Goal: Task Accomplishment & Management: Manage account settings

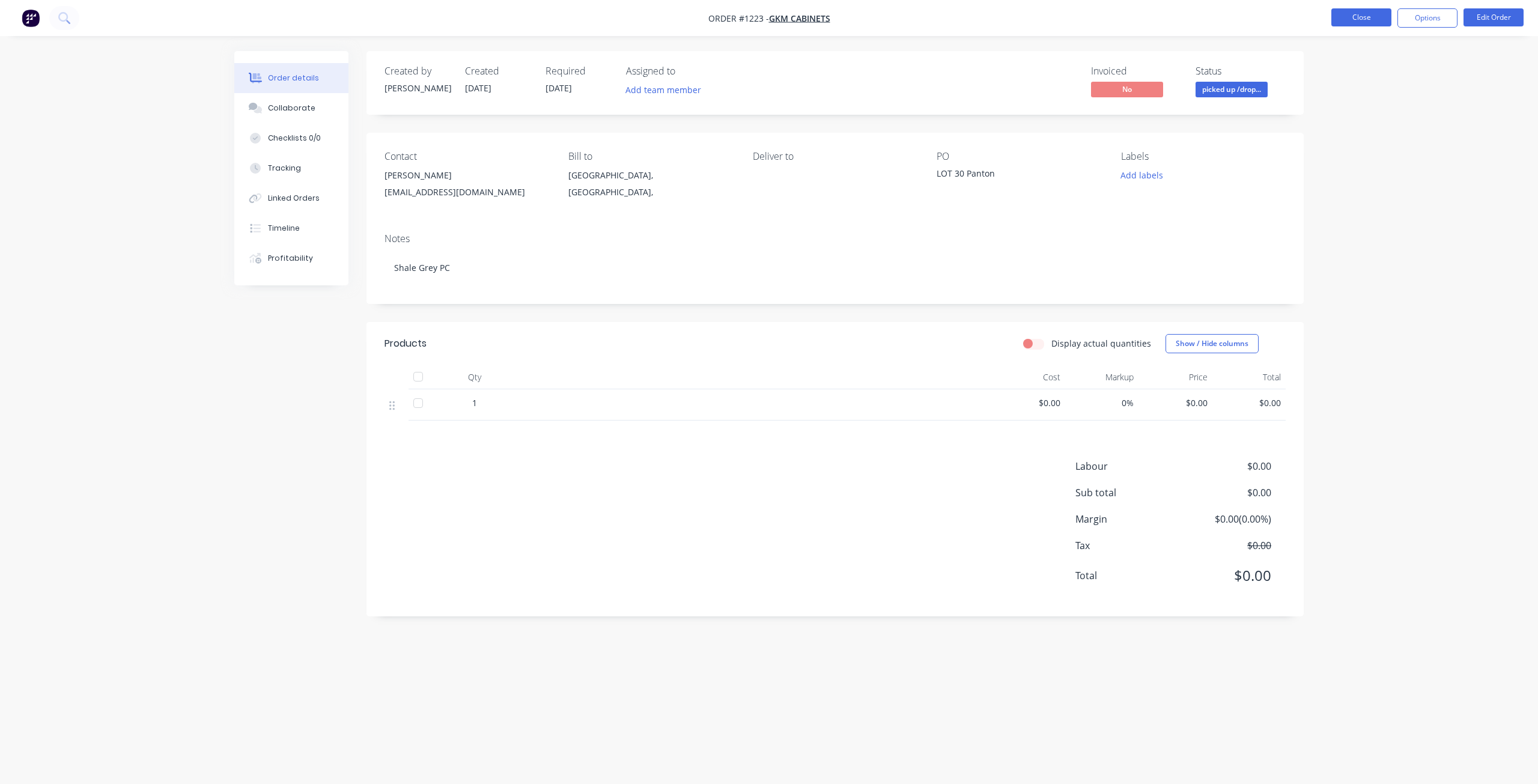
click at [1350, 20] on button "Close" at bounding box center [1361, 17] width 60 height 18
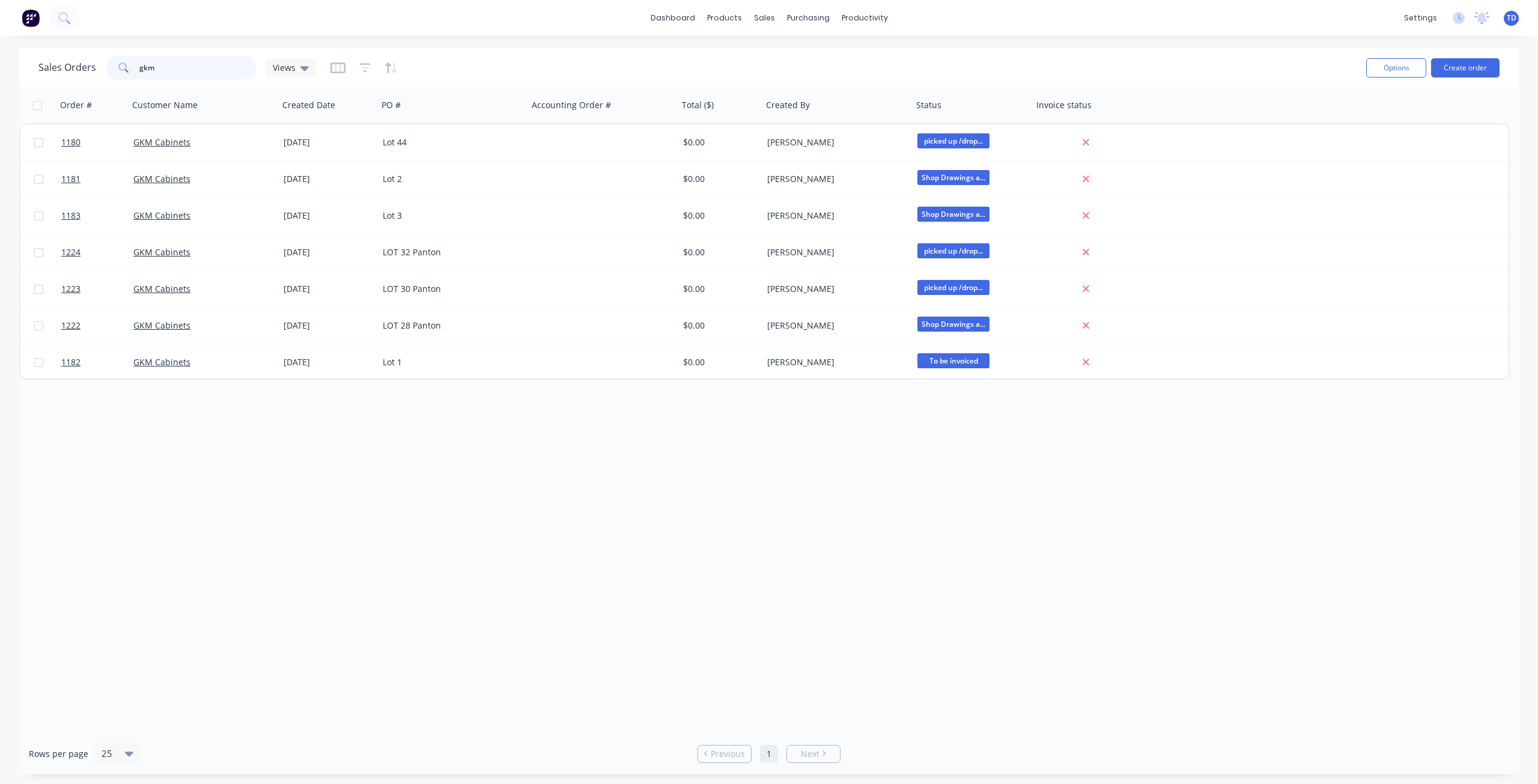
click at [87, 67] on div "Sales Orders gkm Views" at bounding box center [177, 67] width 278 height 24
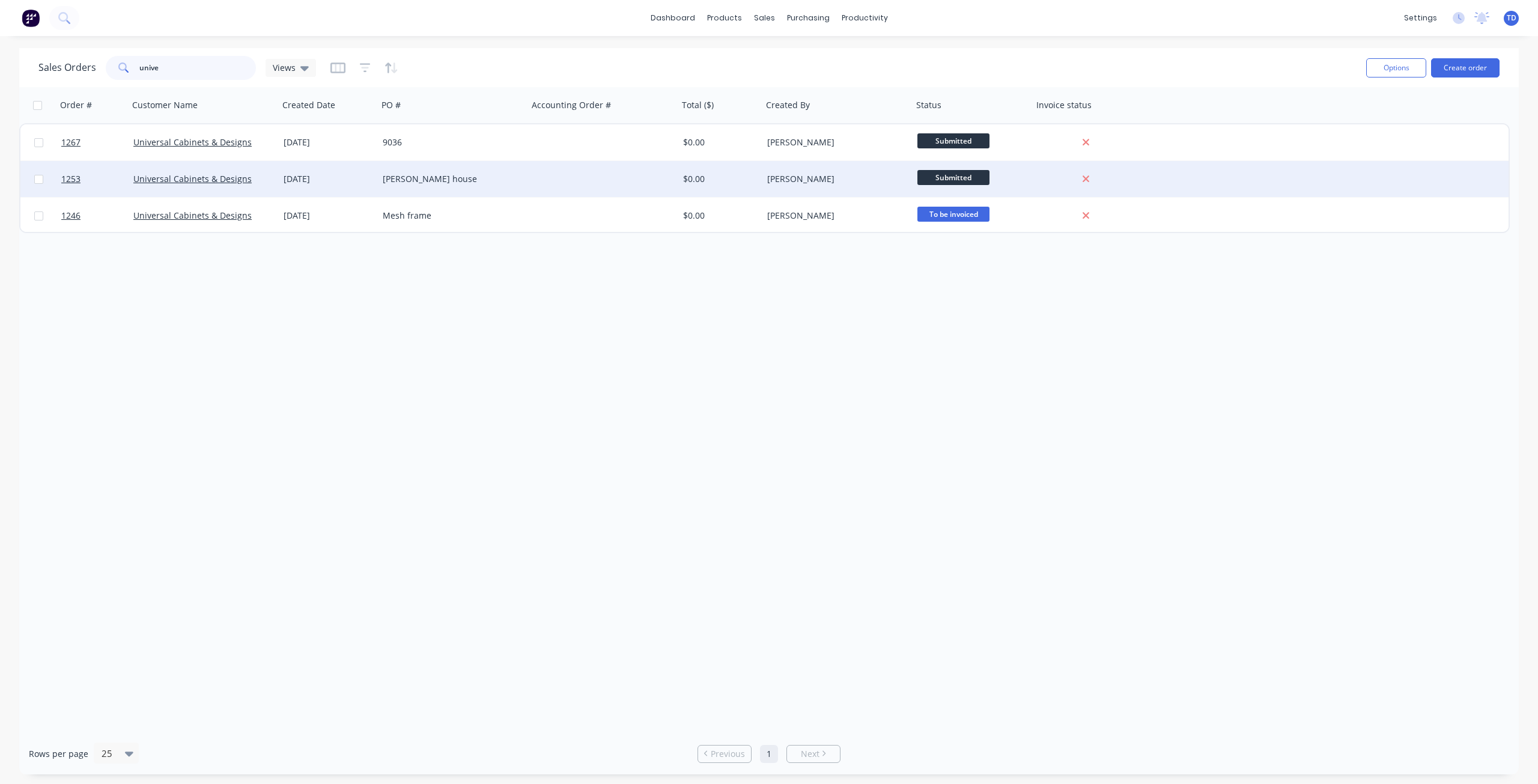
type input "unive"
click at [403, 177] on div "cuong house" at bounding box center [449, 178] width 133 height 12
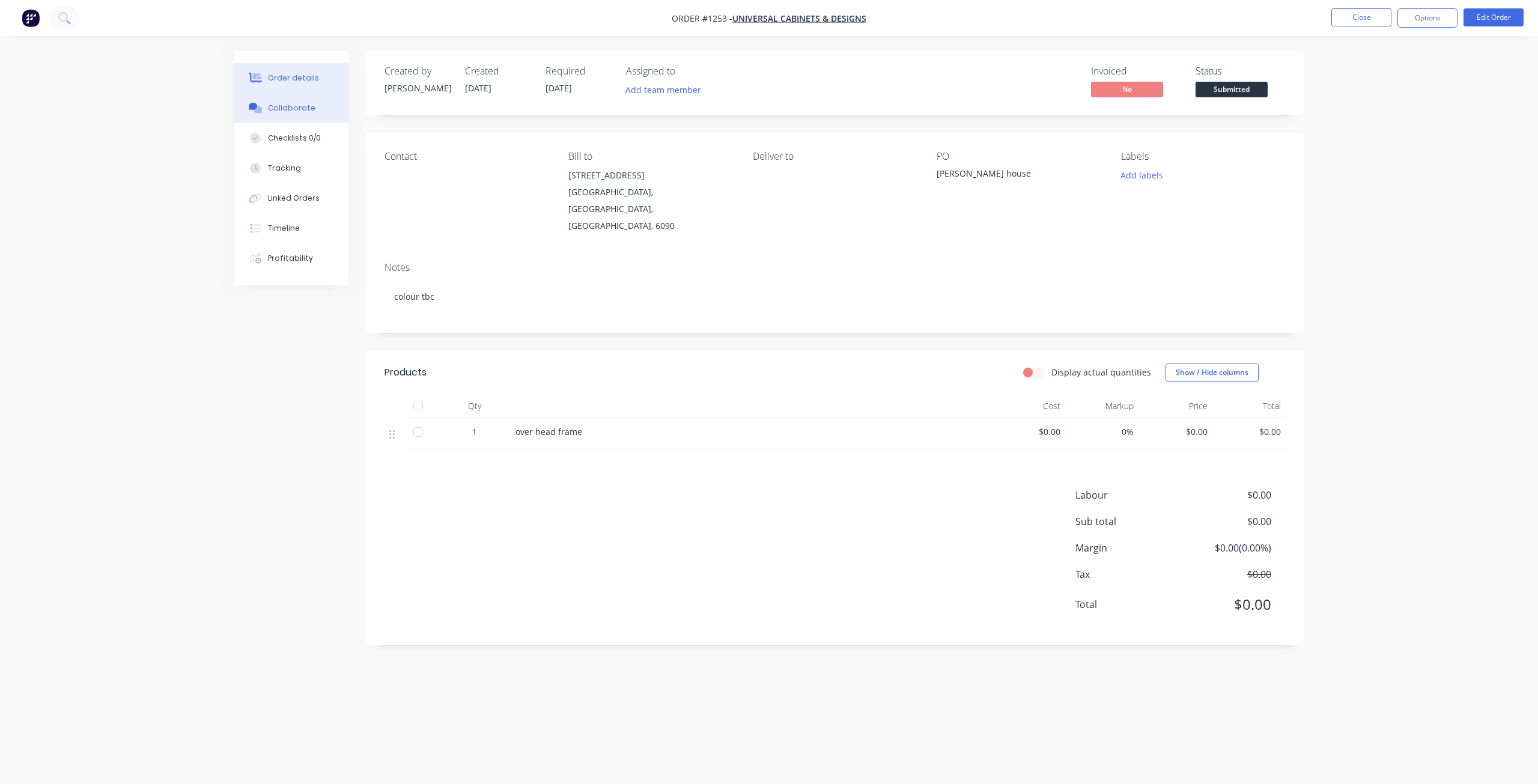
click at [280, 110] on div "Collaborate" at bounding box center [291, 108] width 47 height 11
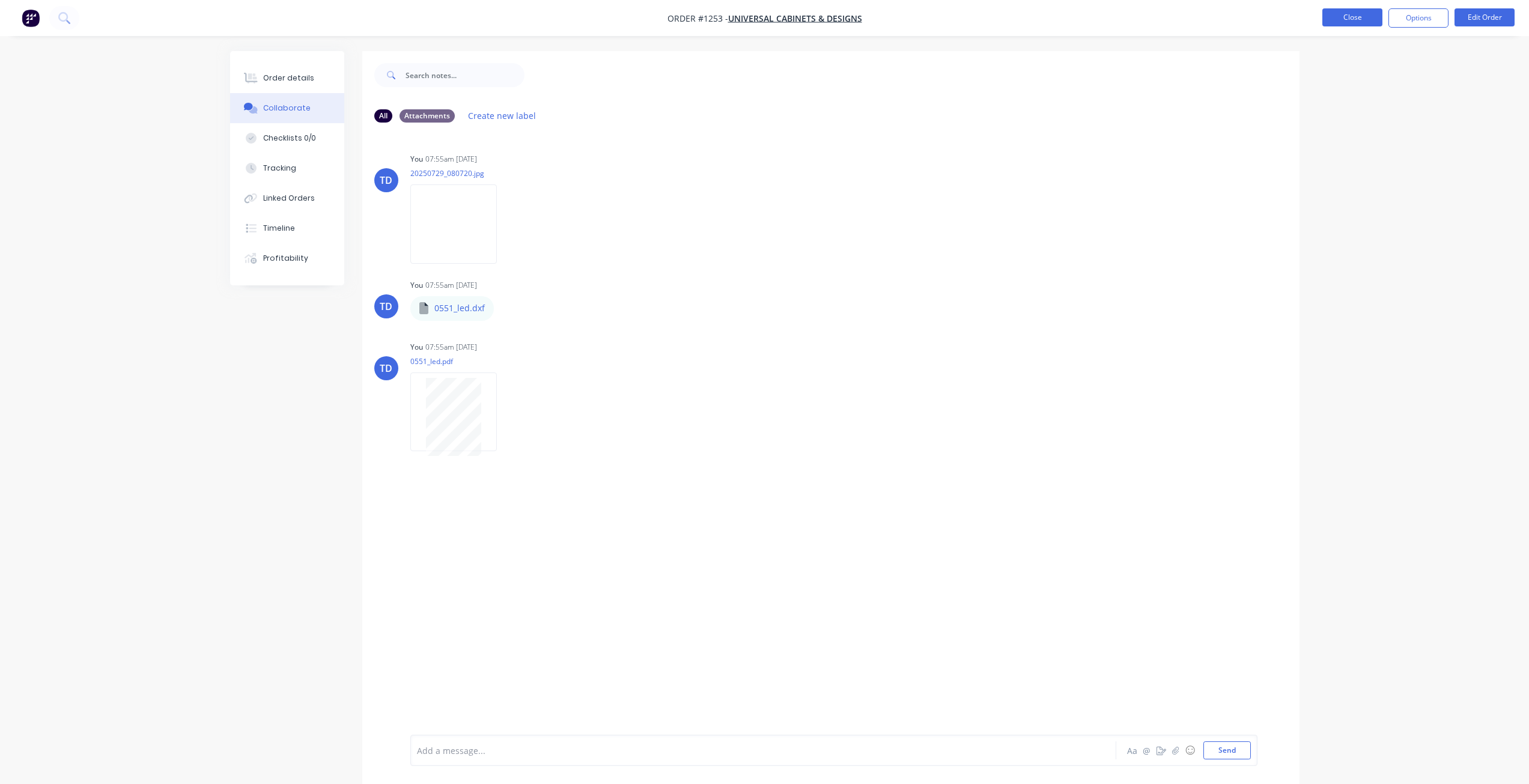
click at [1346, 15] on button "Close" at bounding box center [1352, 17] width 60 height 18
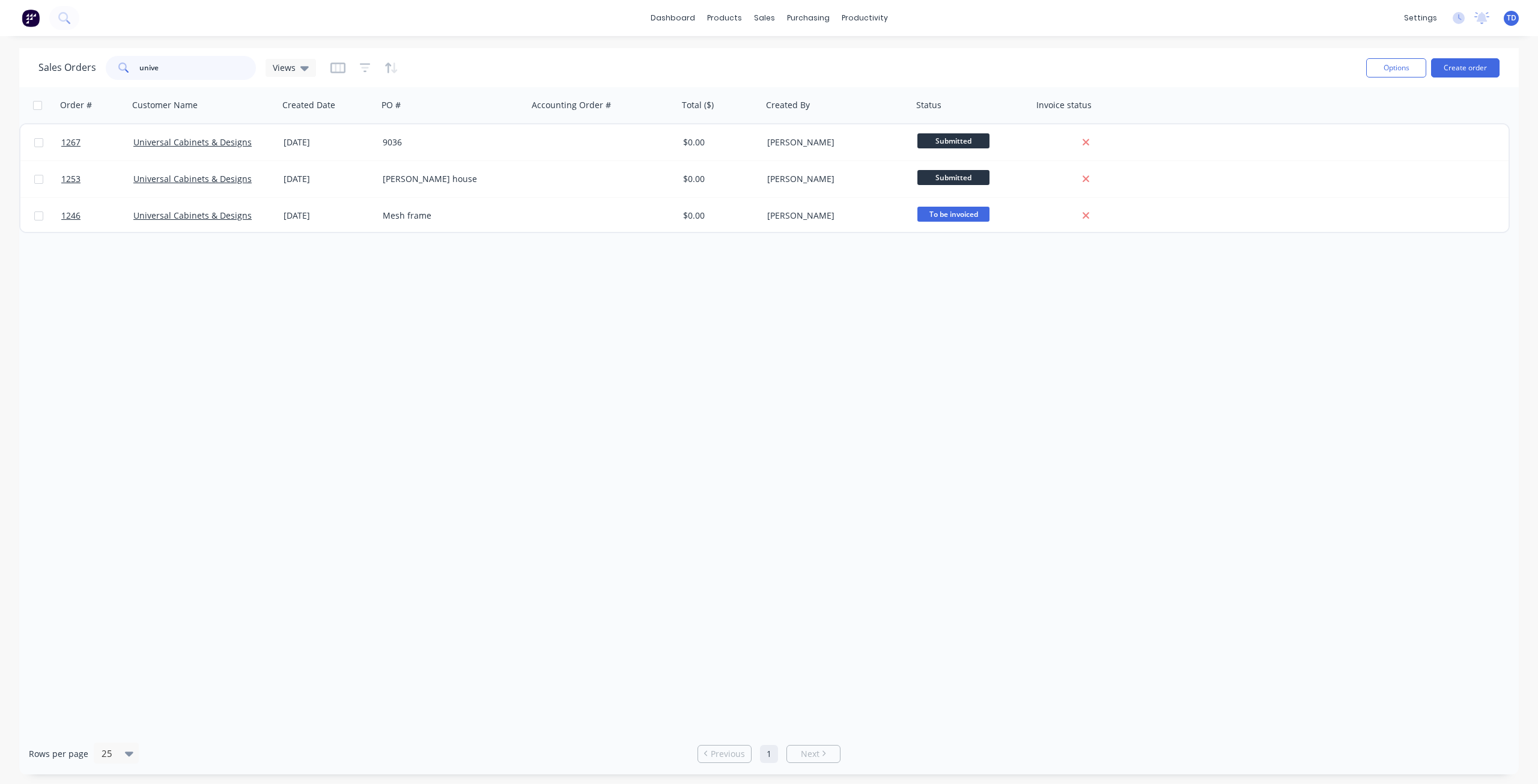
drag, startPoint x: 161, startPoint y: 75, endPoint x: 46, endPoint y: 84, distance: 115.4
click at [46, 84] on div "Sales Orders unive Views Options Create order" at bounding box center [769, 67] width 1500 height 39
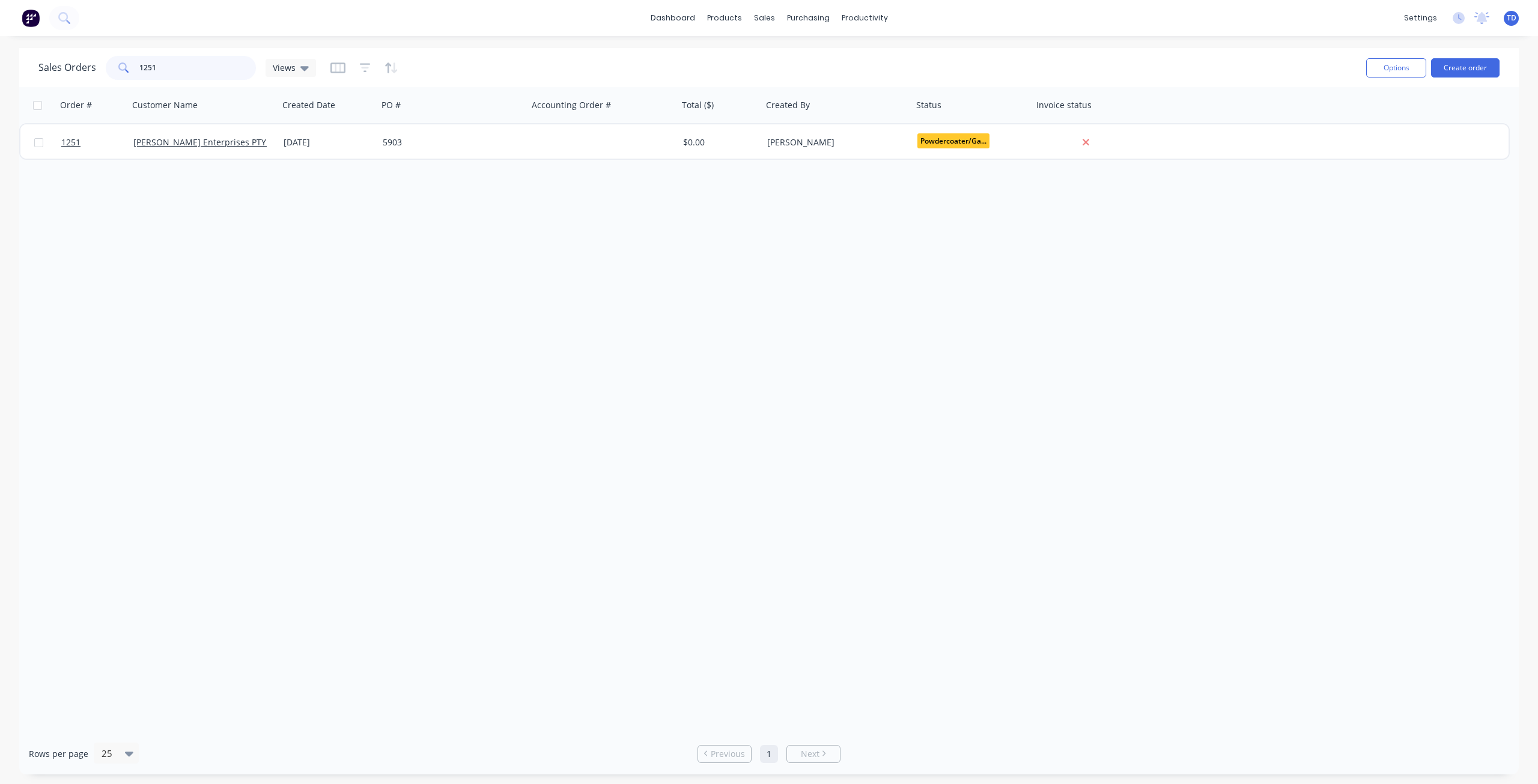
drag, startPoint x: 153, startPoint y: 66, endPoint x: 146, endPoint y: 64, distance: 7.3
click at [146, 64] on input "1251" at bounding box center [198, 67] width 117 height 24
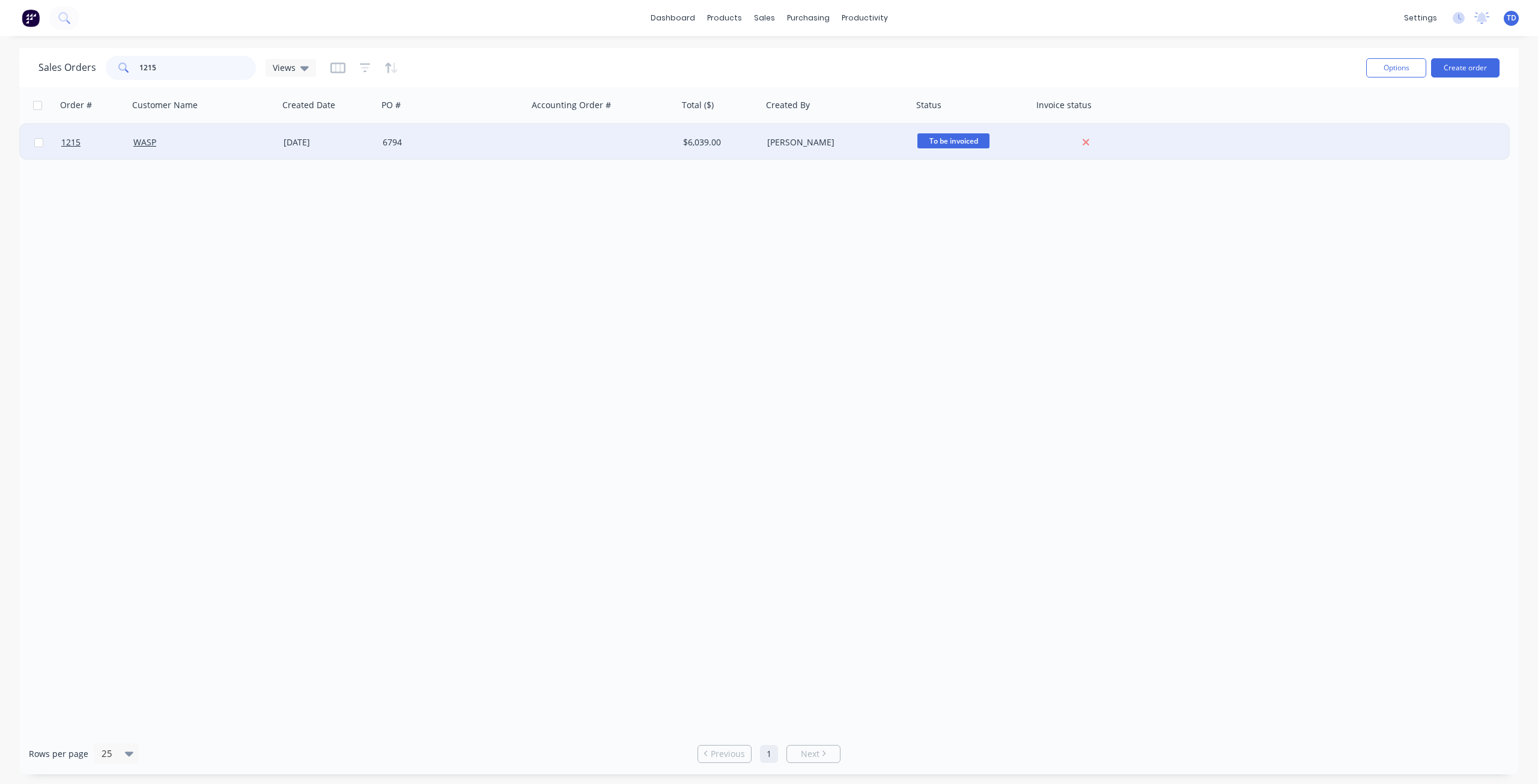
type input "1215"
click at [362, 144] on div "[DATE]" at bounding box center [328, 142] width 89 height 12
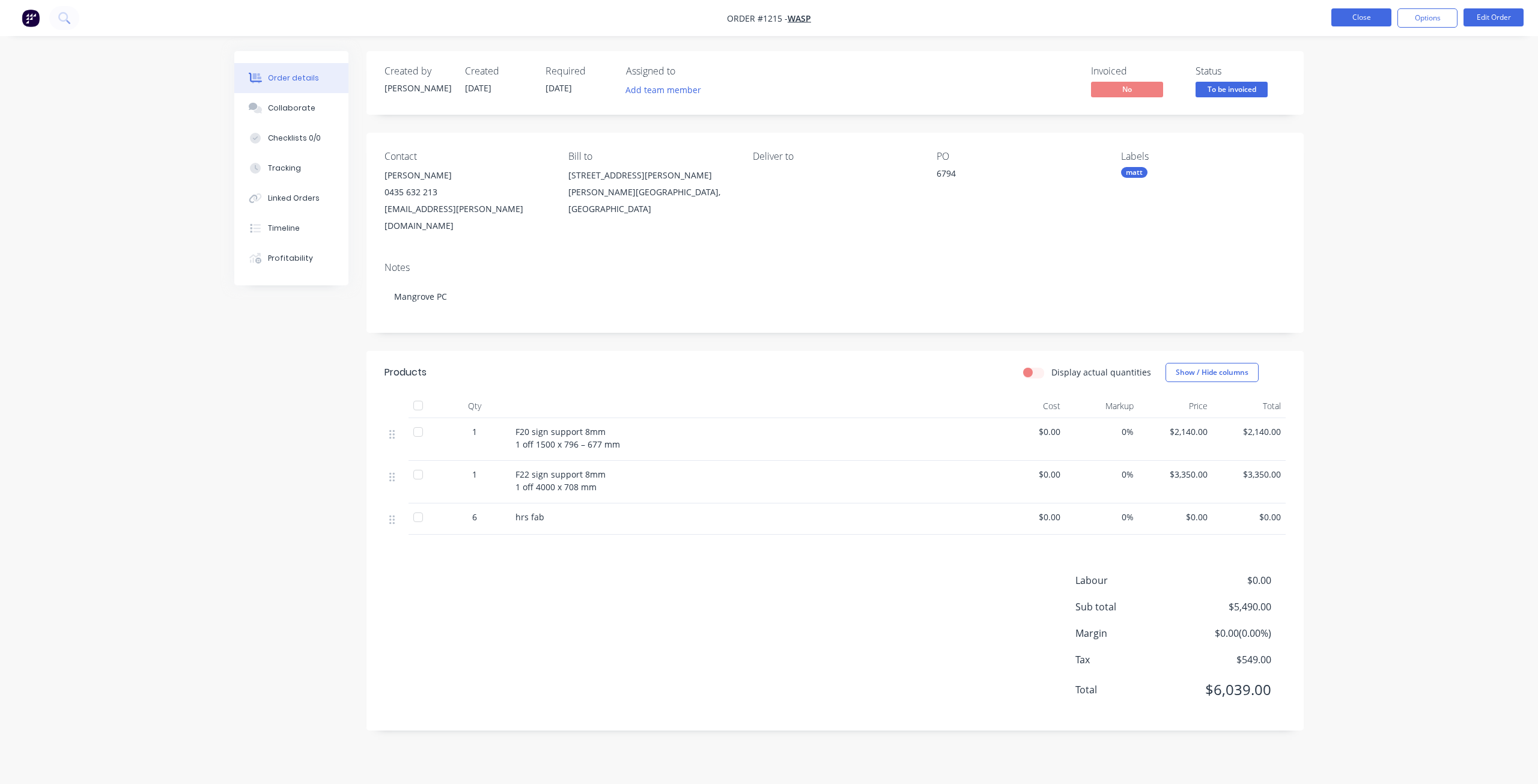
click at [1370, 18] on button "Close" at bounding box center [1361, 17] width 60 height 18
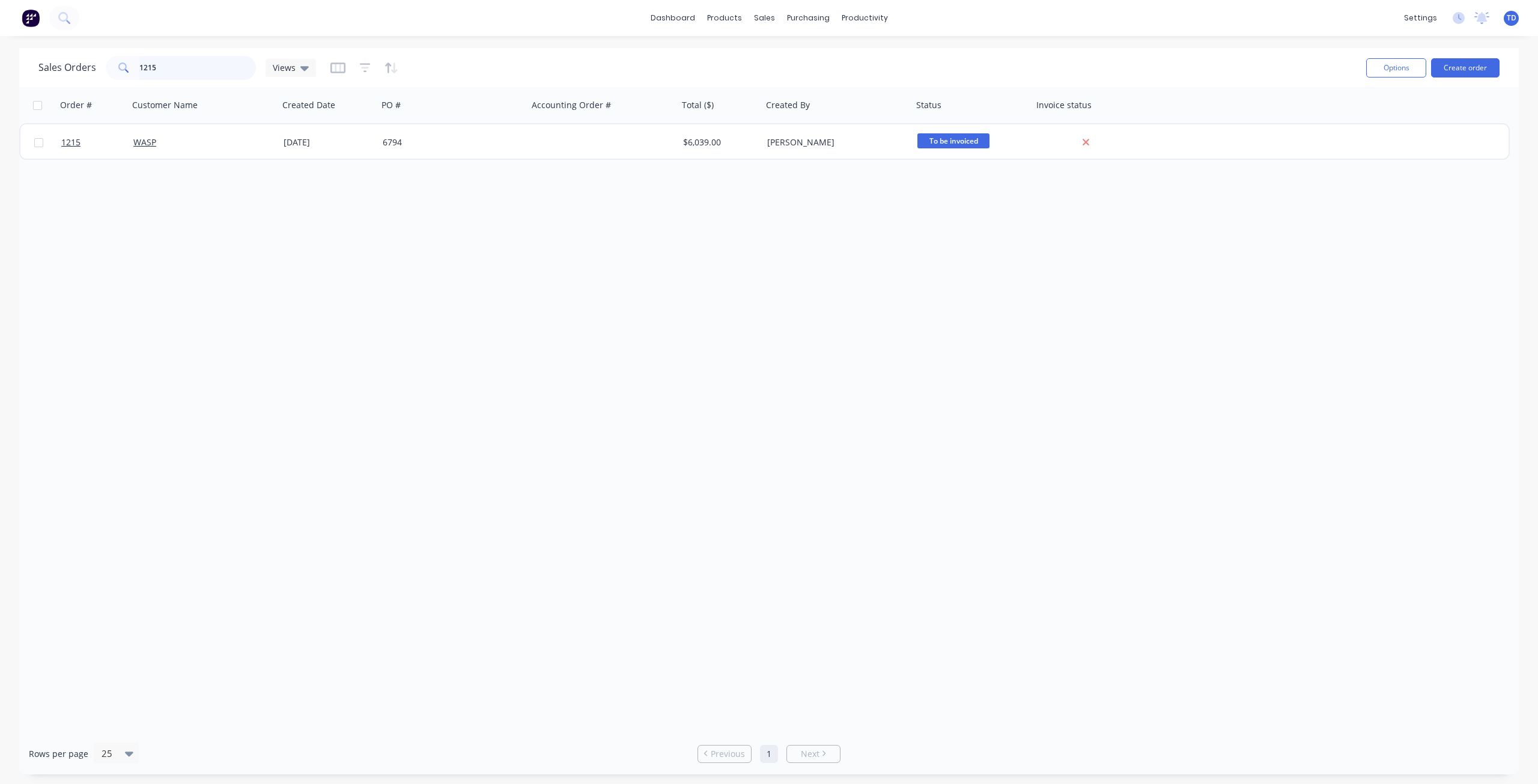
drag, startPoint x: 152, startPoint y: 64, endPoint x: 78, endPoint y: 54, distance: 74.7
click at [78, 54] on div "Sales Orders 1215 Views" at bounding box center [698, 67] width 1319 height 29
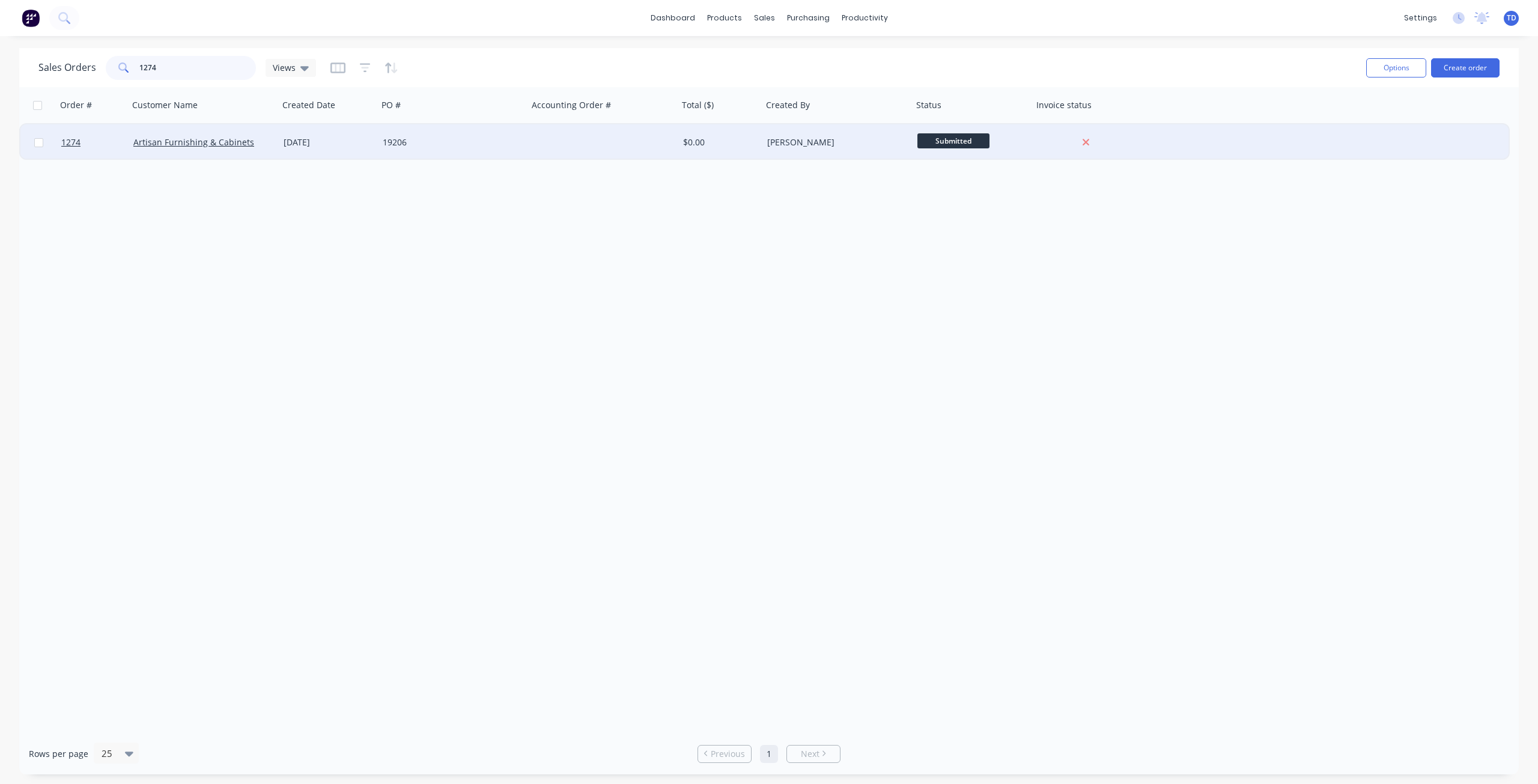
type input "1274"
click at [433, 136] on div "19206" at bounding box center [453, 143] width 150 height 36
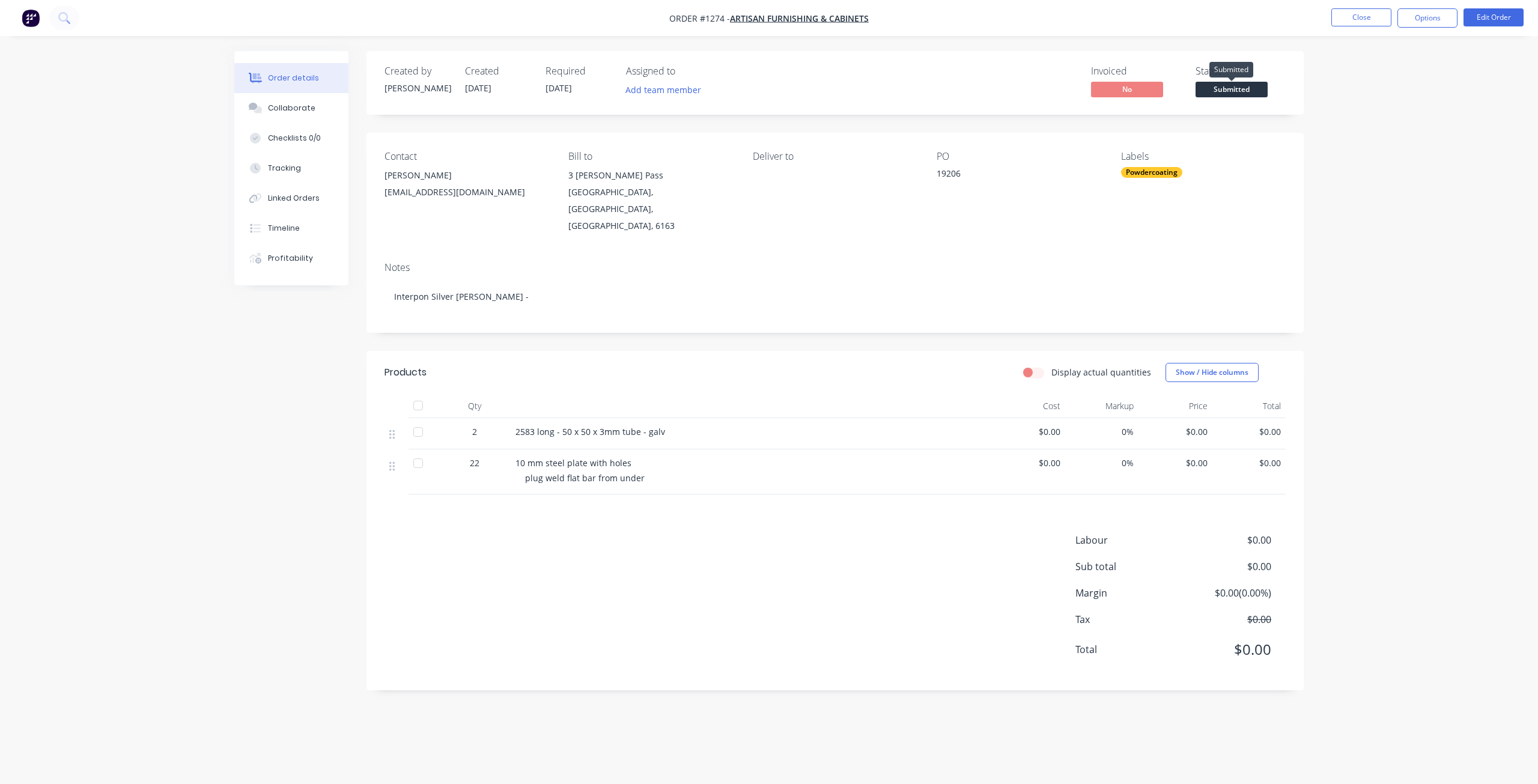
click at [1229, 88] on span "Submitted" at bounding box center [1231, 89] width 72 height 15
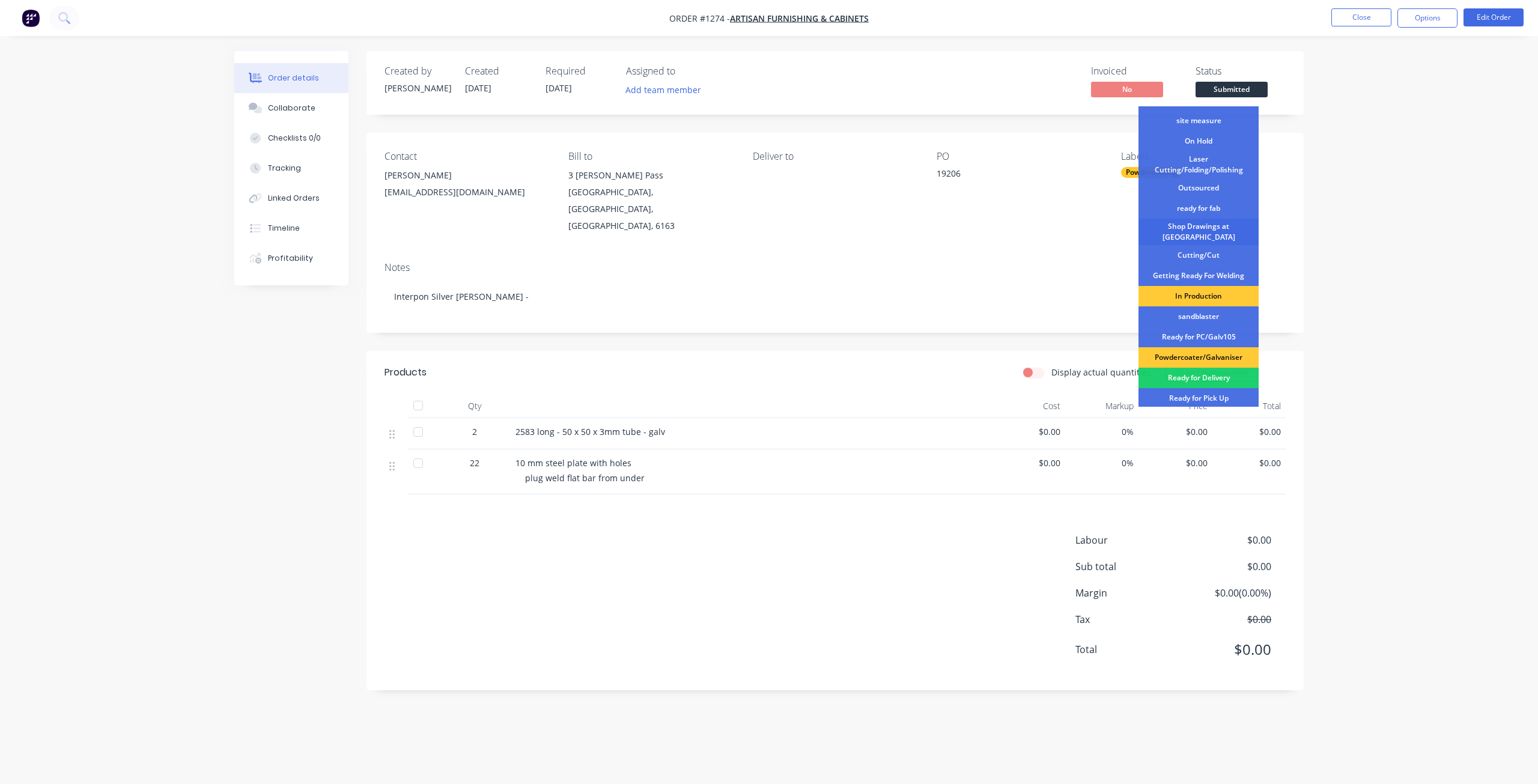
scroll to position [36, 0]
click at [1200, 230] on div "Shop Drawings at [GEOGRAPHIC_DATA]" at bounding box center [1199, 232] width 120 height 26
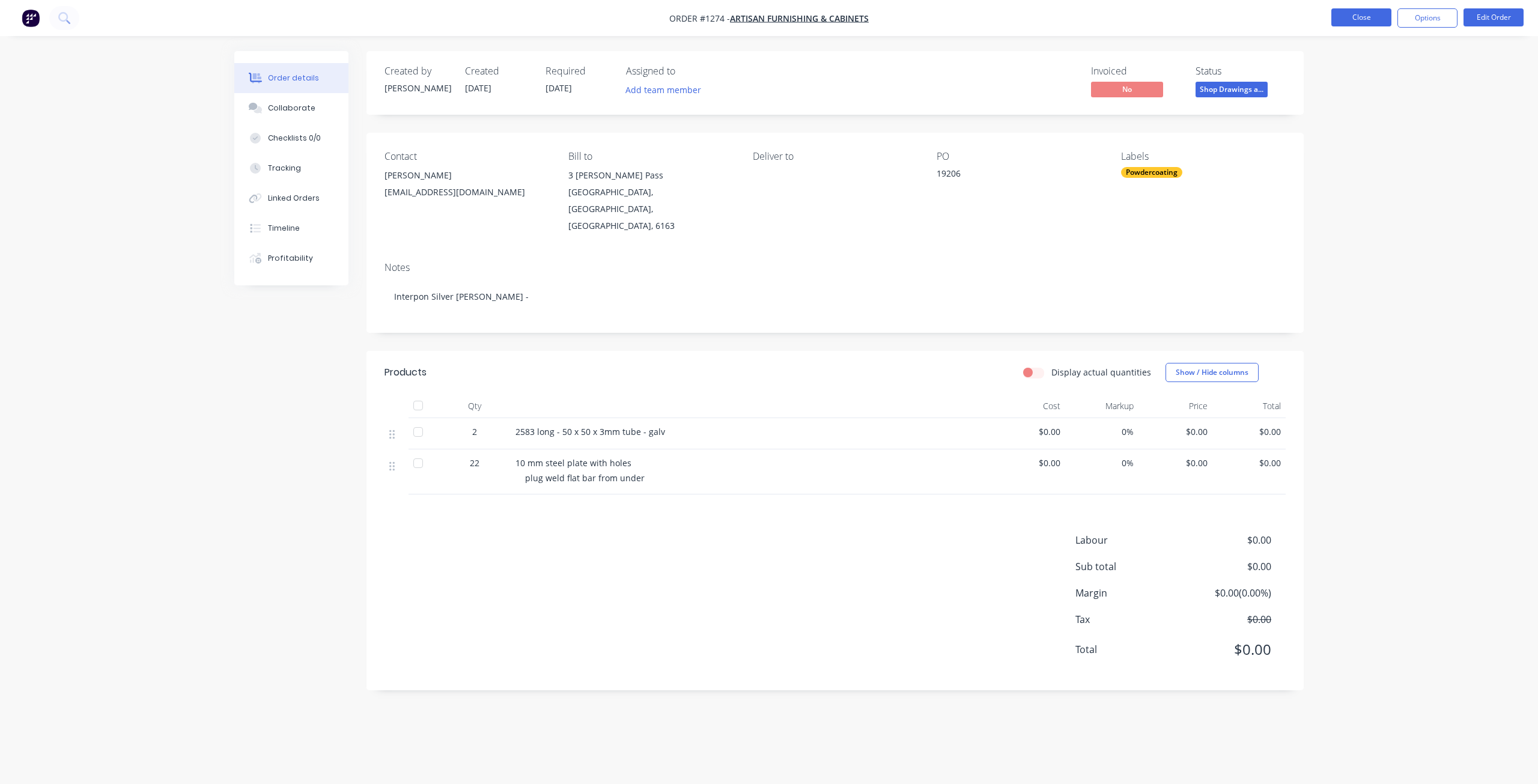
click at [1374, 14] on button "Close" at bounding box center [1361, 17] width 60 height 18
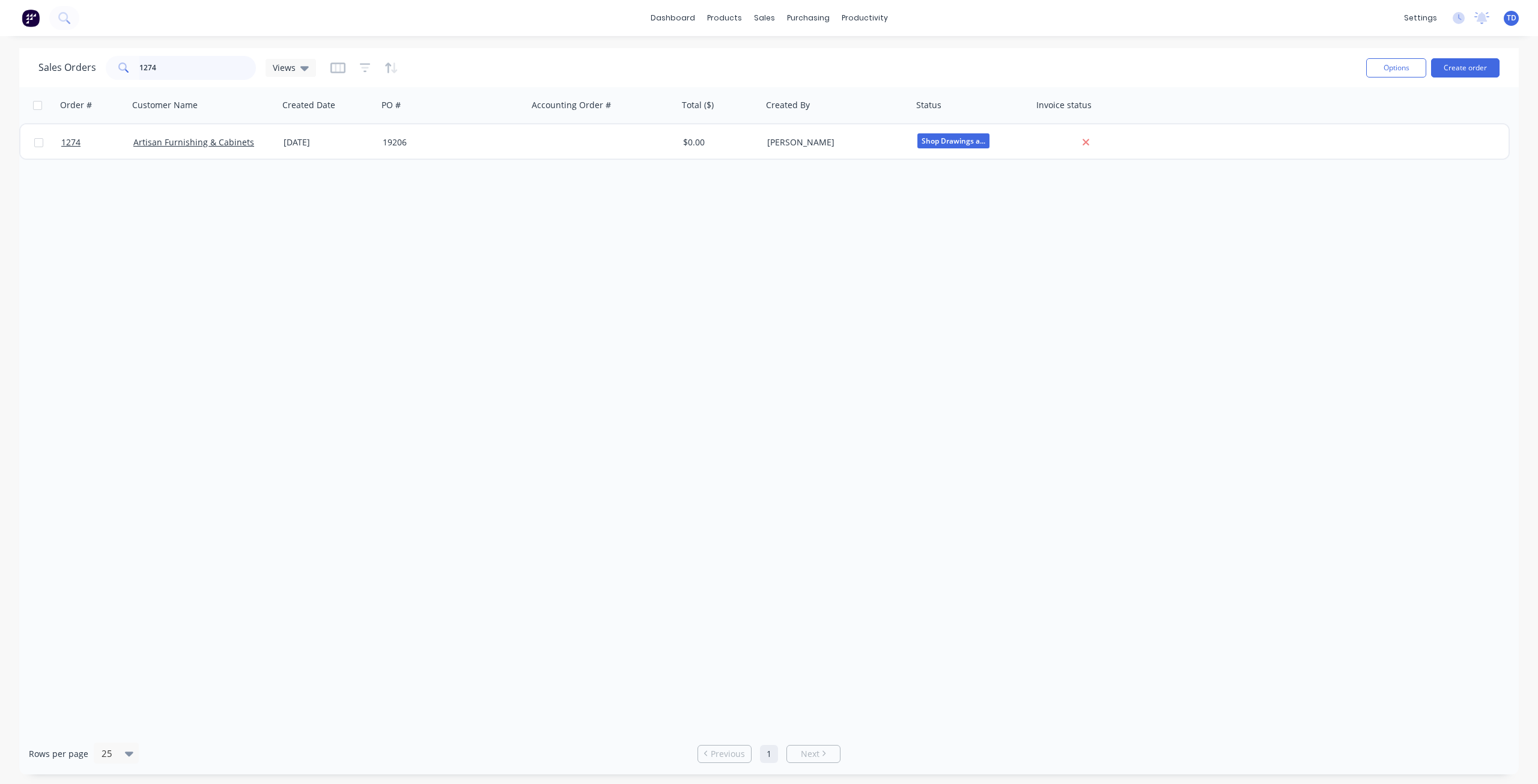
drag, startPoint x: 167, startPoint y: 63, endPoint x: 158, endPoint y: 61, distance: 9.2
click at [165, 63] on input "1274" at bounding box center [198, 67] width 117 height 24
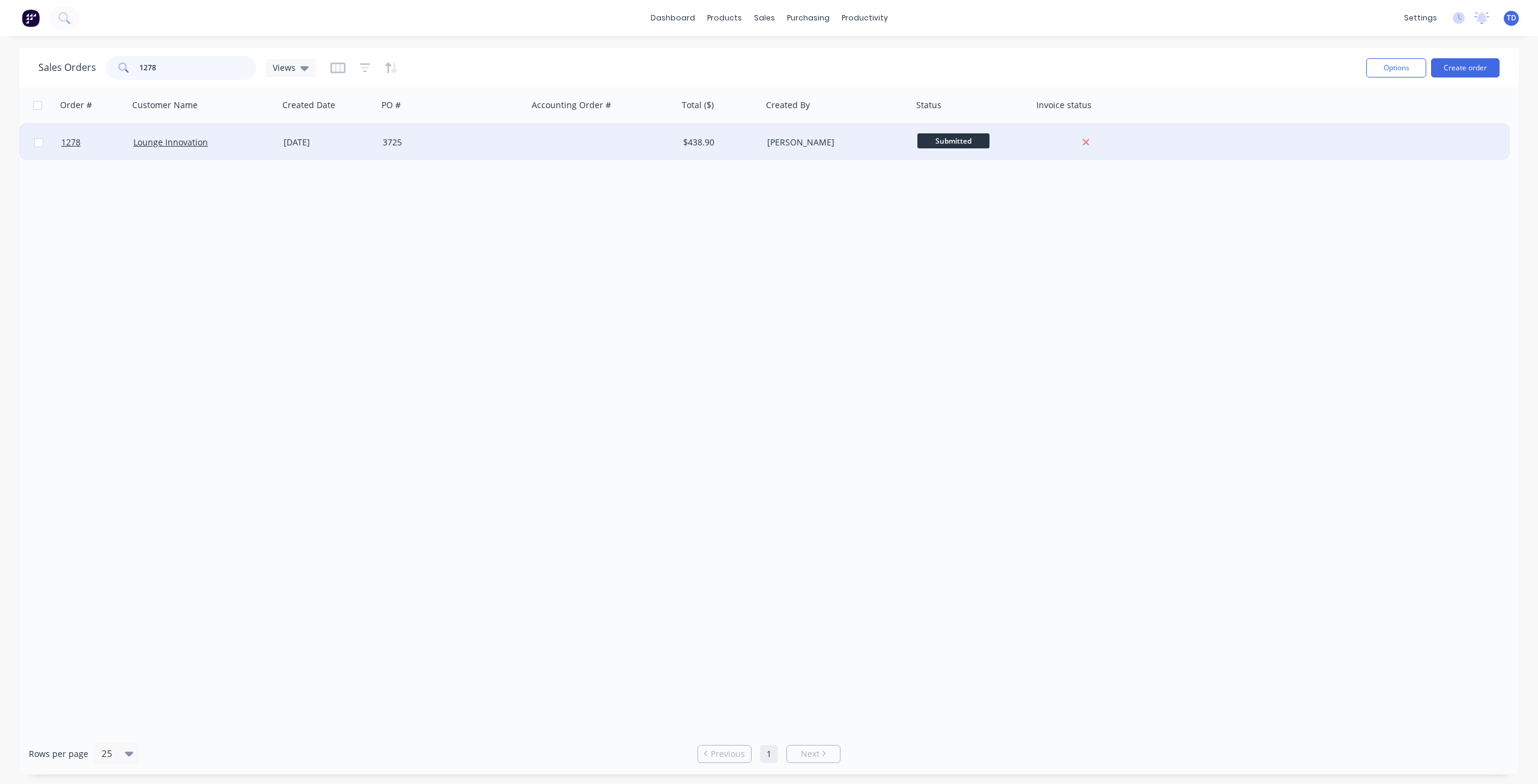
type input "1278"
click at [401, 142] on div "3725" at bounding box center [449, 142] width 133 height 12
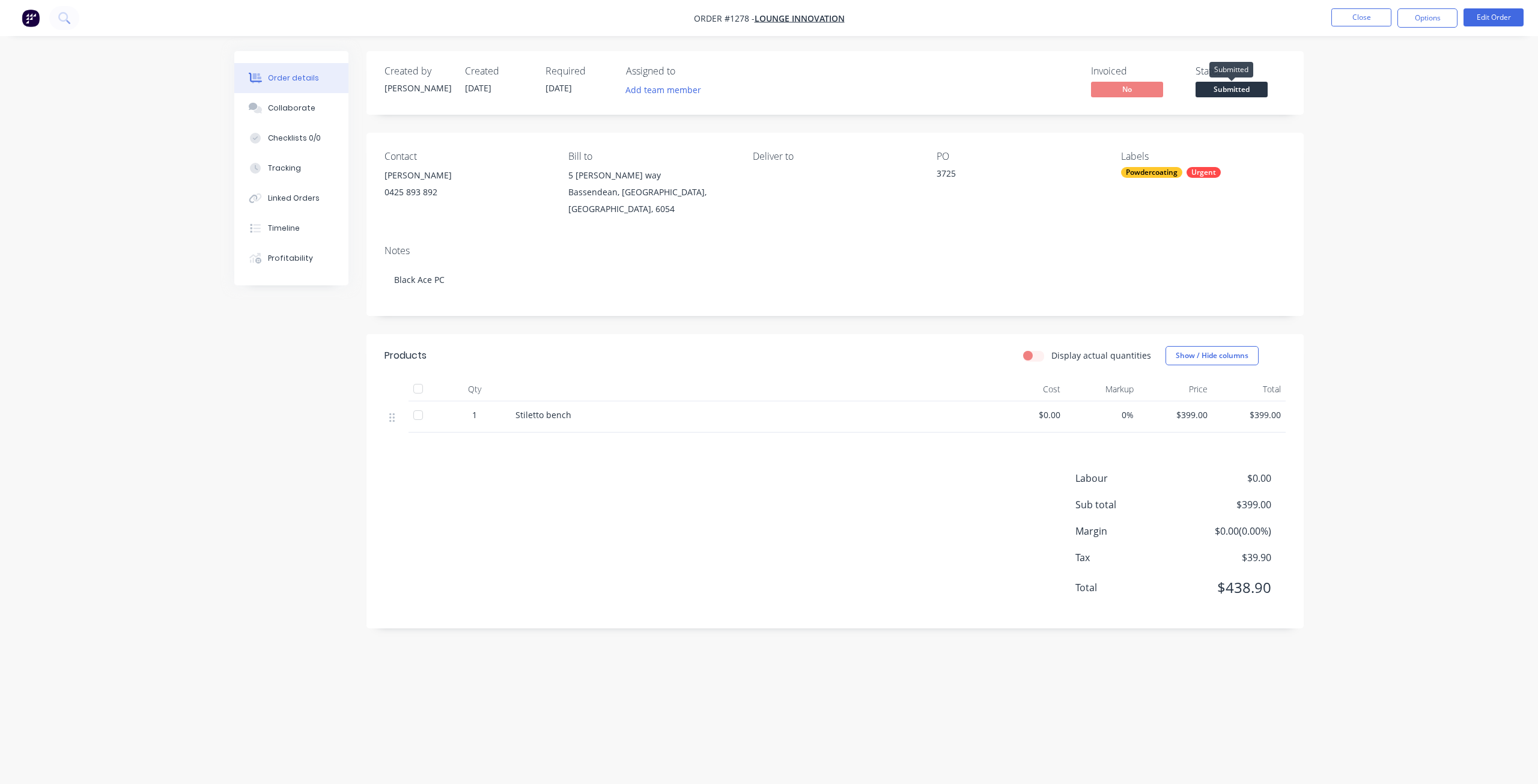
click at [1243, 91] on span "Submitted" at bounding box center [1231, 89] width 72 height 15
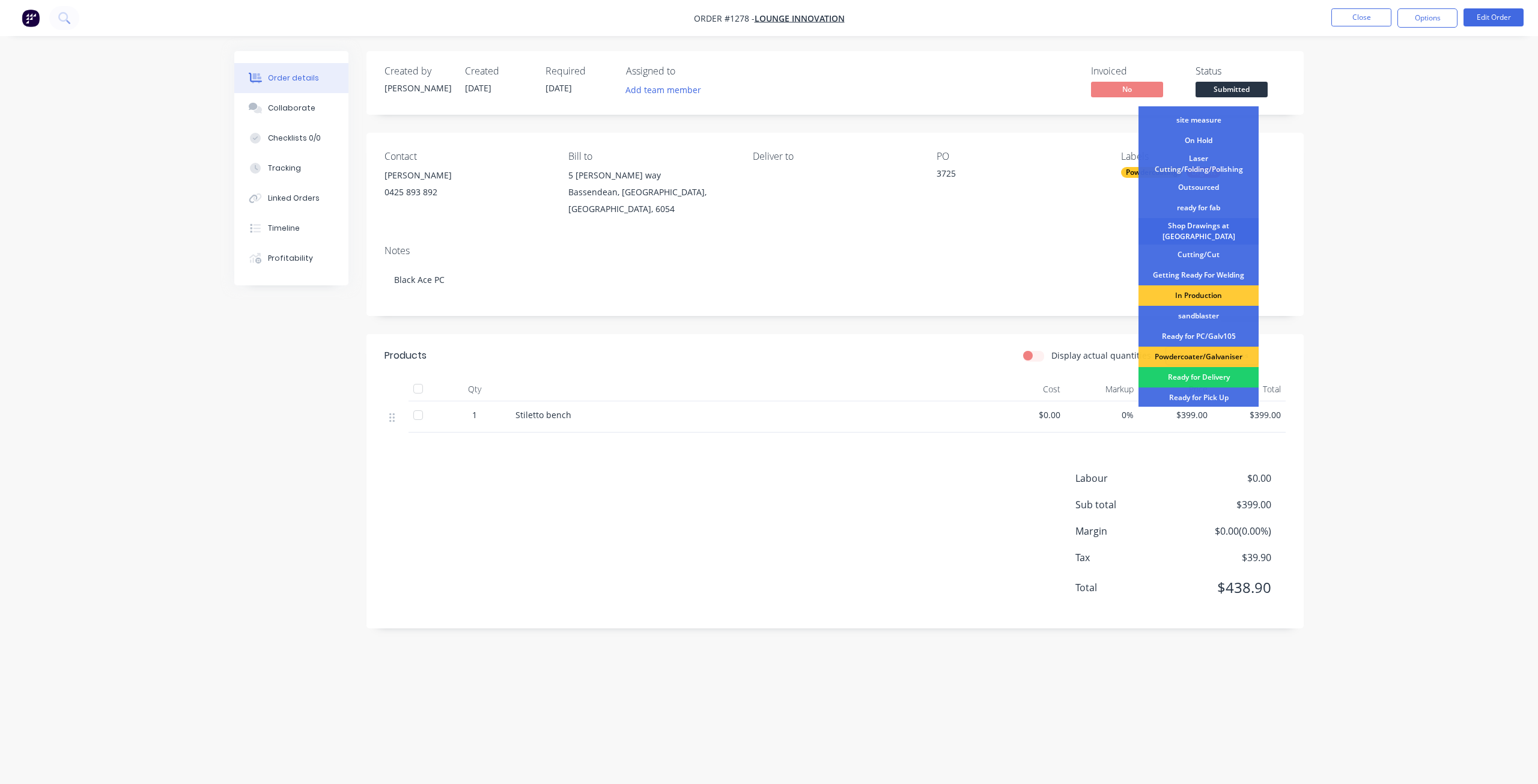
scroll to position [36, 0]
click at [1187, 230] on div "Shop Drawings at [GEOGRAPHIC_DATA]" at bounding box center [1199, 231] width 120 height 26
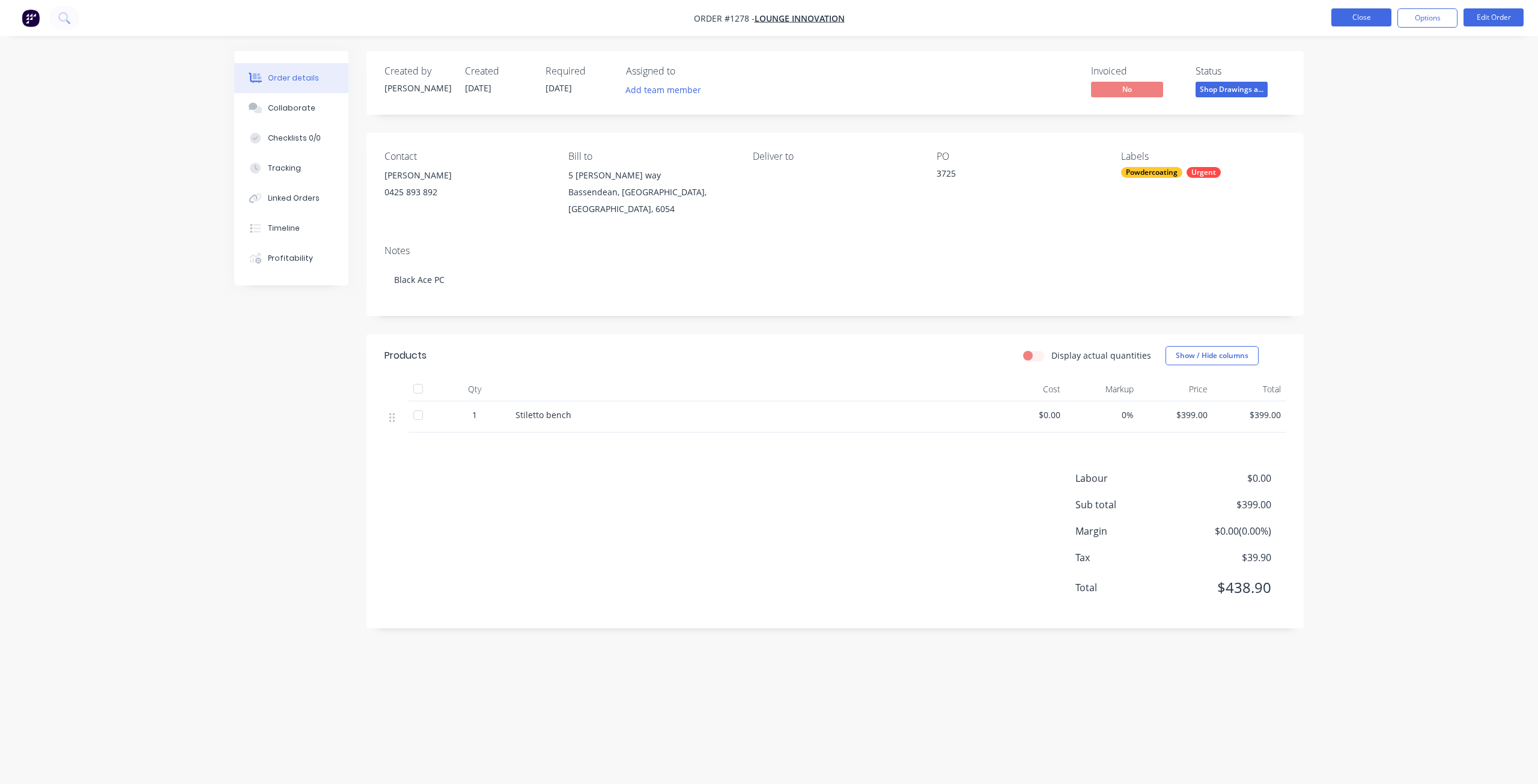
click at [1359, 22] on button "Close" at bounding box center [1361, 17] width 60 height 18
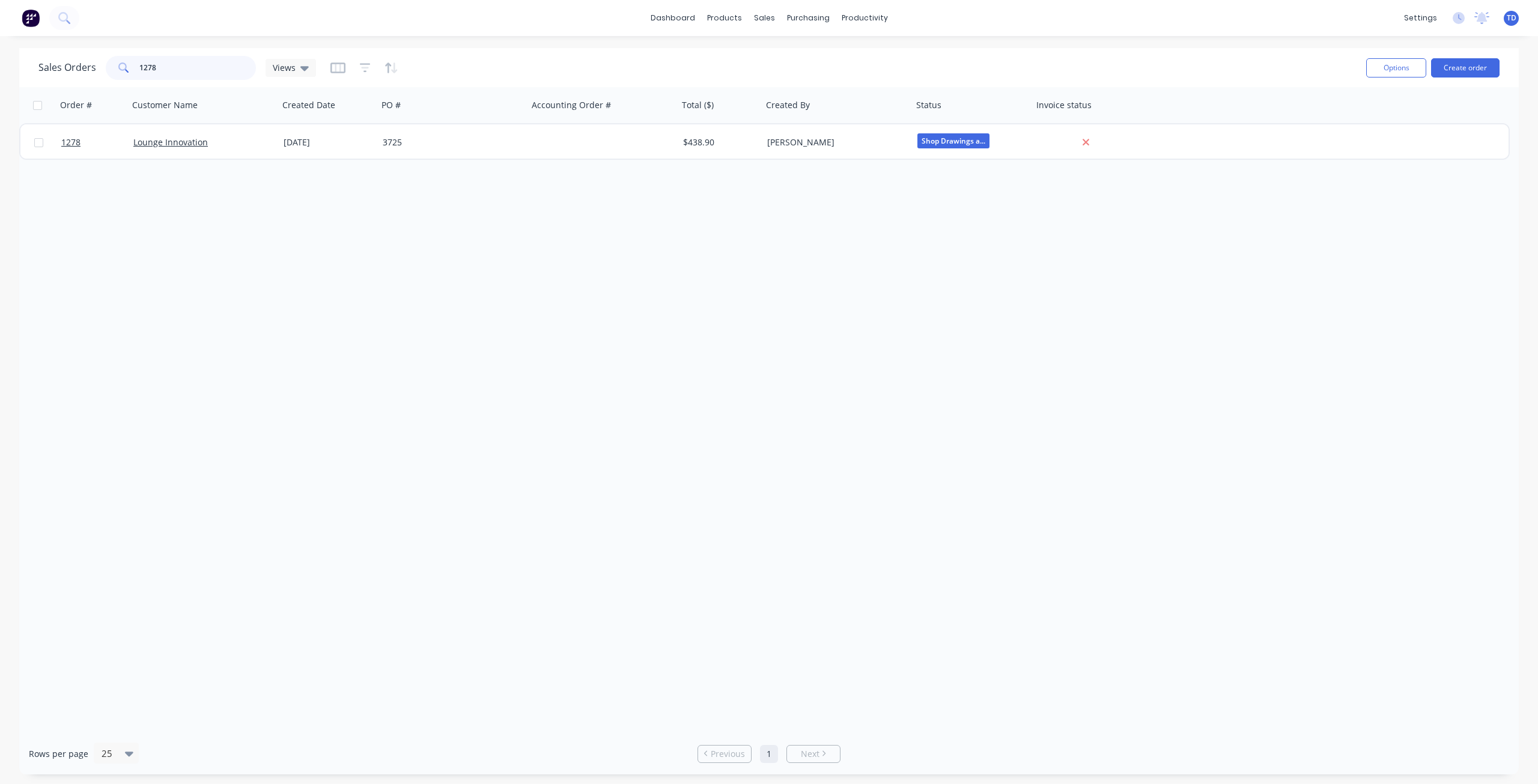
drag, startPoint x: 158, startPoint y: 65, endPoint x: 148, endPoint y: 61, distance: 10.8
click at [148, 61] on input "1278" at bounding box center [198, 67] width 117 height 24
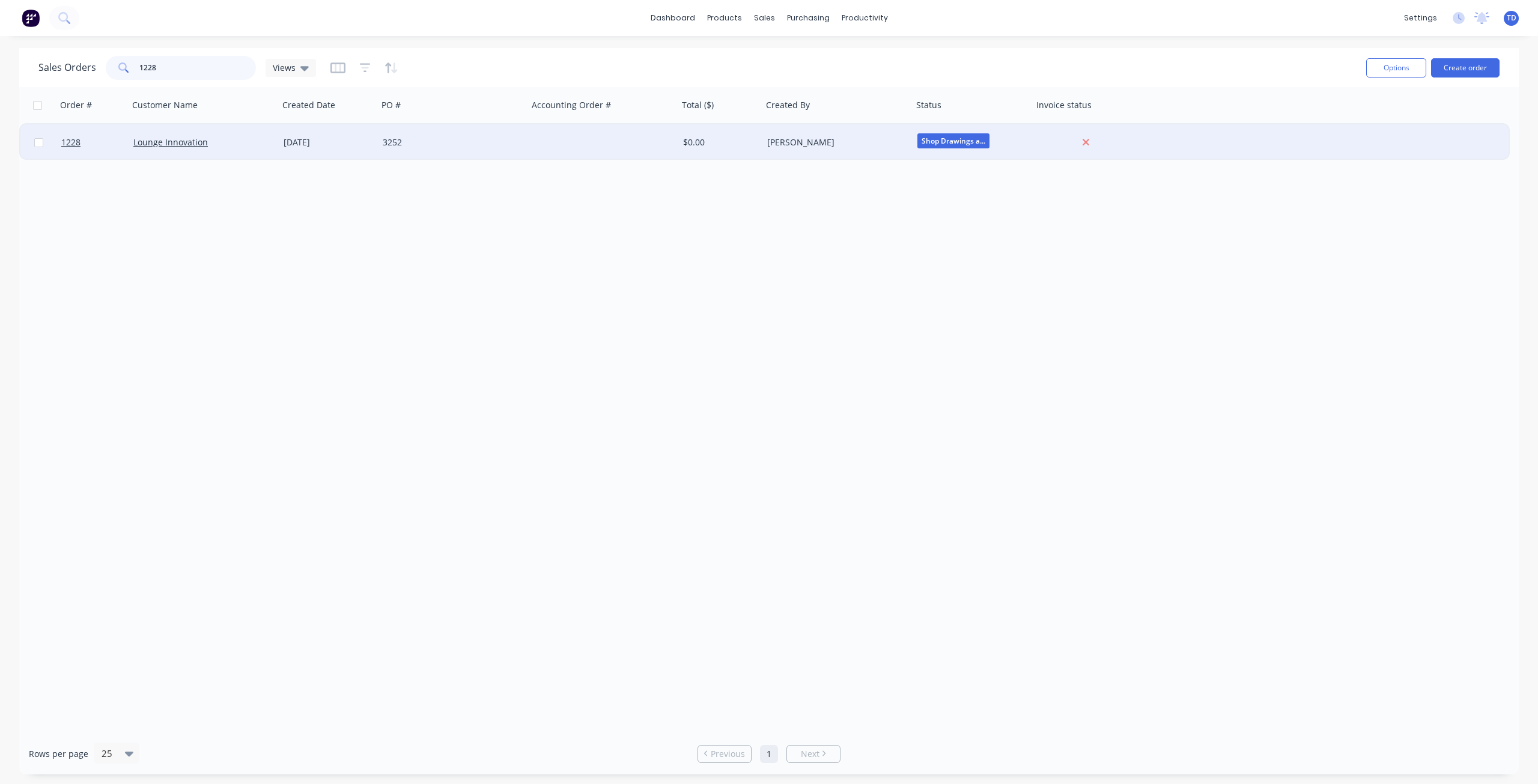
type input "1228"
click at [352, 141] on div "23 Jul 2025" at bounding box center [328, 142] width 89 height 12
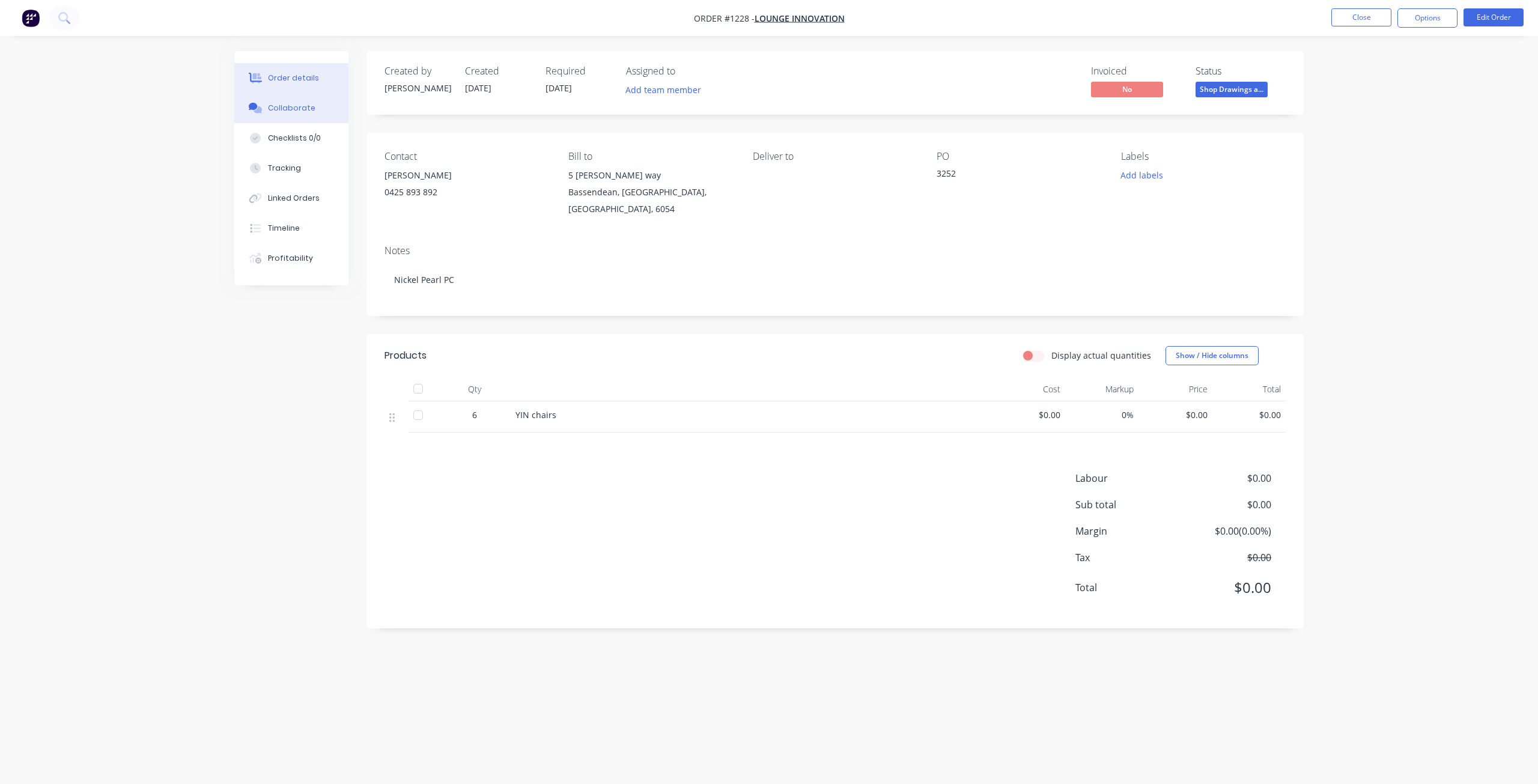
click at [312, 114] on button "Collaborate" at bounding box center [290, 107] width 114 height 30
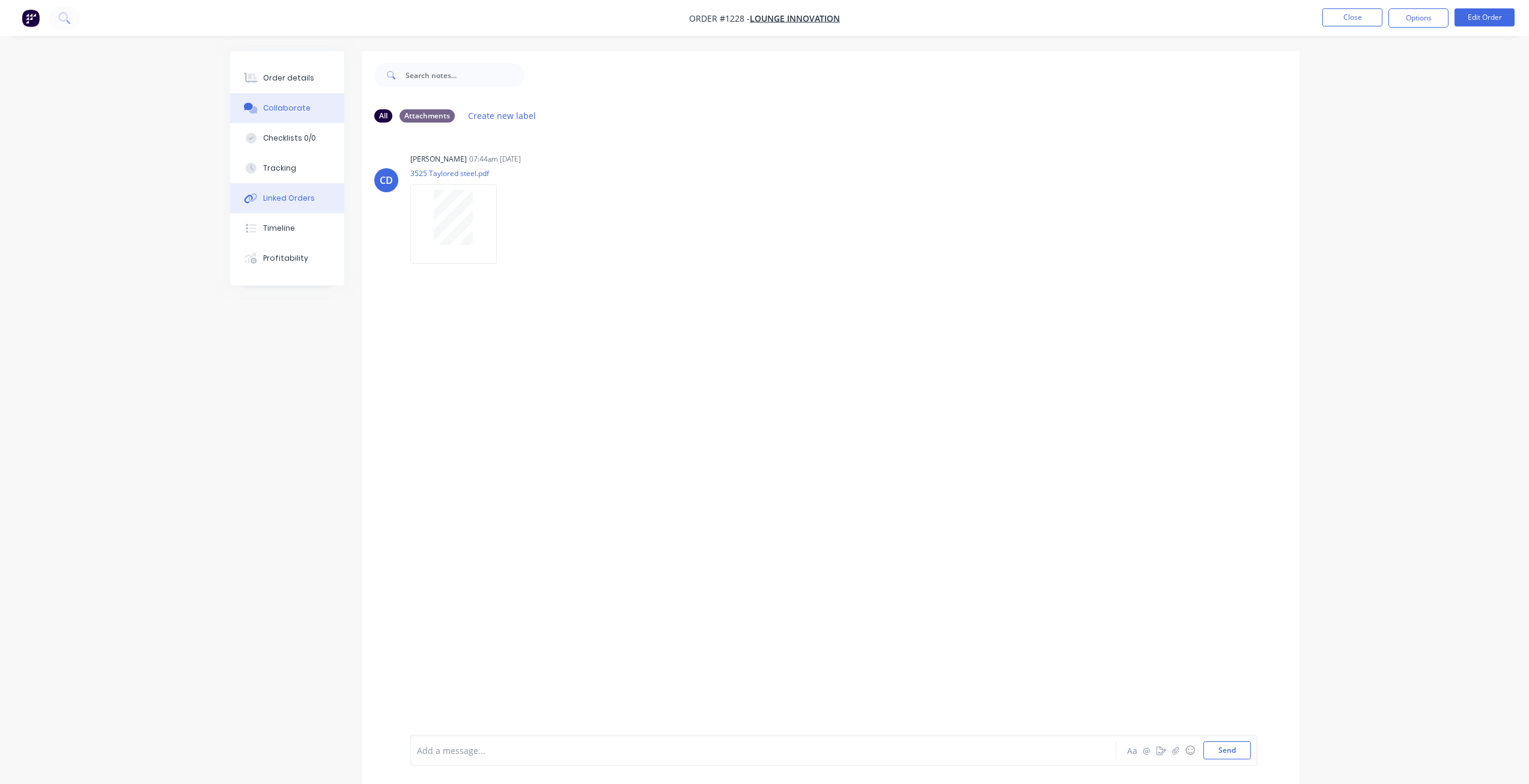
click at [285, 199] on div "Linked Orders" at bounding box center [289, 199] width 52 height 11
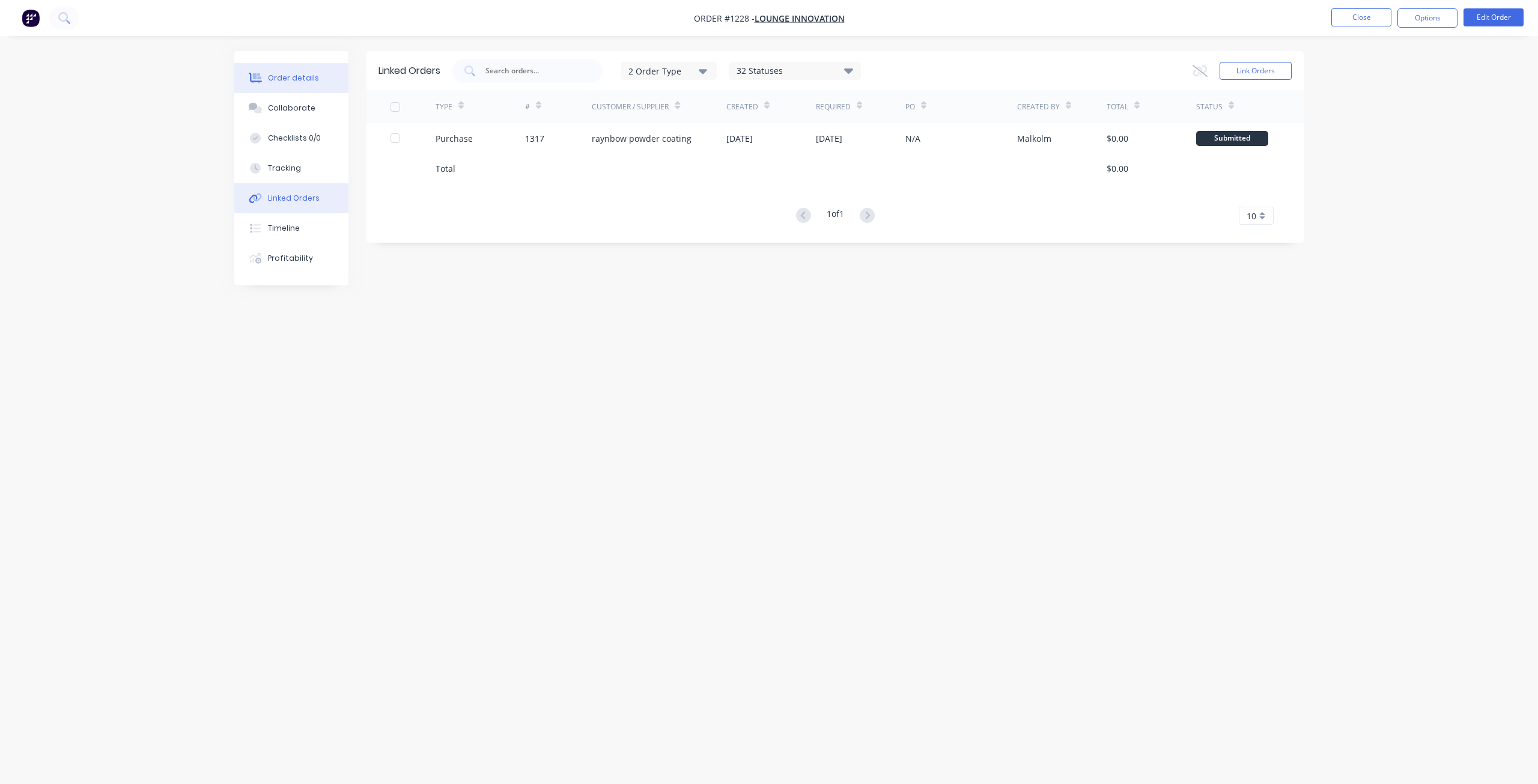
click at [305, 77] on div "Order details" at bounding box center [293, 78] width 51 height 11
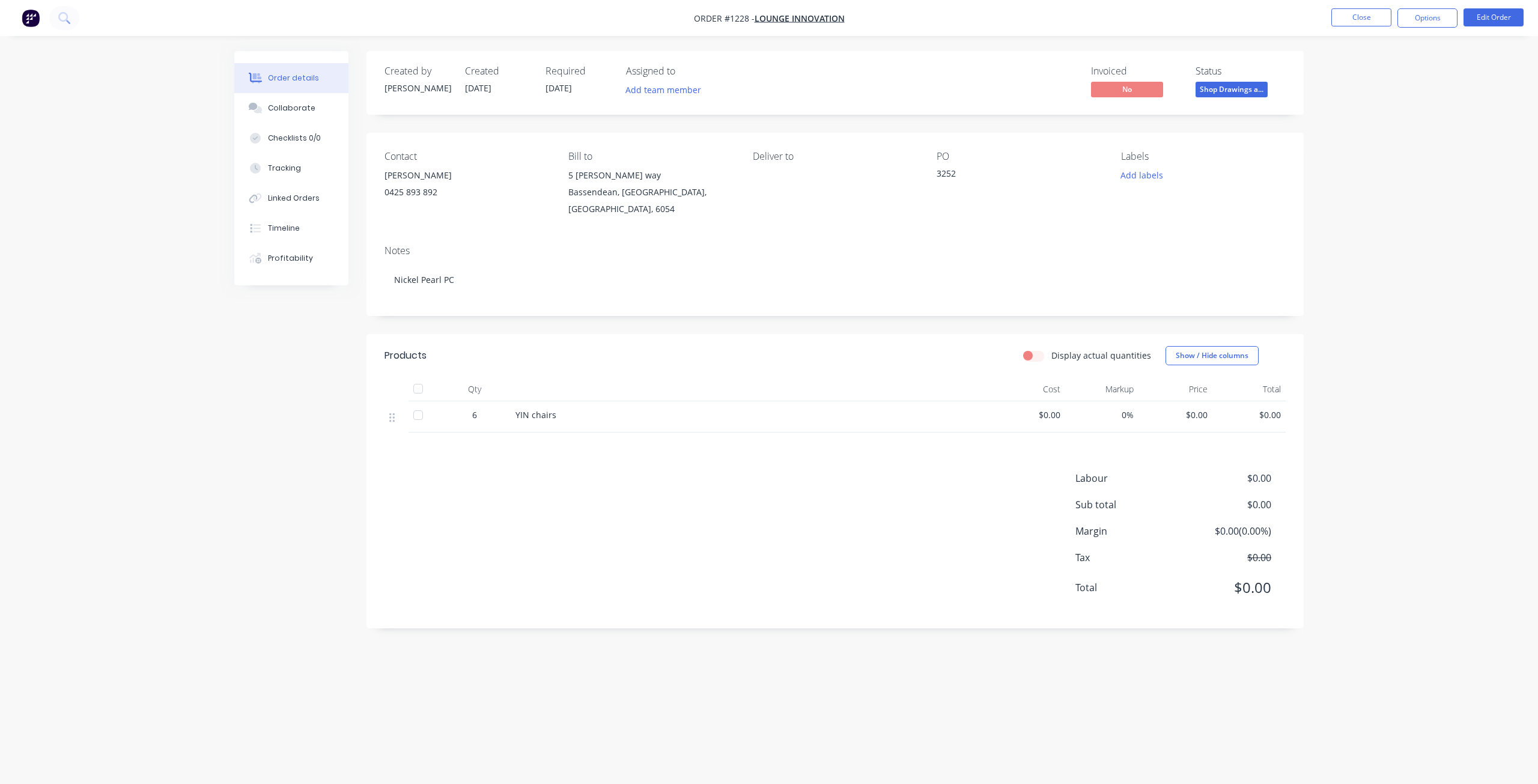
click at [1232, 90] on span "Shop Drawings a..." at bounding box center [1231, 89] width 72 height 15
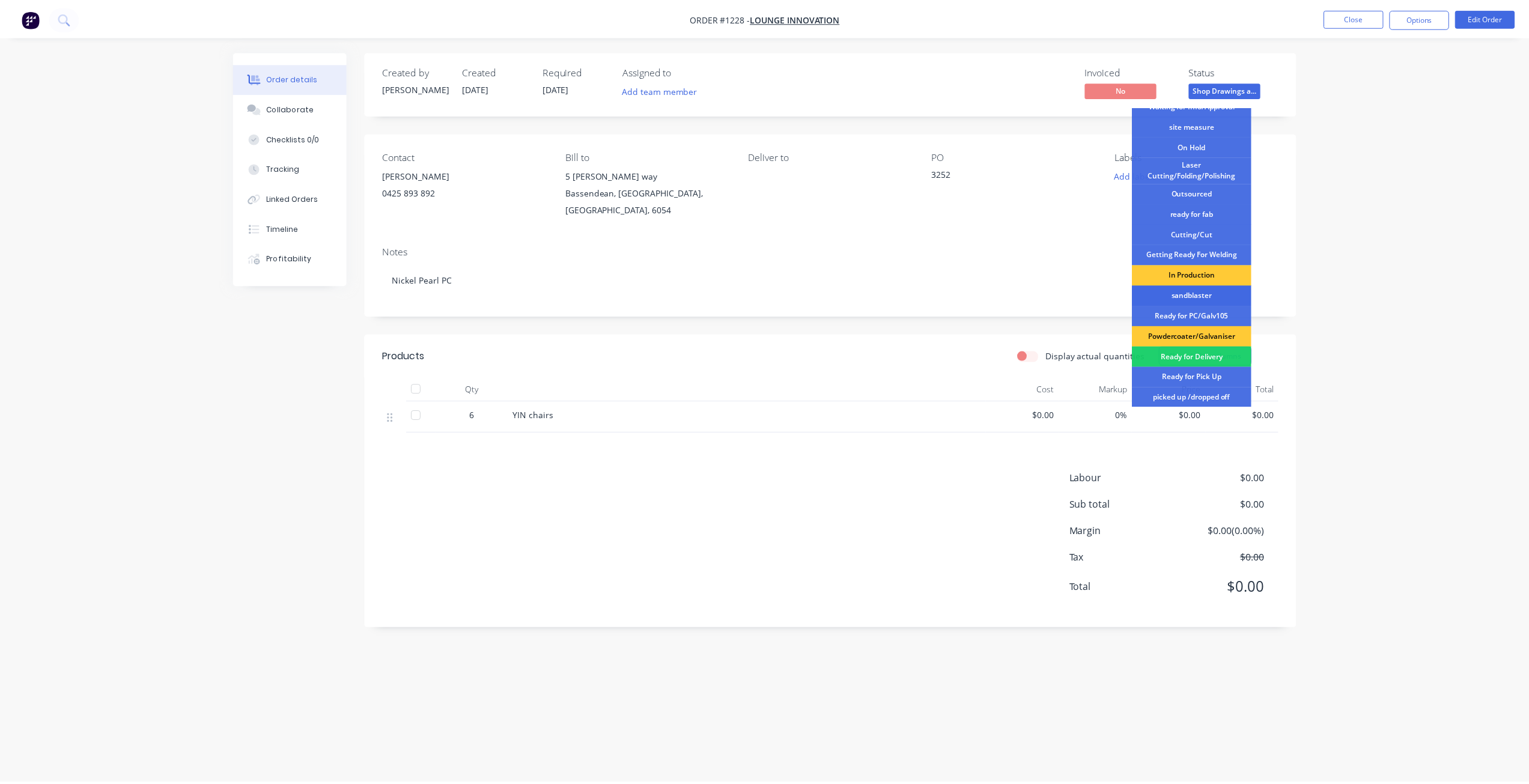
scroll to position [155, 0]
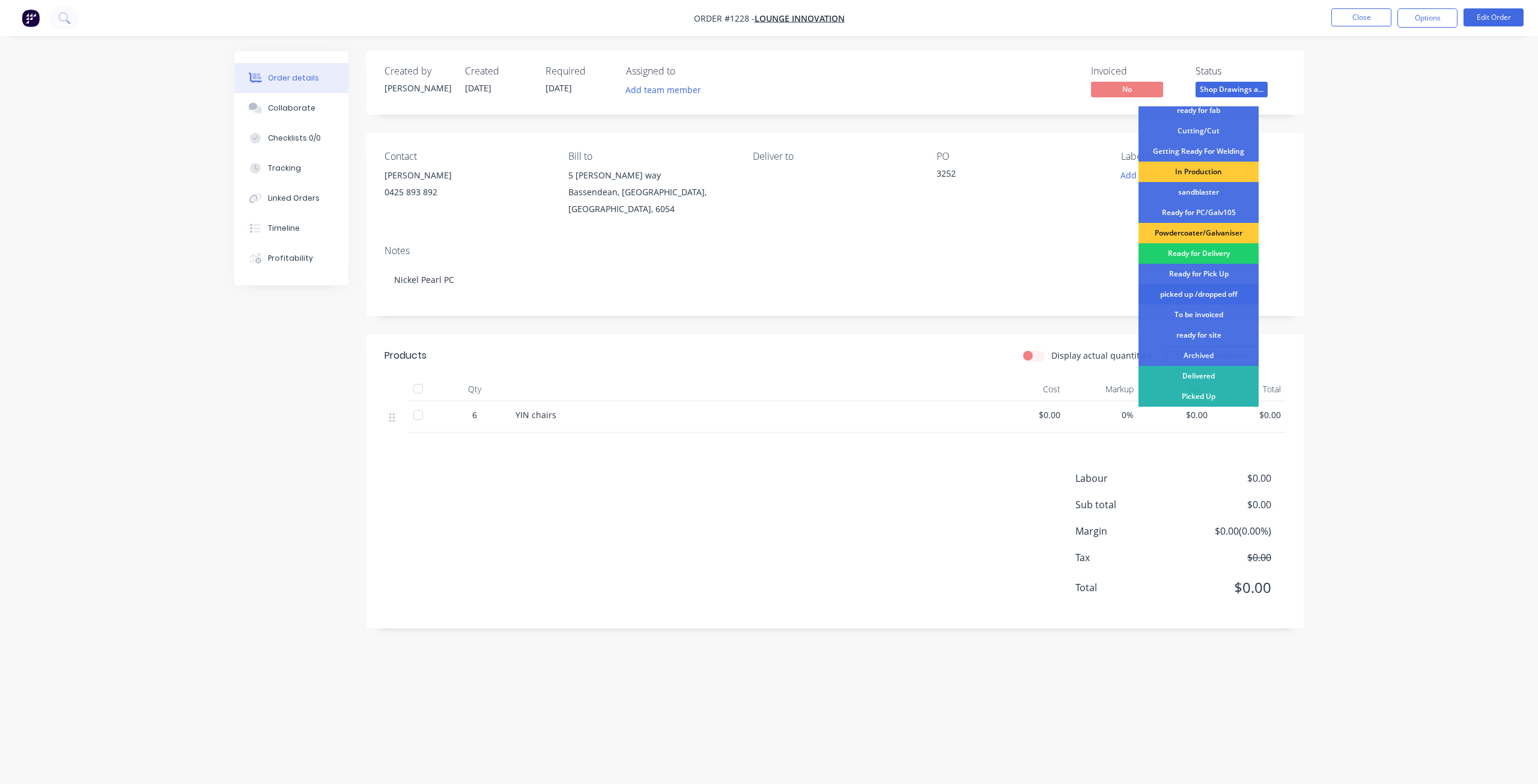
click at [1216, 294] on div "picked up /dropped off" at bounding box center [1199, 294] width 120 height 20
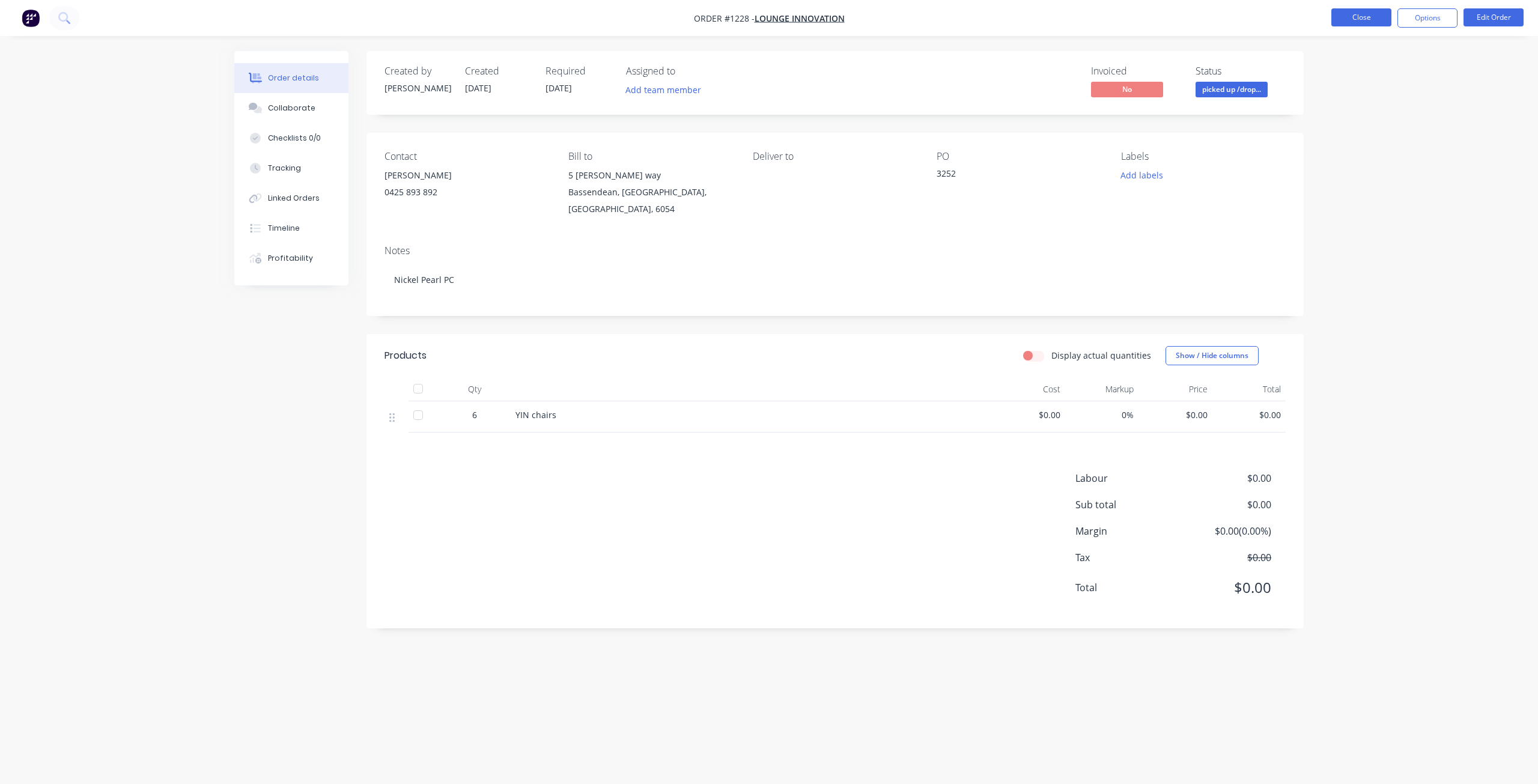
click at [1353, 18] on button "Close" at bounding box center [1361, 17] width 60 height 18
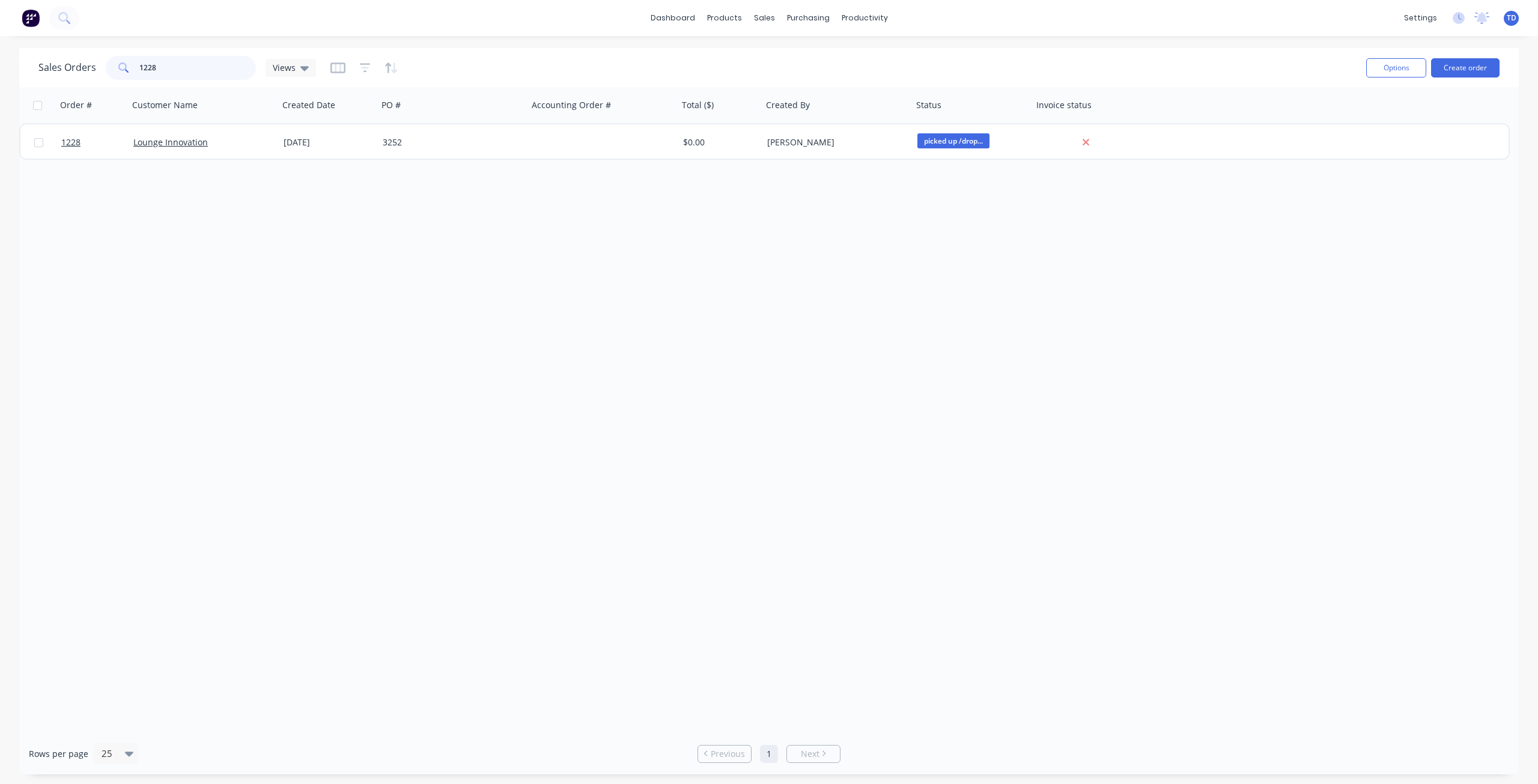
drag, startPoint x: 174, startPoint y: 68, endPoint x: 95, endPoint y: 68, distance: 79.0
click at [95, 68] on div "Sales Orders 1228 Views" at bounding box center [177, 67] width 278 height 24
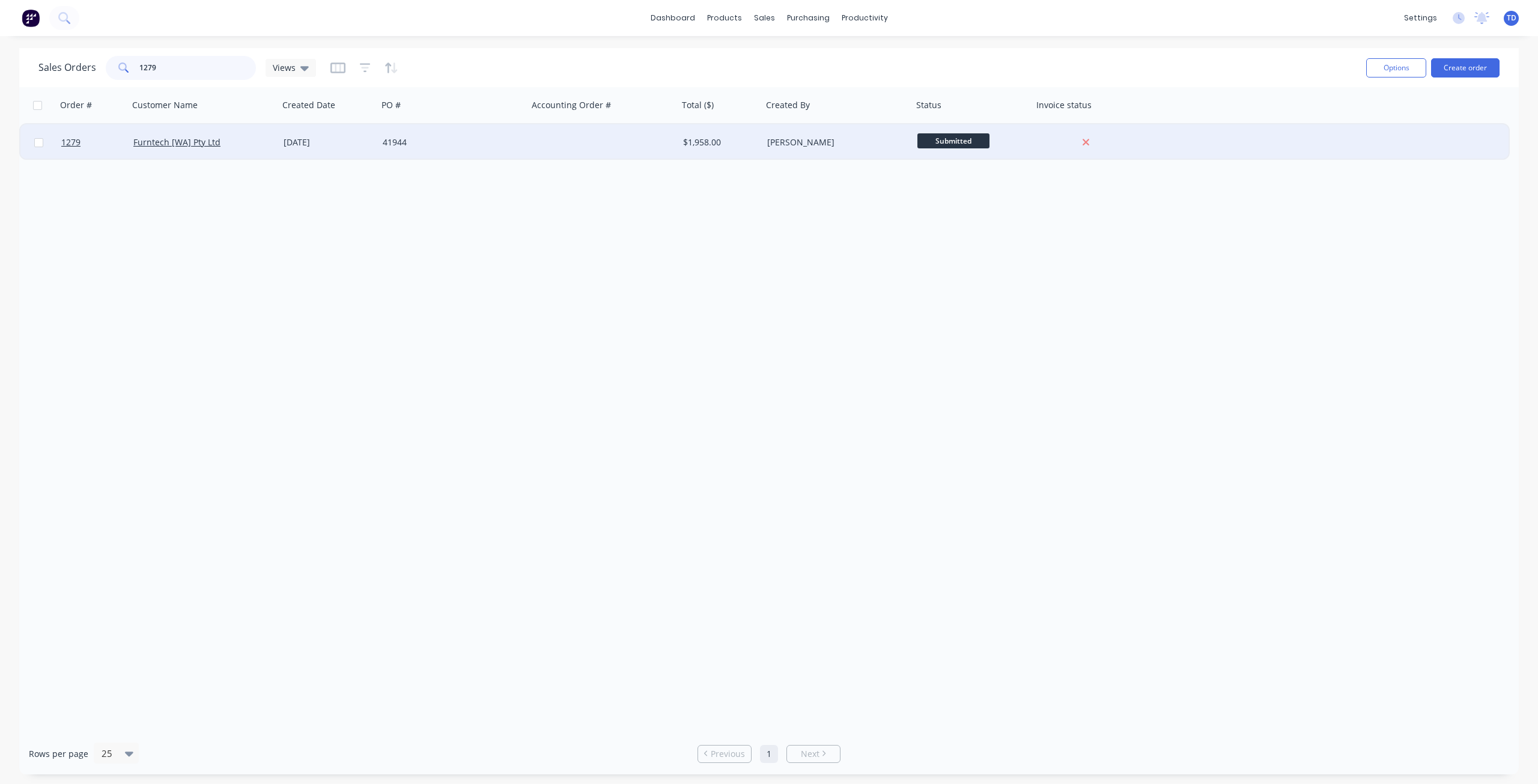
type input "1279"
click at [332, 137] on div "[DATE]" at bounding box center [328, 142] width 89 height 12
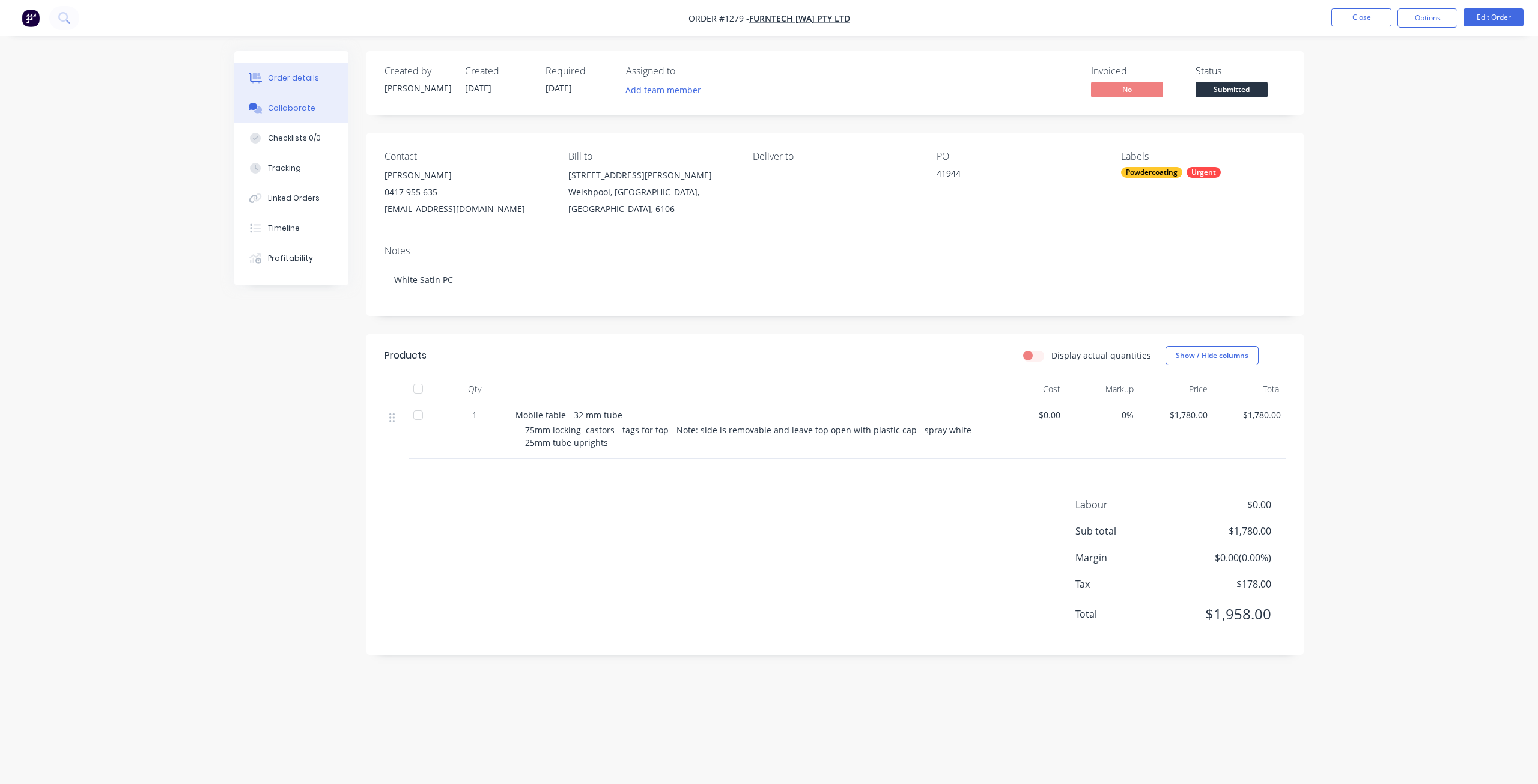
click at [300, 108] on div "Collaborate" at bounding box center [291, 108] width 47 height 11
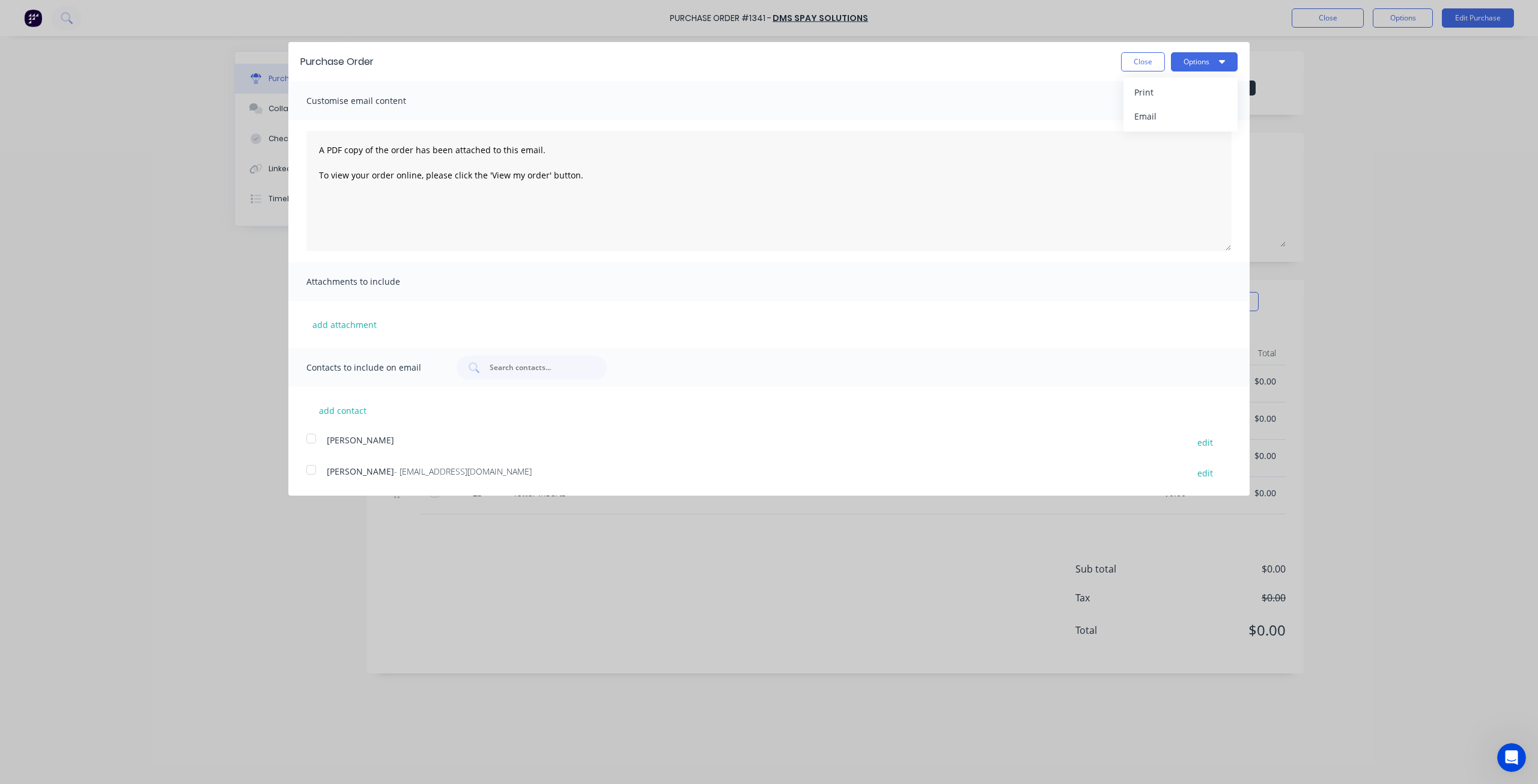
click at [1151, 65] on button "Close" at bounding box center [1143, 61] width 44 height 19
type textarea "x"
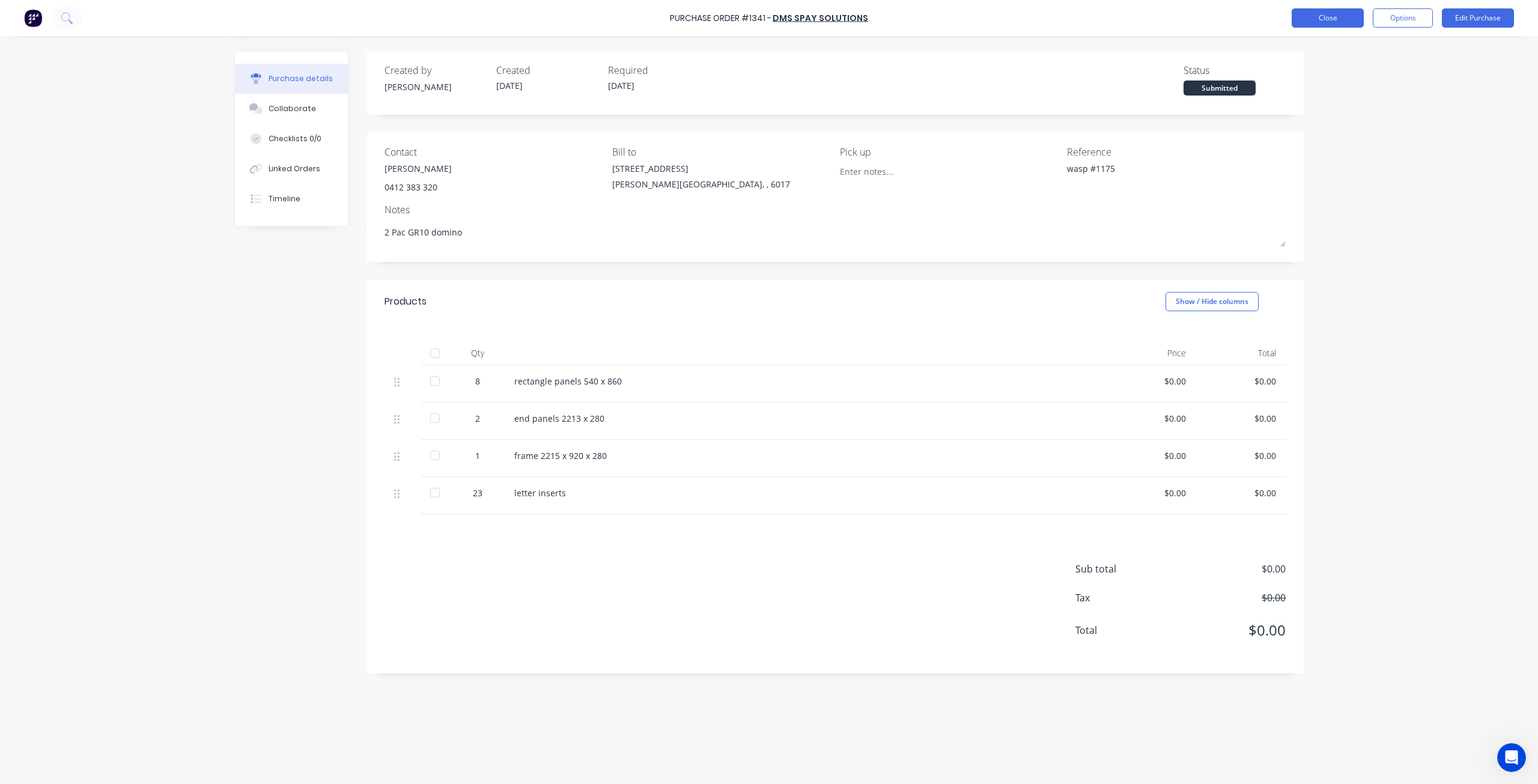
click at [1308, 18] on button "Close" at bounding box center [1328, 17] width 72 height 19
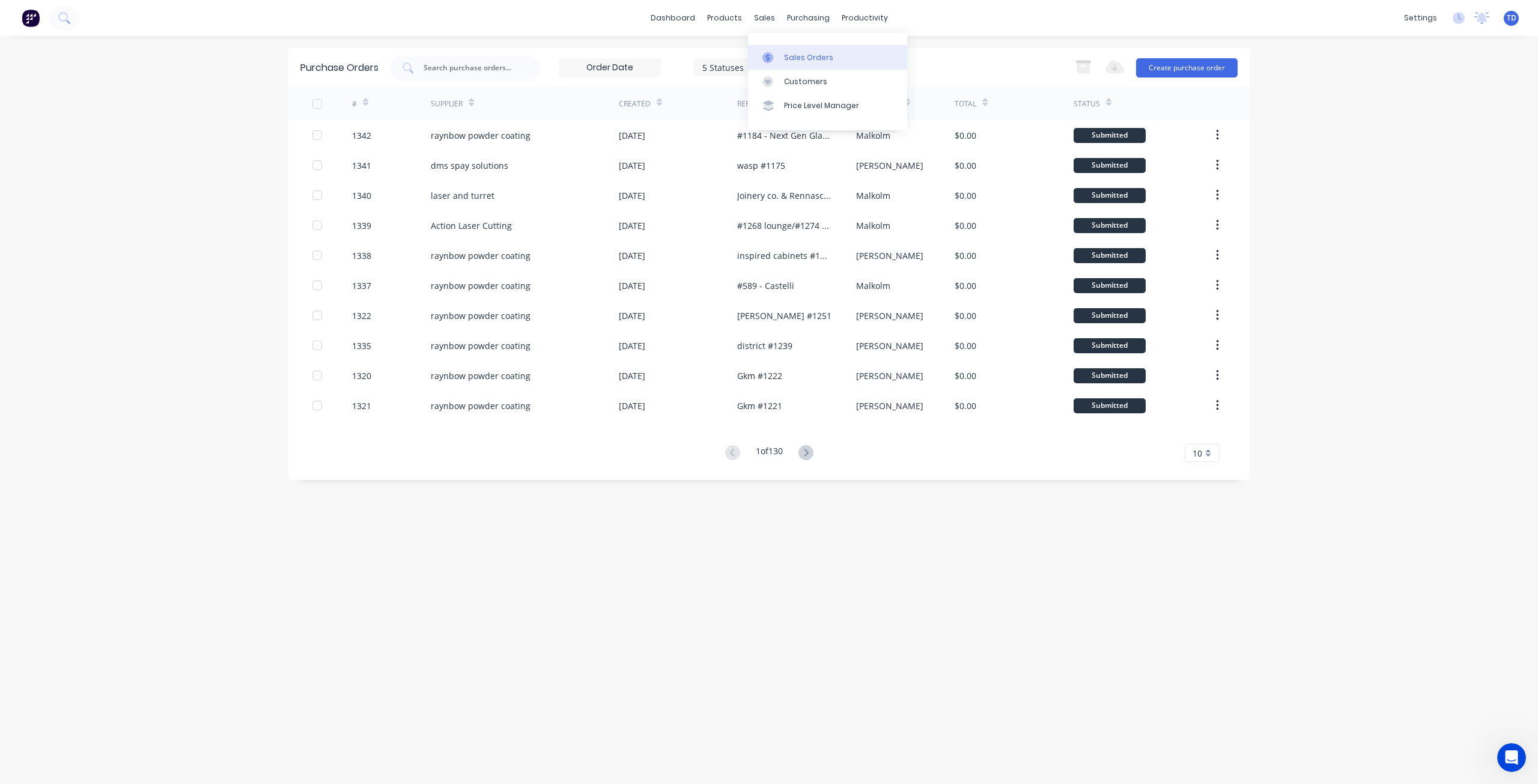
click at [779, 53] on div at bounding box center [771, 57] width 18 height 11
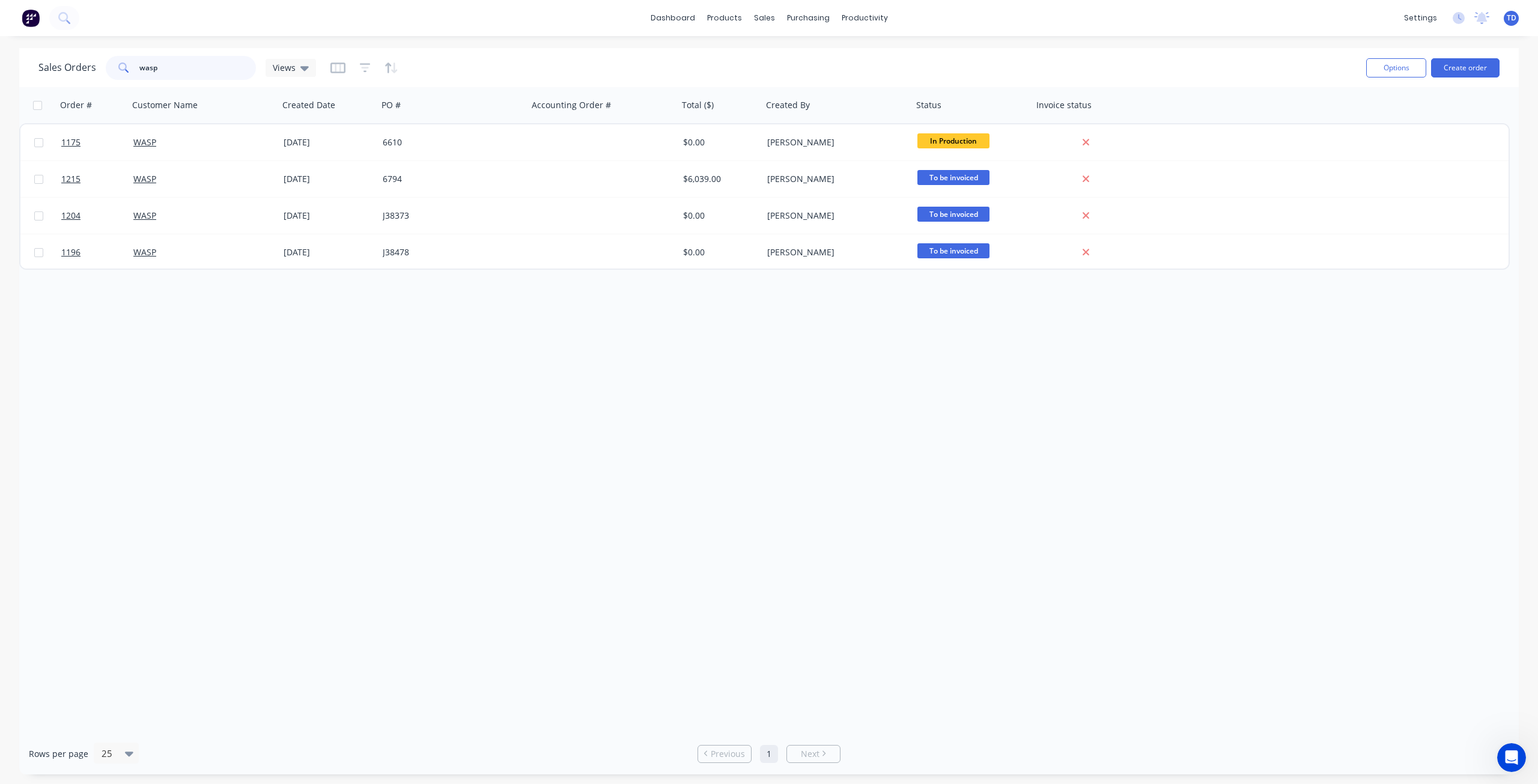
drag, startPoint x: 178, startPoint y: 68, endPoint x: -3, endPoint y: 74, distance: 181.1
click at [0, 74] on html "dashboard products sales purchasing productivity dashboard products Product Cat…" at bounding box center [769, 392] width 1538 height 784
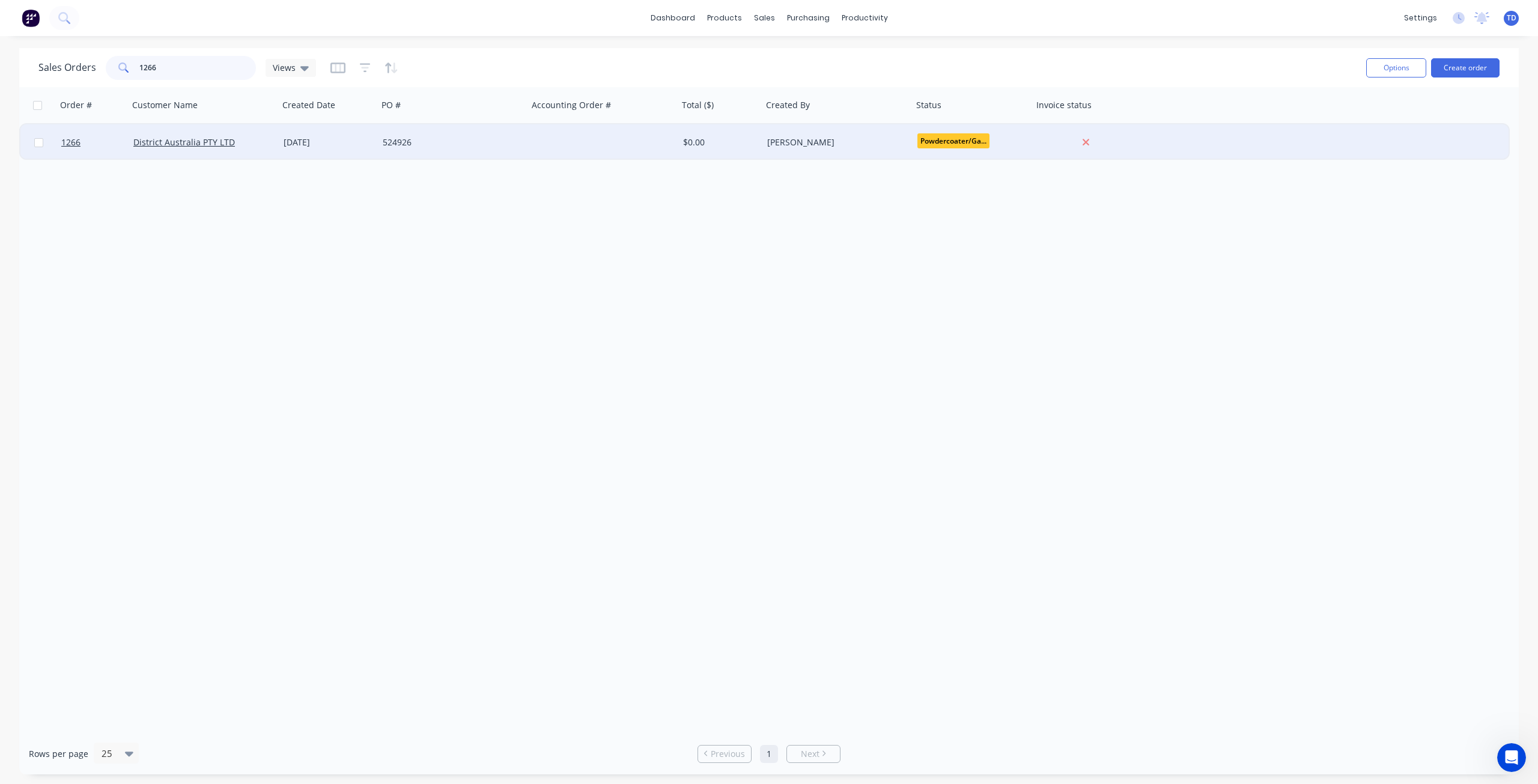
type input "1266"
click at [627, 138] on div at bounding box center [603, 143] width 150 height 36
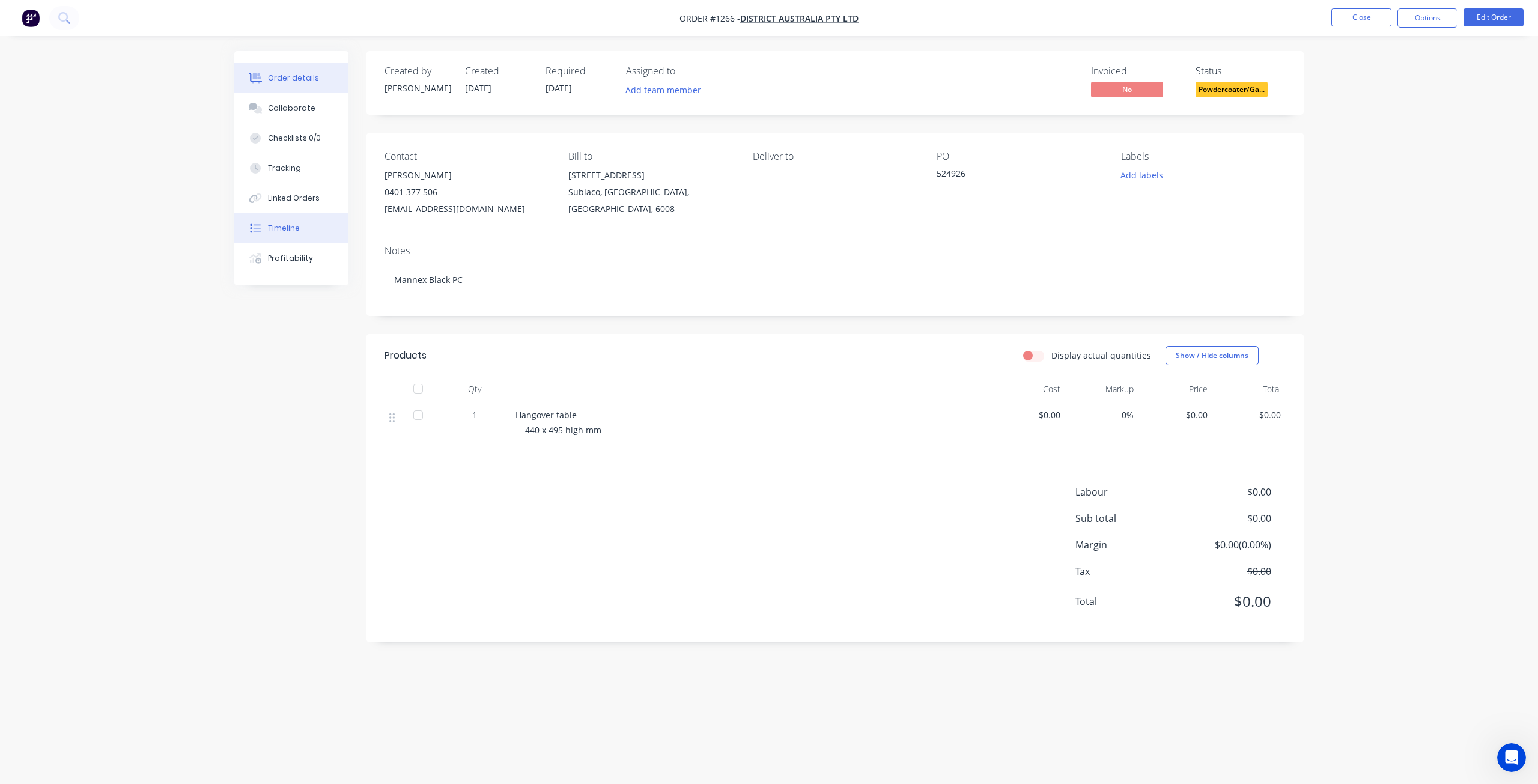
click at [276, 228] on div "Timeline" at bounding box center [283, 229] width 32 height 11
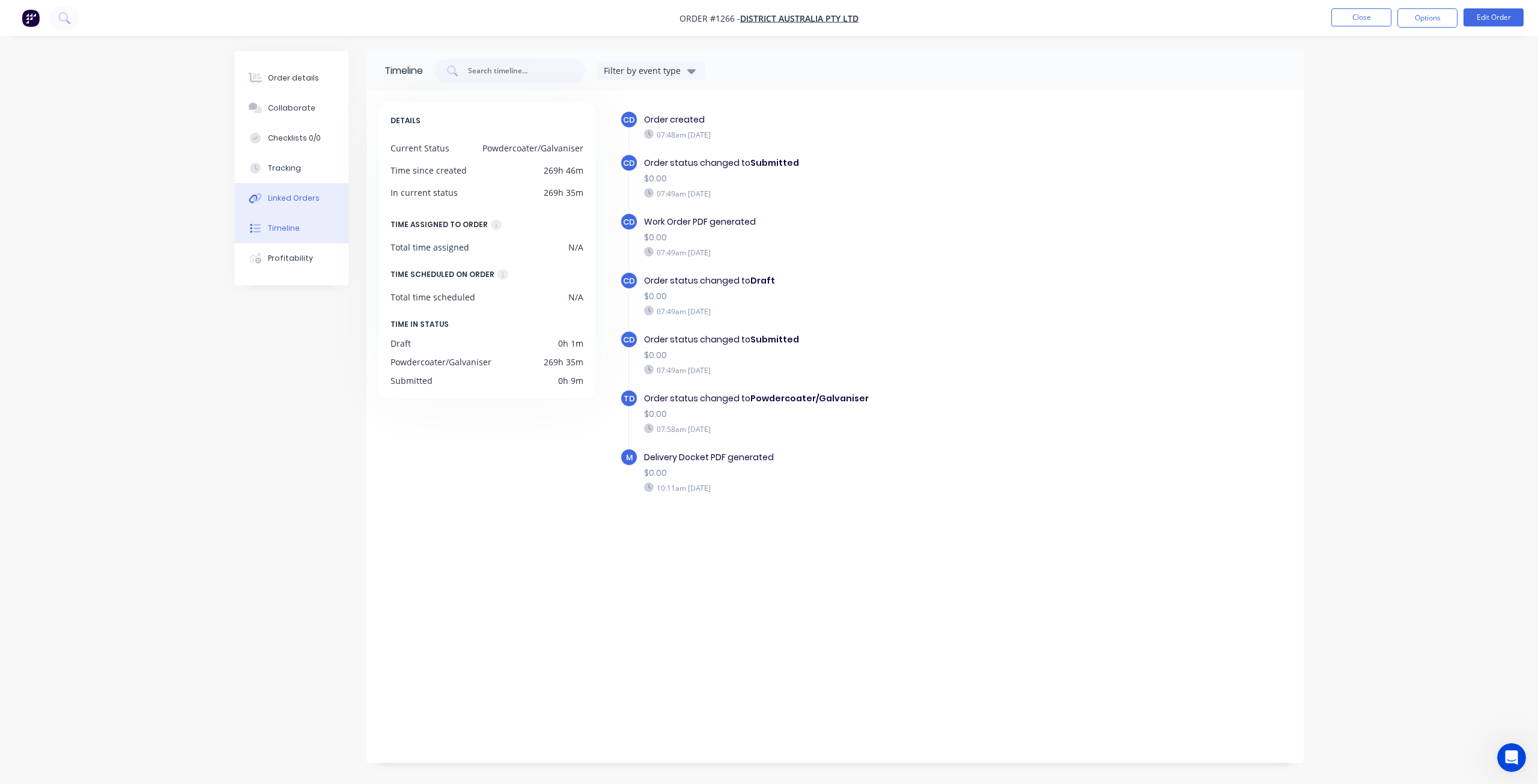
click at [283, 206] on button "Linked Orders" at bounding box center [290, 198] width 114 height 30
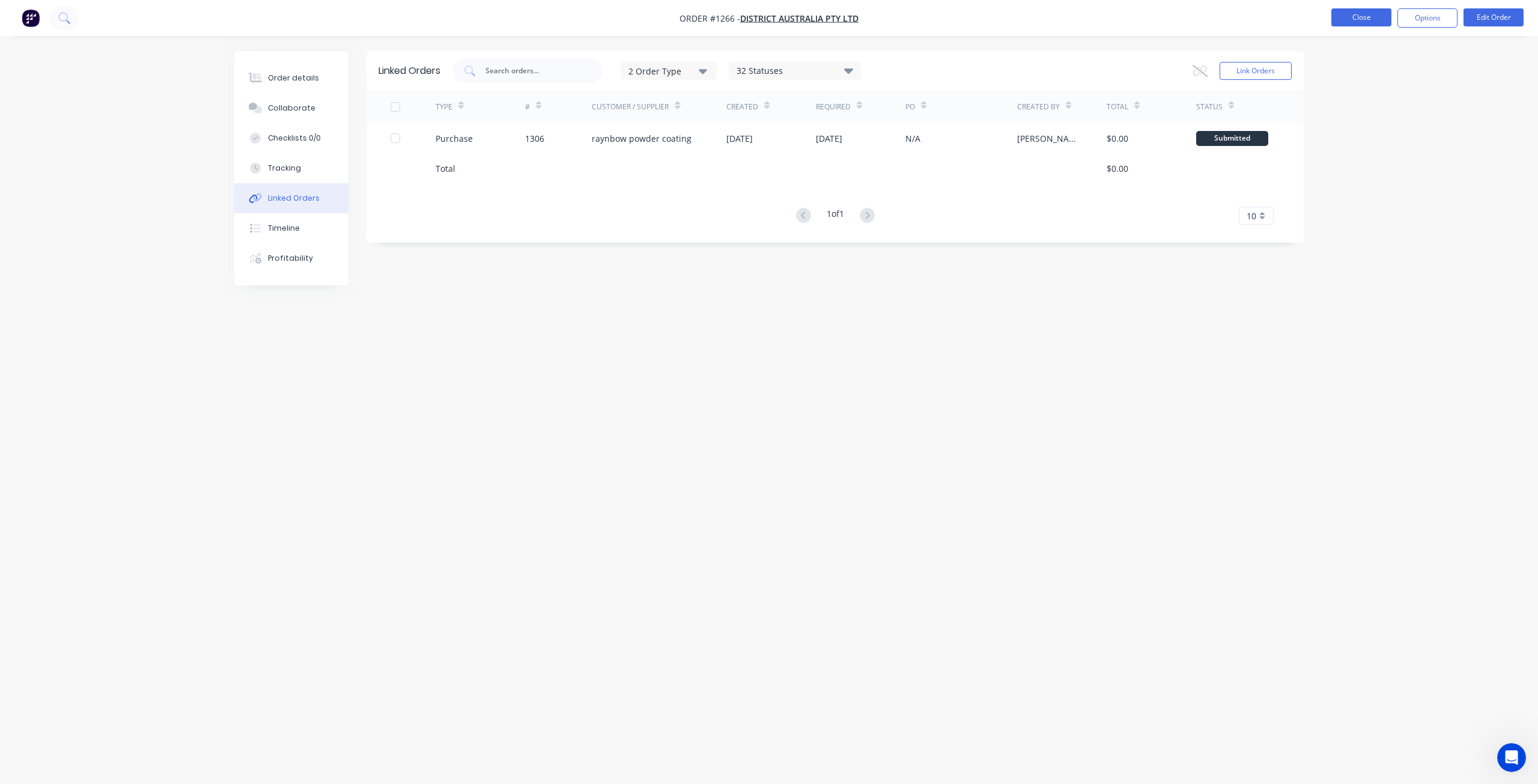
click at [1366, 18] on button "Close" at bounding box center [1361, 17] width 60 height 18
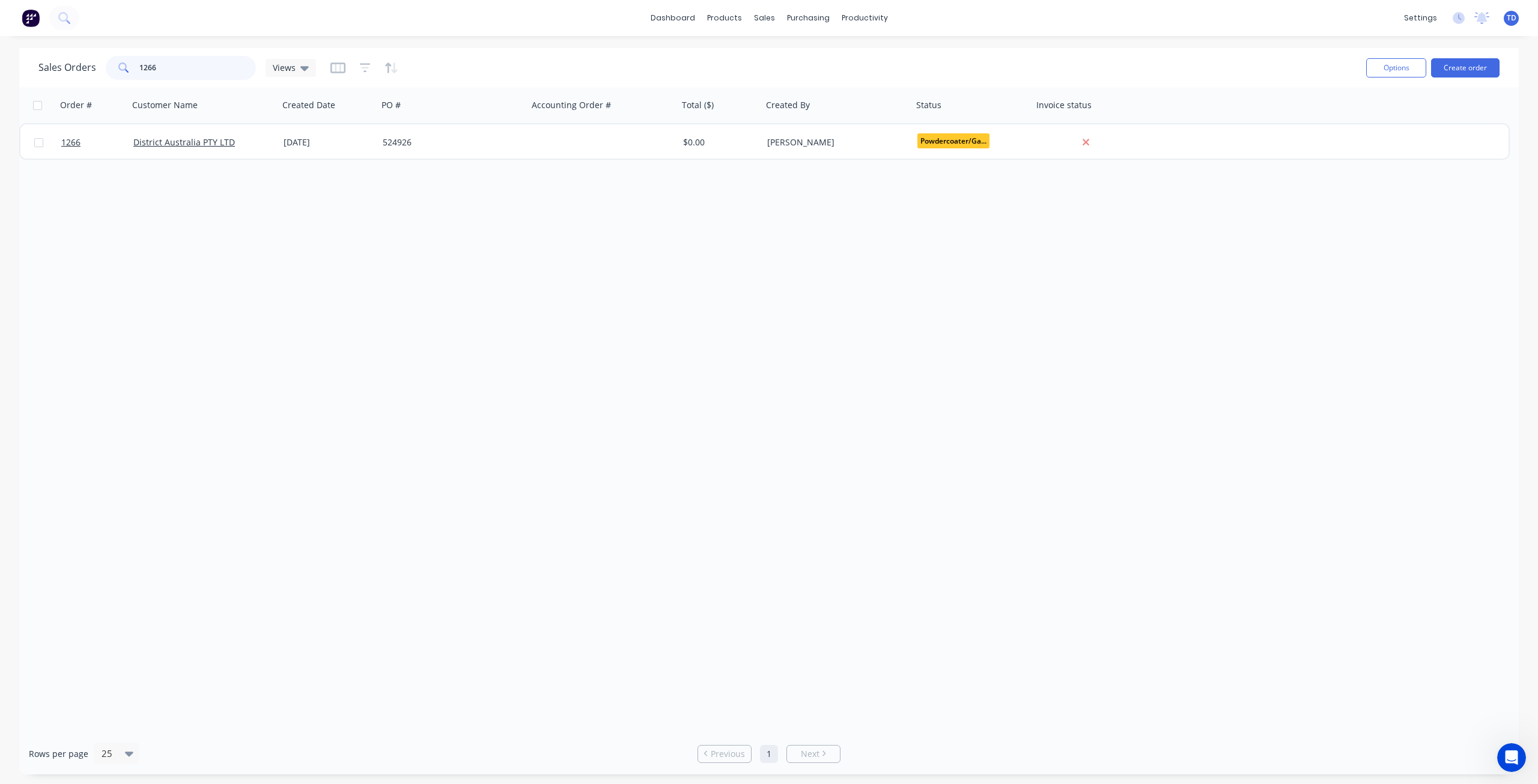
click at [0, 65] on html "dashboard products sales purchasing productivity dashboard products Product Cat…" at bounding box center [769, 392] width 1538 height 784
type input "1332"
click at [782, 82] on link "Customers" at bounding box center [828, 82] width 159 height 24
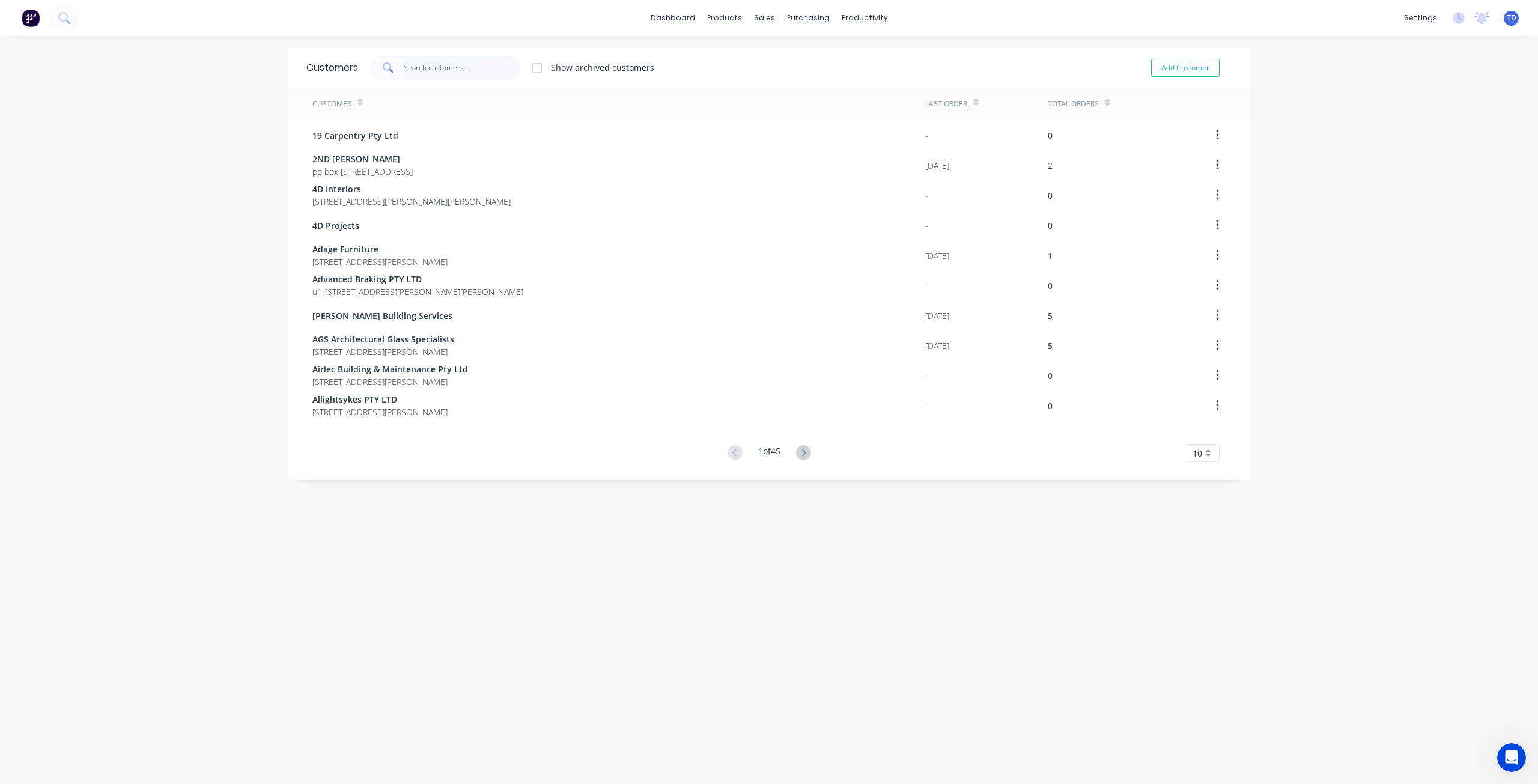
click at [450, 63] on input "text" at bounding box center [462, 67] width 117 height 24
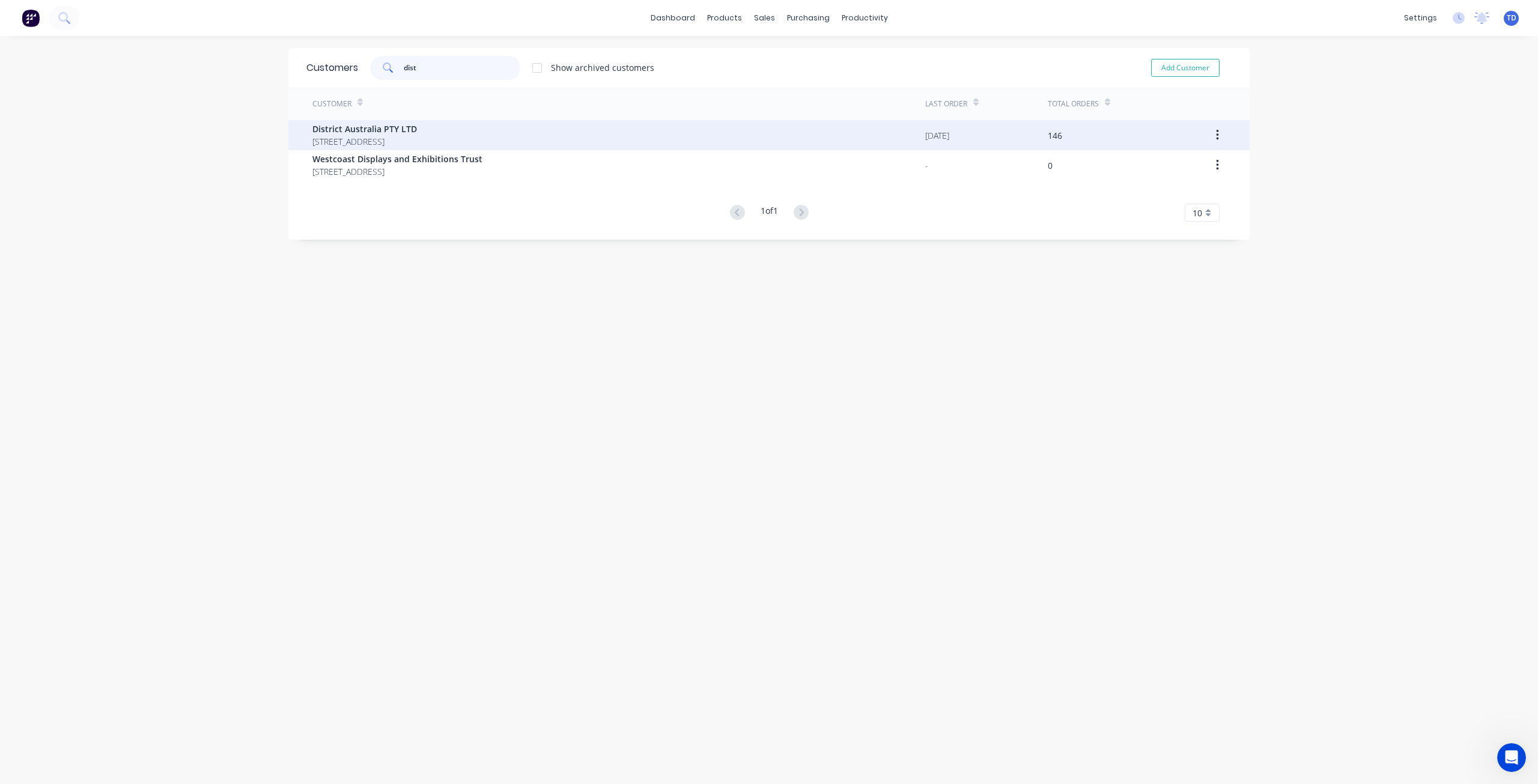
type input "dist"
click at [404, 140] on span "[STREET_ADDRESS]" at bounding box center [364, 141] width 105 height 13
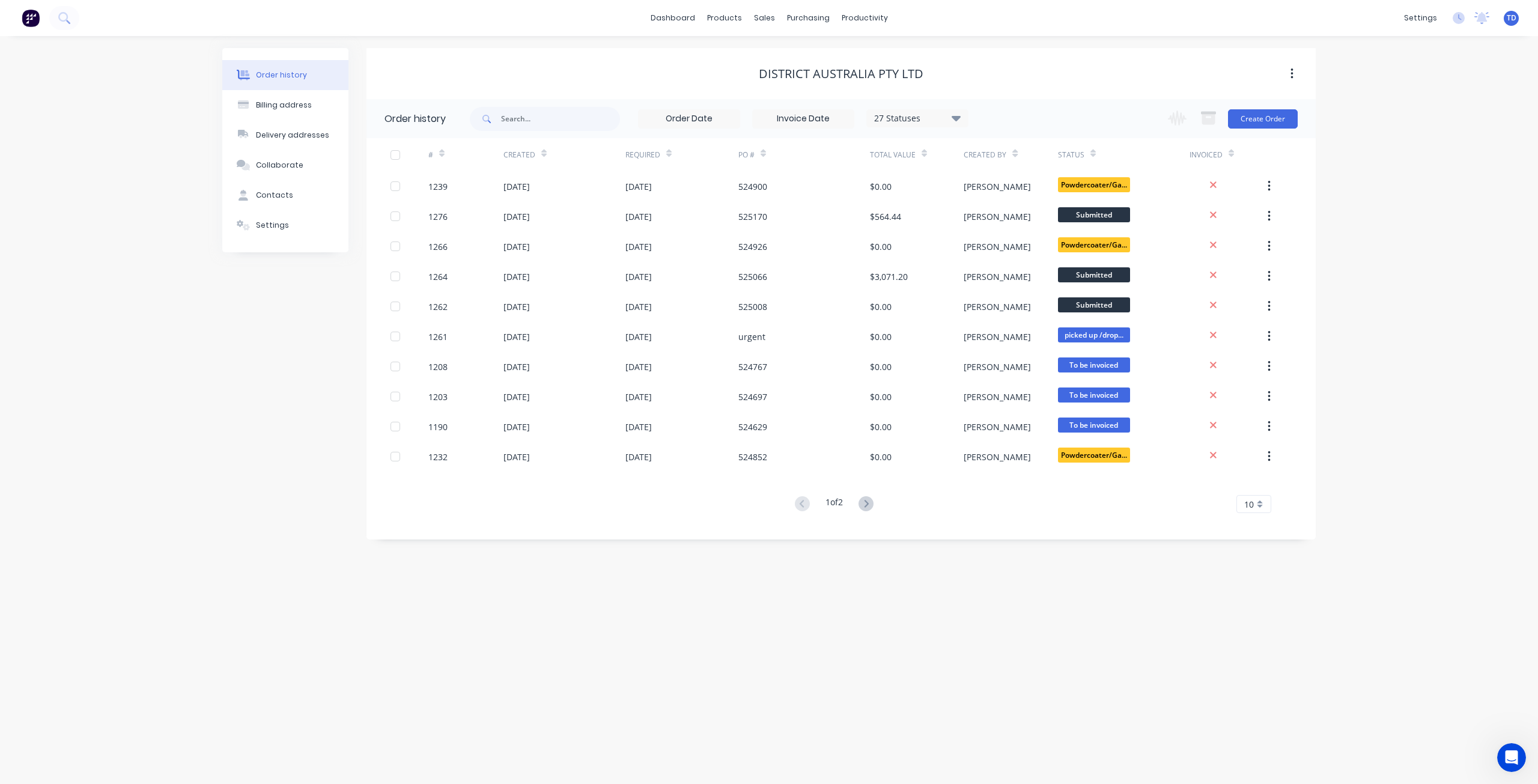
click at [961, 117] on icon at bounding box center [956, 118] width 9 height 5
click at [1017, 257] on label at bounding box center [1017, 257] width 0 height 0
click at [1017, 262] on input "checkbox" at bounding box center [1022, 262] width 10 height 12
checkbox input "true"
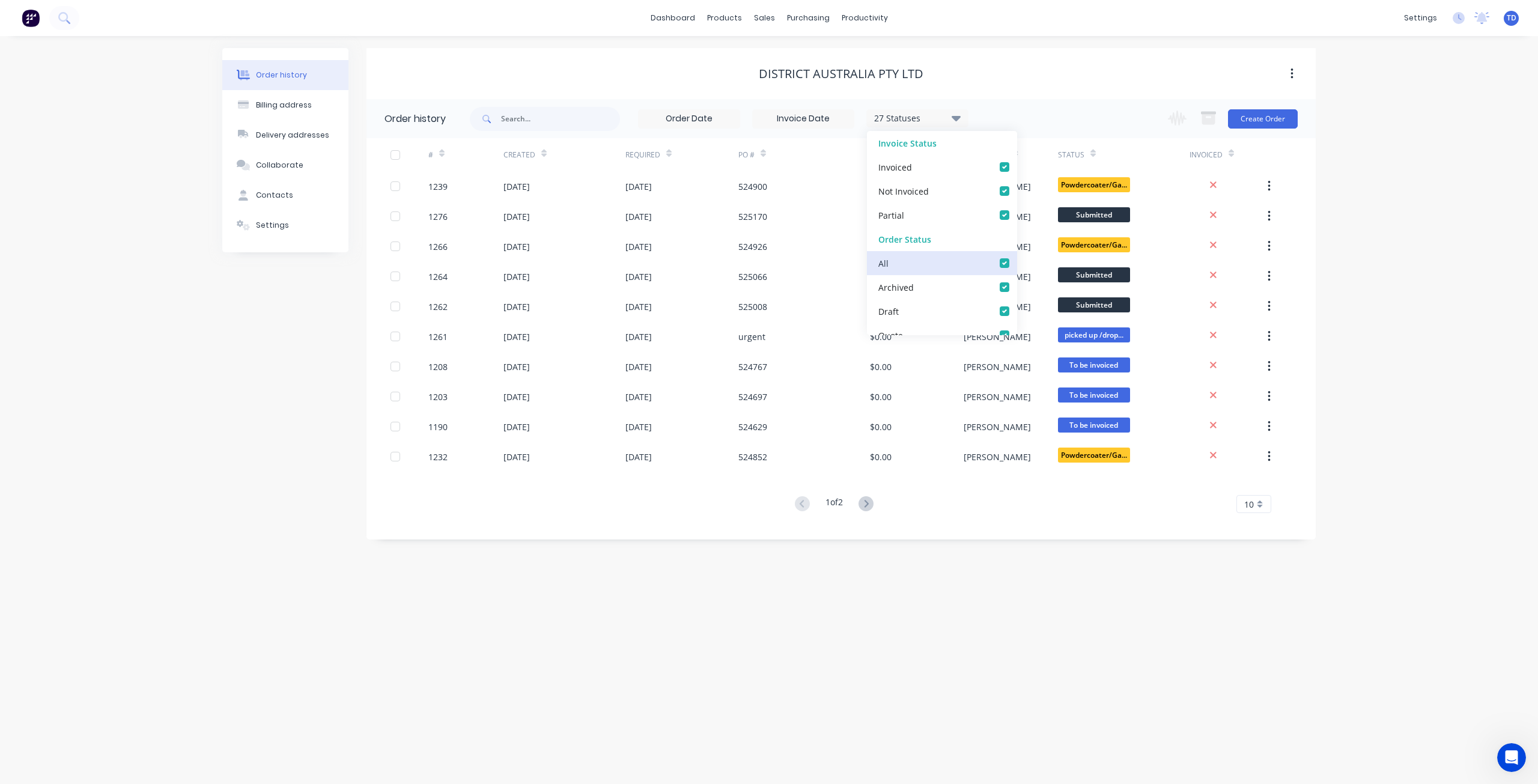
checkbox input "true"
click at [1017, 280] on label at bounding box center [1017, 280] width 0 height 0
click at [1017, 285] on input "checkbox" at bounding box center [1022, 286] width 10 height 12
checkbox input "false"
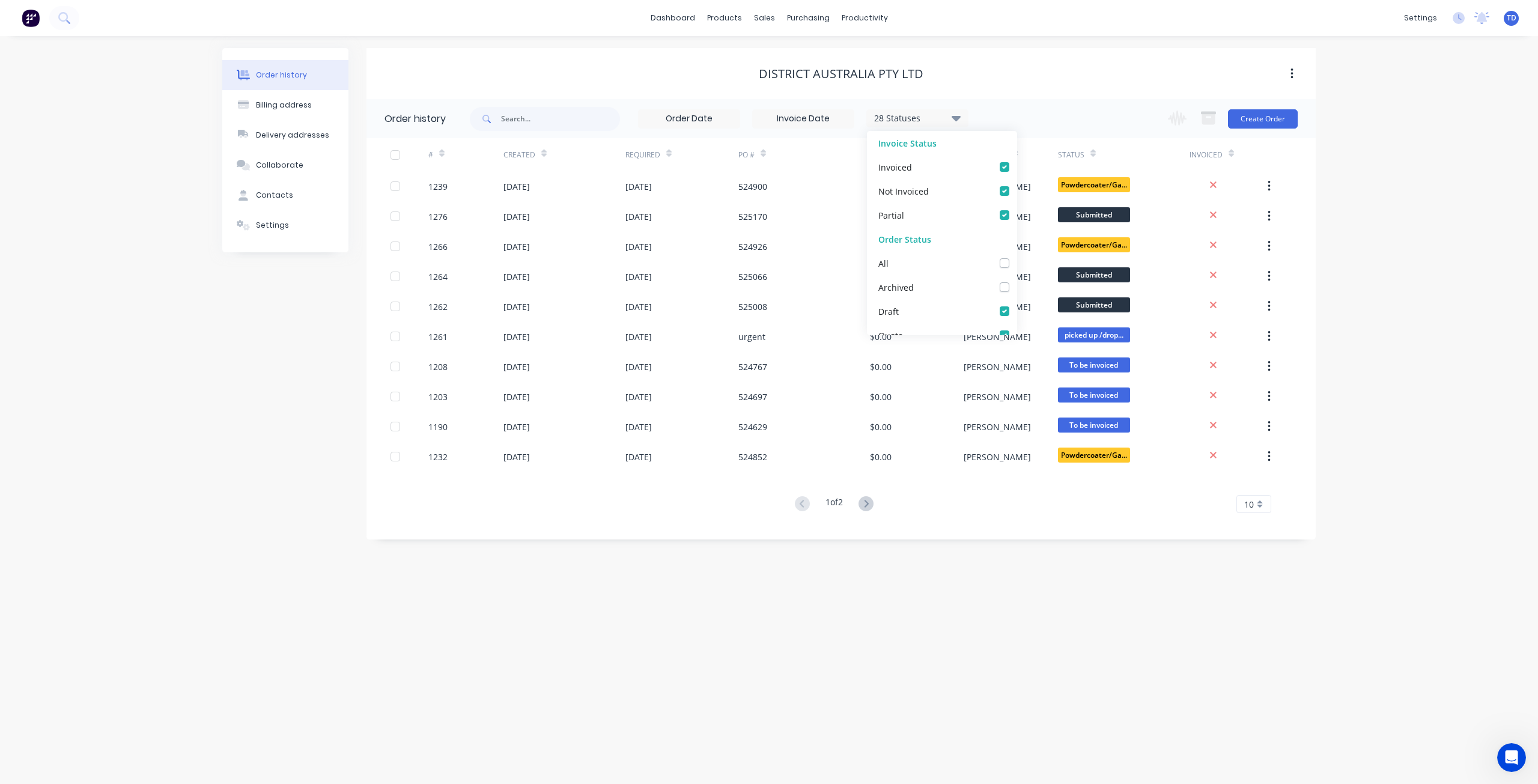
click at [1034, 72] on div "District Australia PTY LTD" at bounding box center [841, 74] width 950 height 15
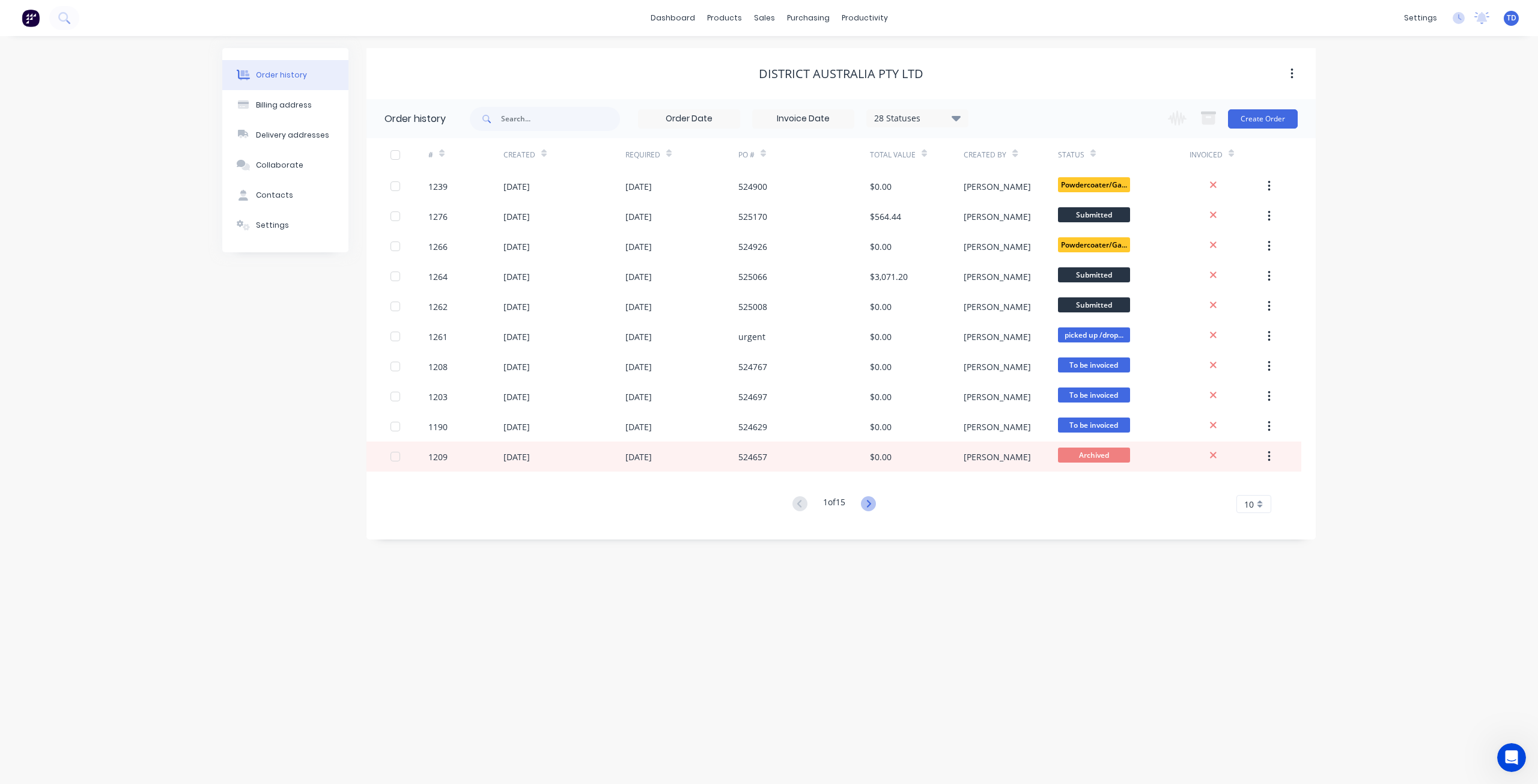
click at [871, 504] on icon at bounding box center [869, 504] width 15 height 15
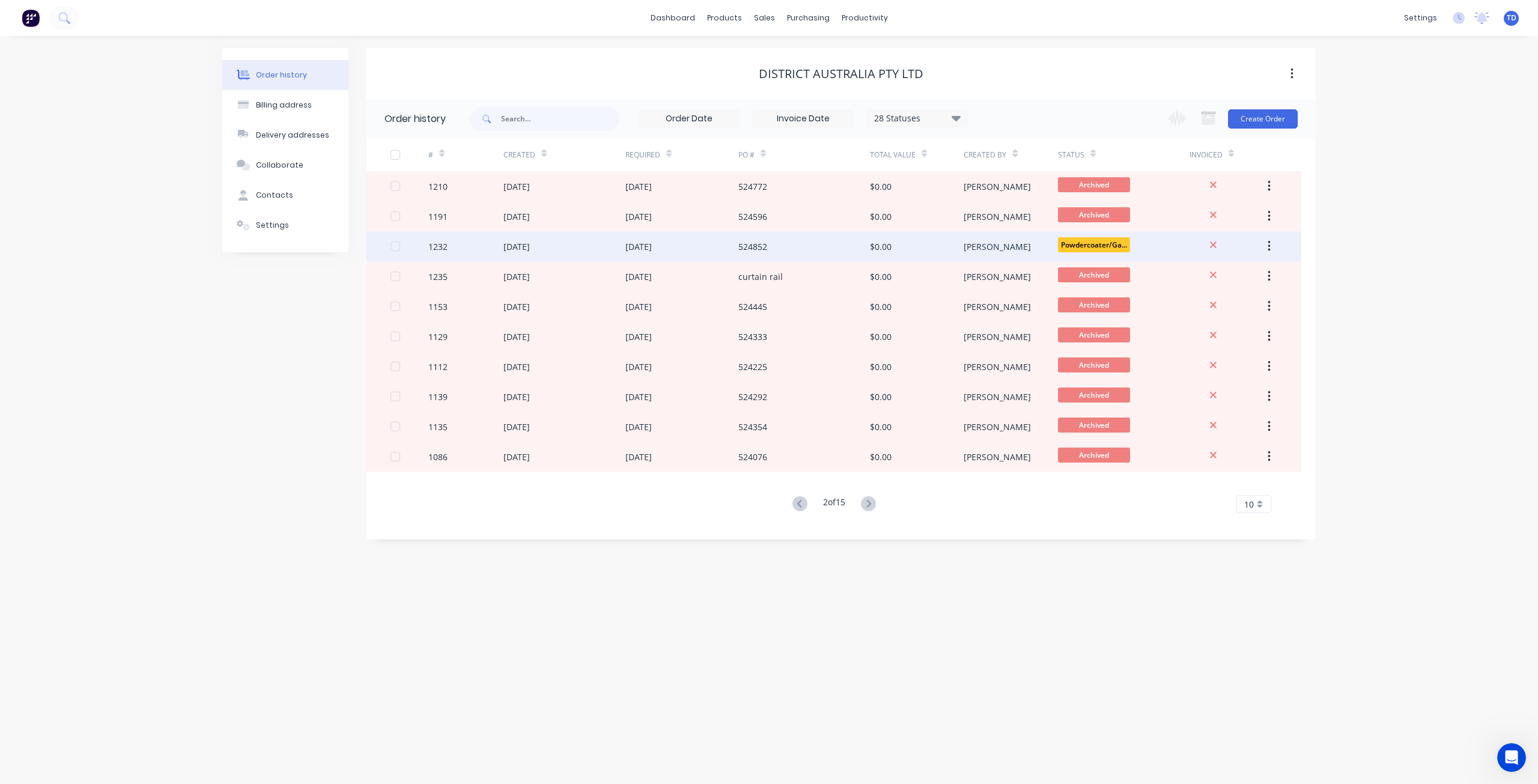
click at [525, 248] on div "[DATE]" at bounding box center [516, 247] width 26 height 13
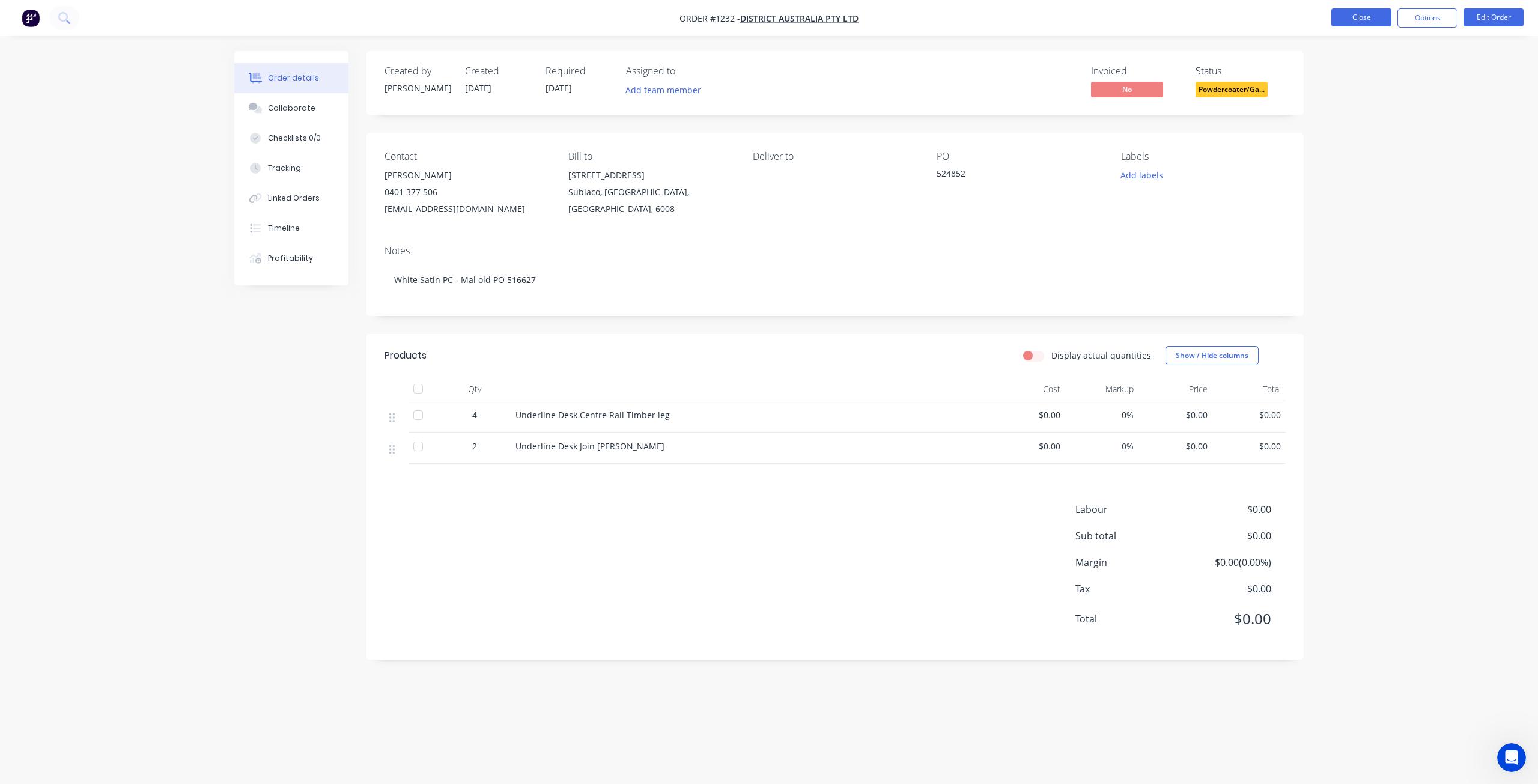
click at [1350, 16] on button "Close" at bounding box center [1361, 17] width 60 height 18
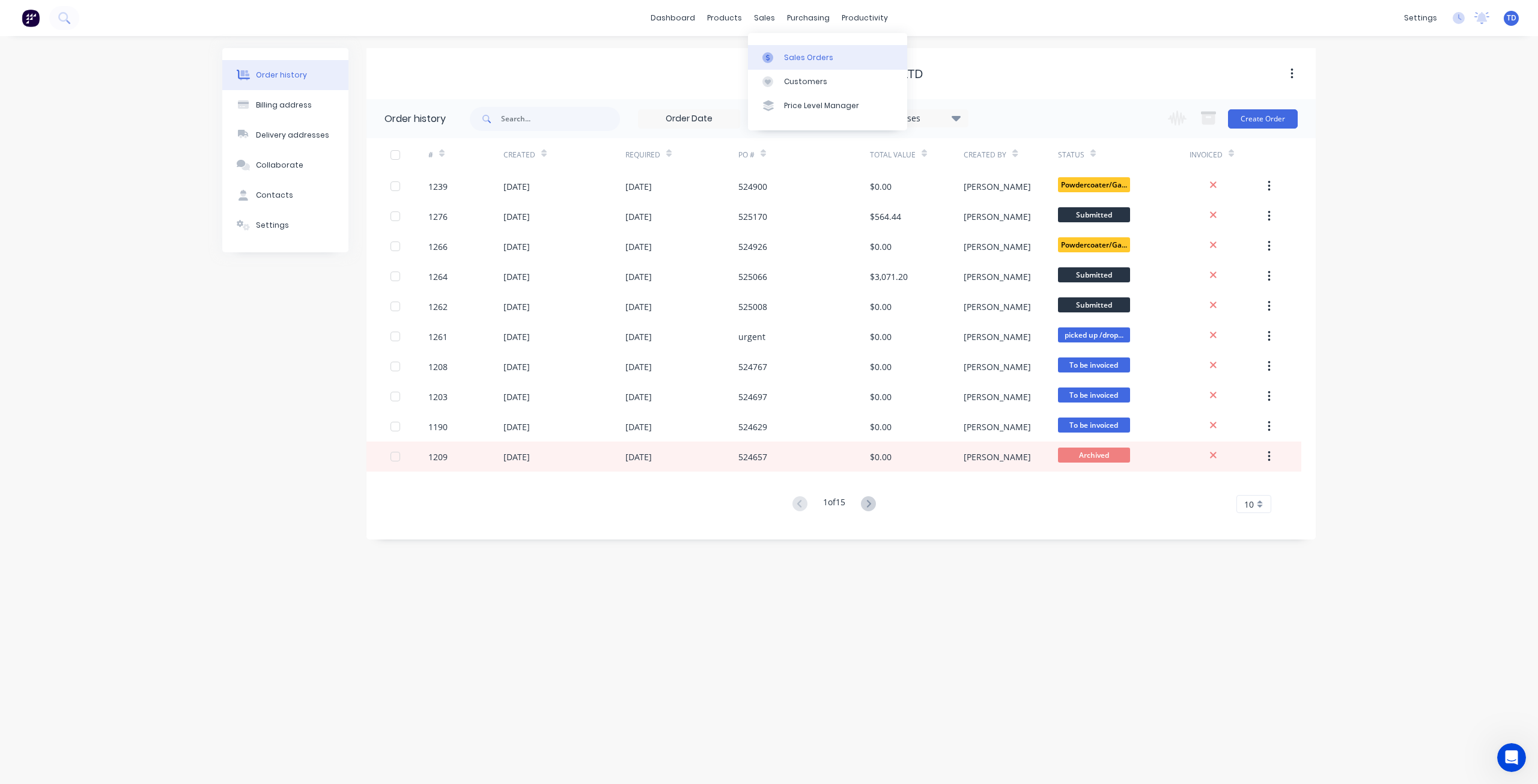
click at [779, 62] on div at bounding box center [771, 57] width 18 height 11
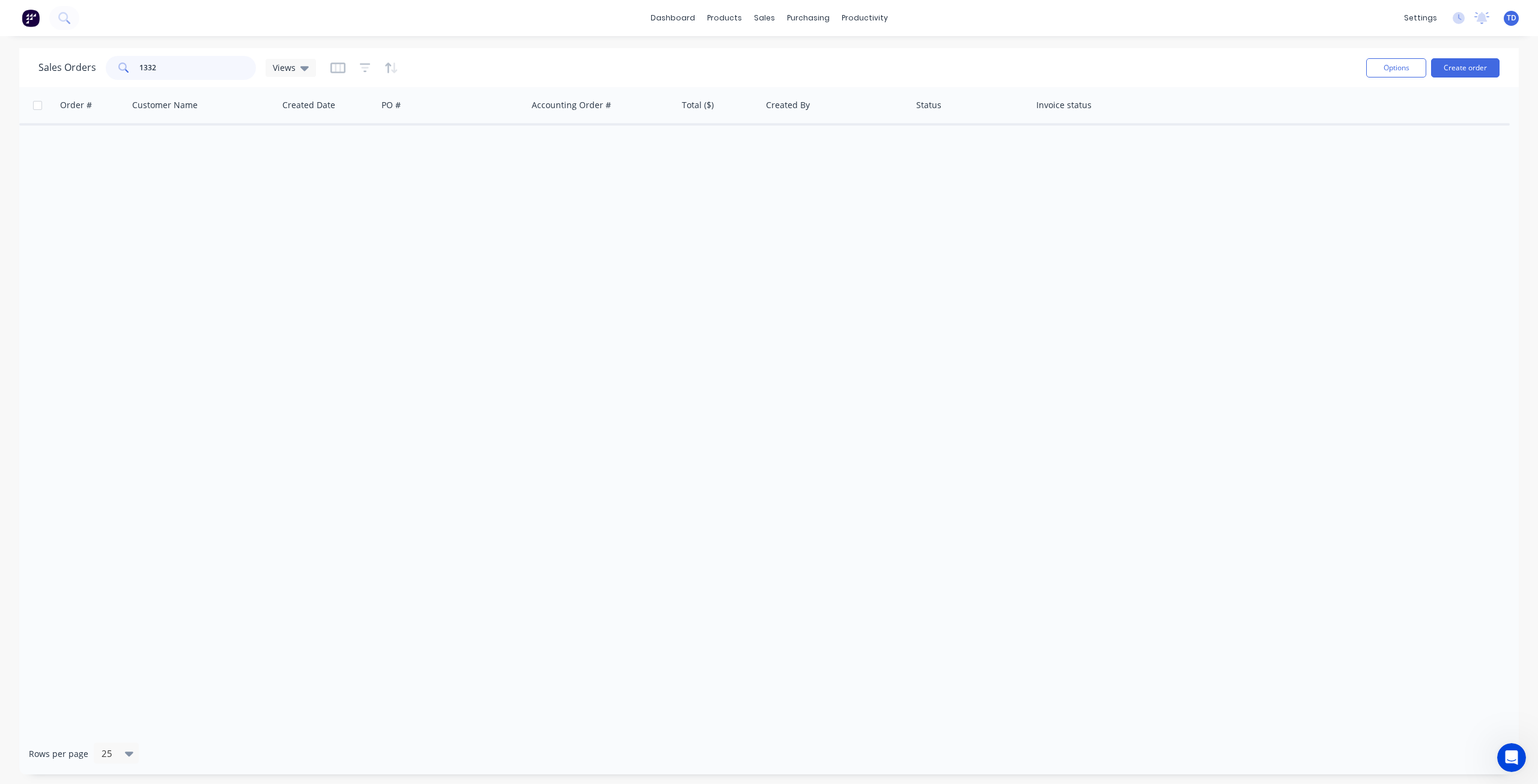
drag, startPoint x: 133, startPoint y: 68, endPoint x: 59, endPoint y: 68, distance: 74.0
click at [59, 68] on div "Sales Orders 1332 Views" at bounding box center [177, 67] width 278 height 24
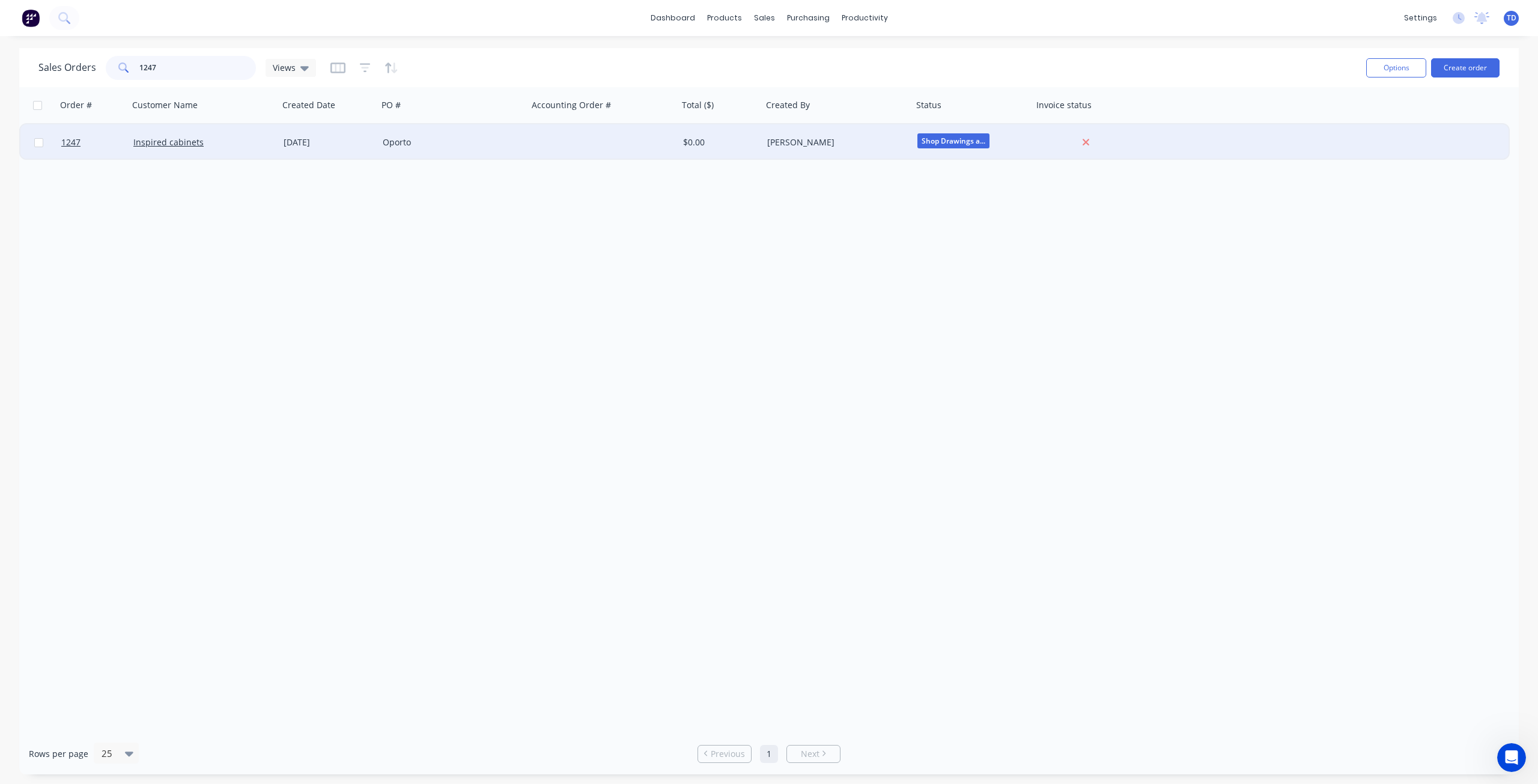
type input "1247"
click at [477, 147] on div "Oporto" at bounding box center [449, 142] width 133 height 12
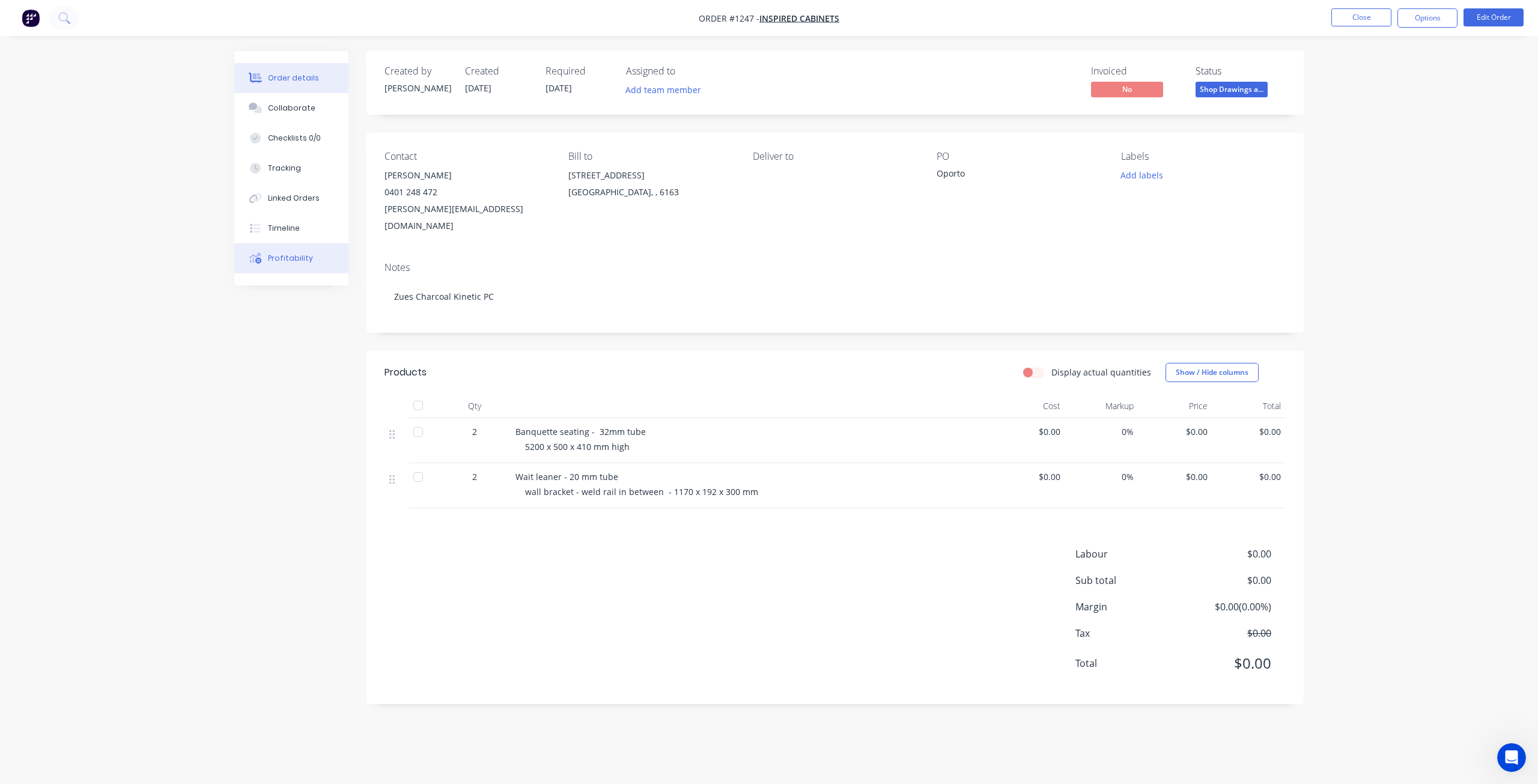
click at [292, 256] on div "Profitability" at bounding box center [290, 259] width 45 height 11
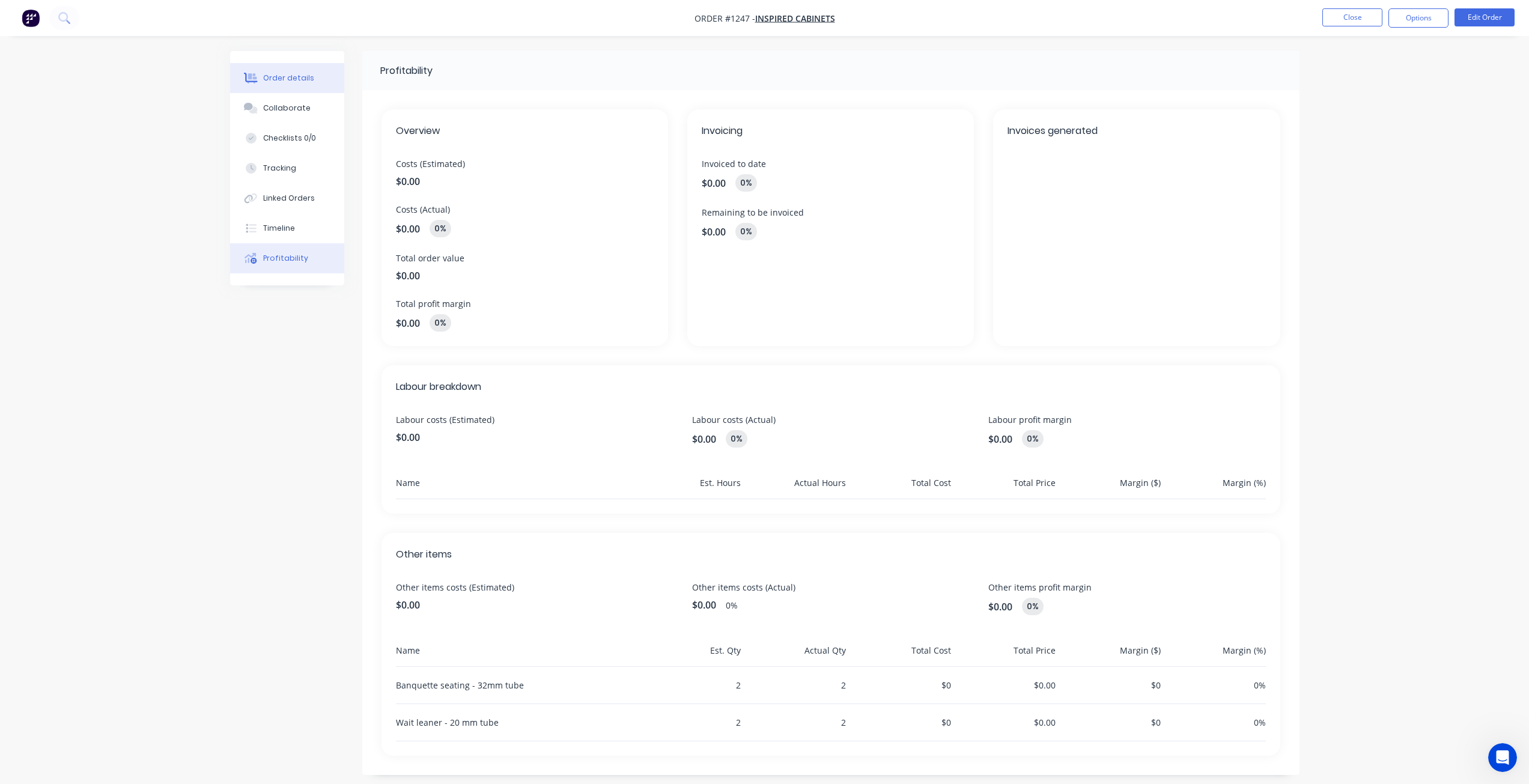
click at [292, 74] on div "Order details" at bounding box center [289, 78] width 51 height 11
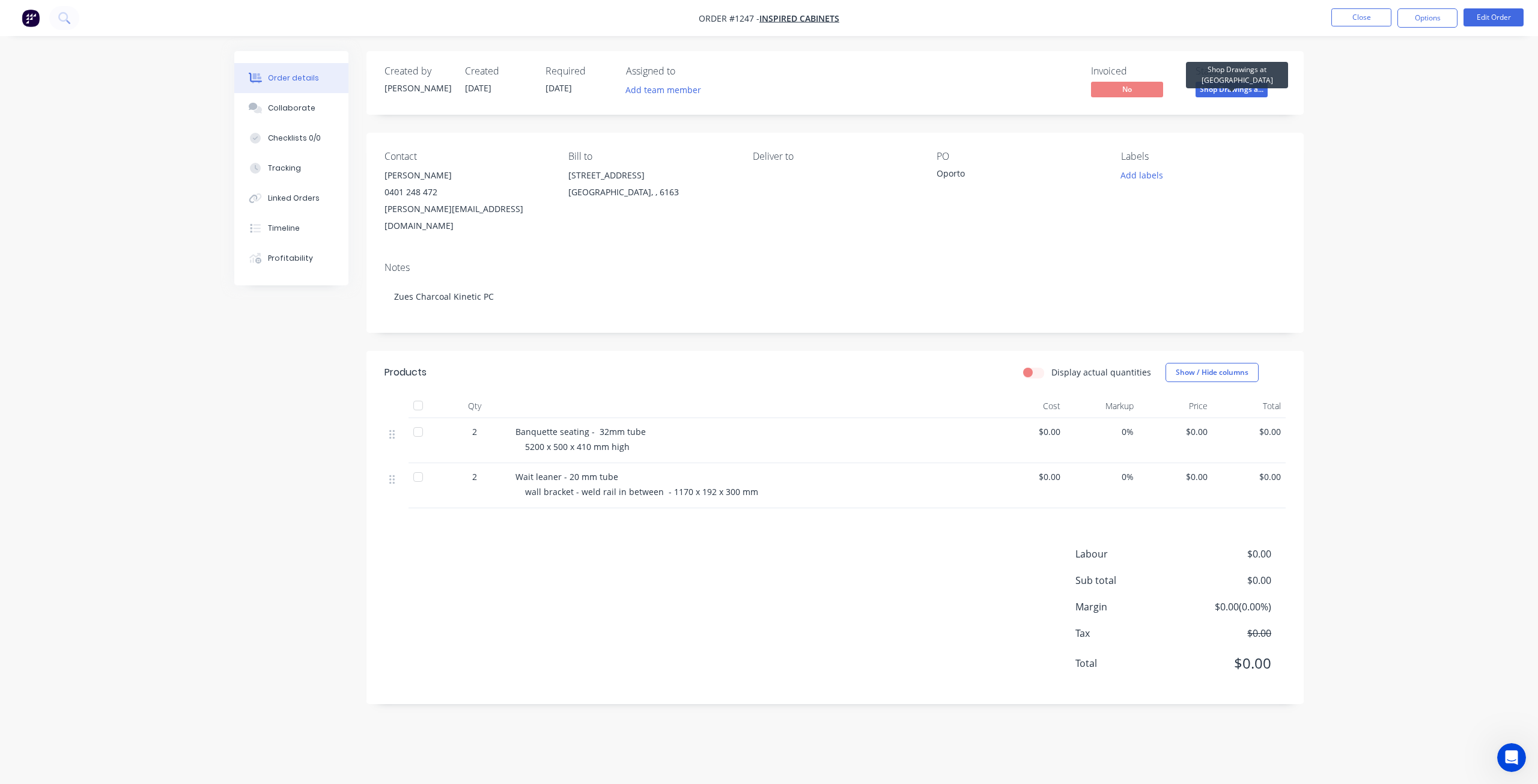
click at [1232, 87] on span "Shop Drawings a..." at bounding box center [1231, 89] width 72 height 15
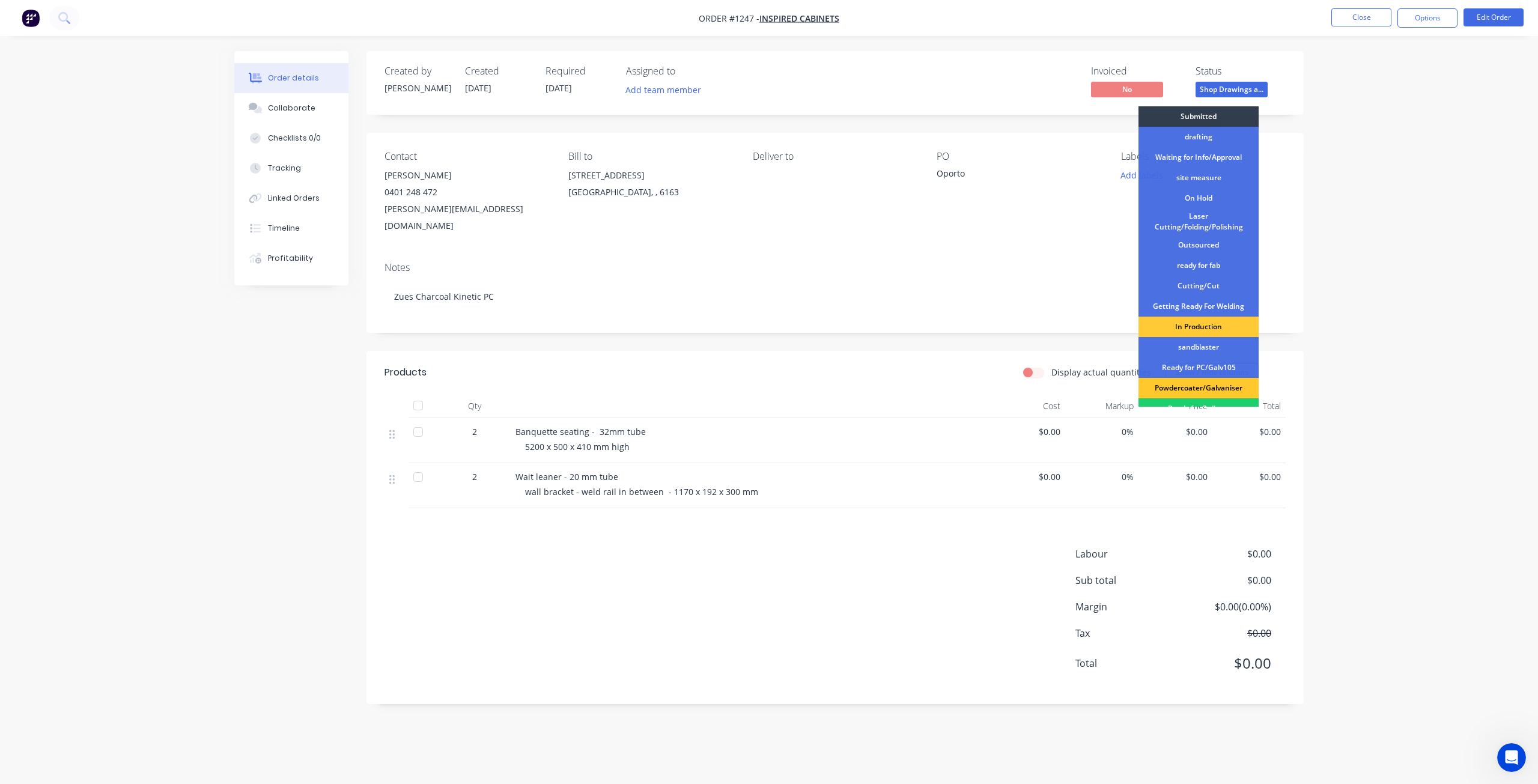
click at [1204, 390] on div "Powdercoater/Galvaniser" at bounding box center [1199, 388] width 120 height 20
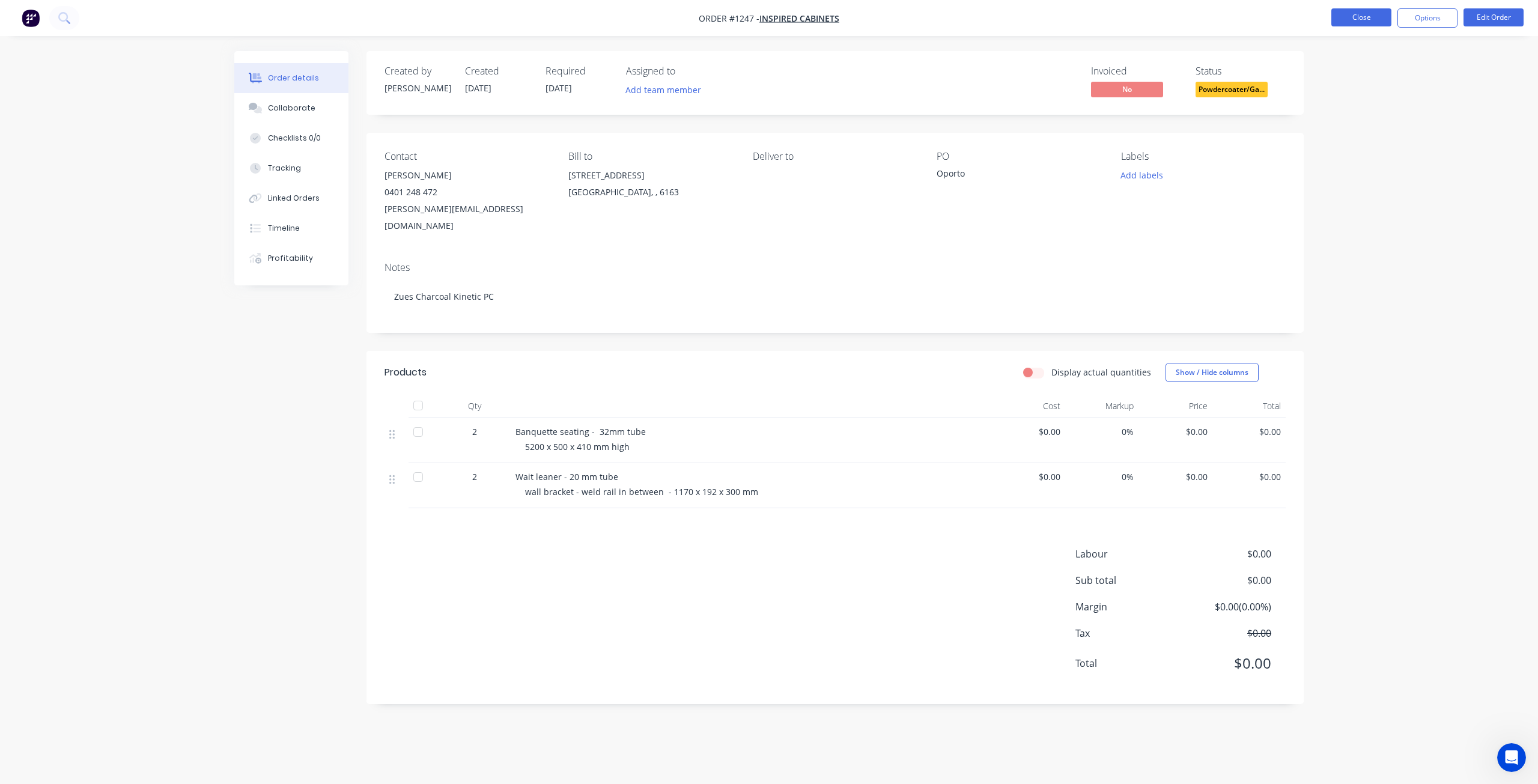
drag, startPoint x: 1374, startPoint y: 18, endPoint x: 1178, endPoint y: 66, distance: 201.8
click at [1361, 29] on nav "Order #1247 - Inspired cabinets Close Options Edit Order" at bounding box center [769, 18] width 1538 height 36
click at [1357, 15] on button "Close" at bounding box center [1361, 17] width 60 height 18
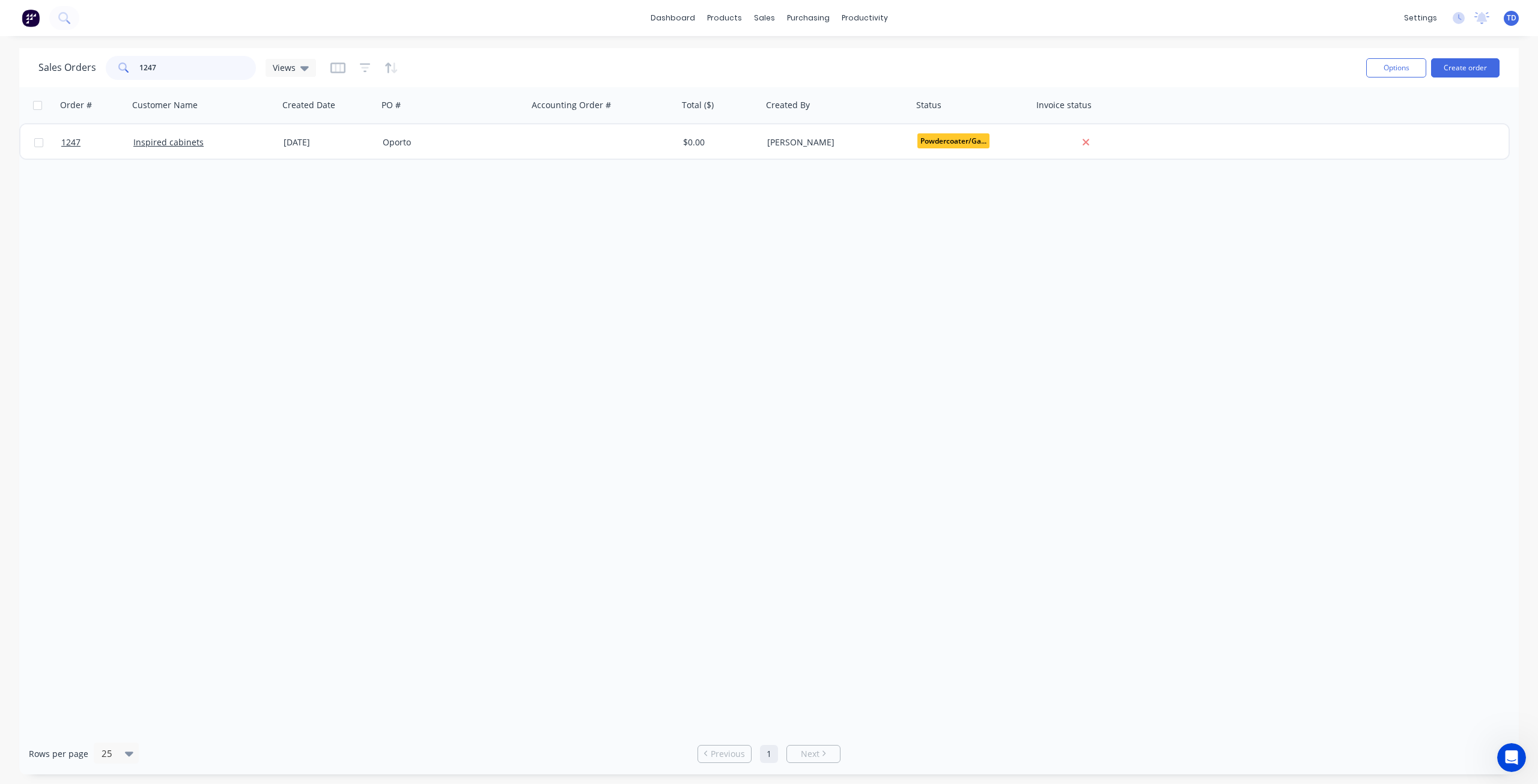
drag, startPoint x: 157, startPoint y: 65, endPoint x: 147, endPoint y: 59, distance: 11.7
click at [148, 59] on input "1247" at bounding box center [198, 67] width 117 height 24
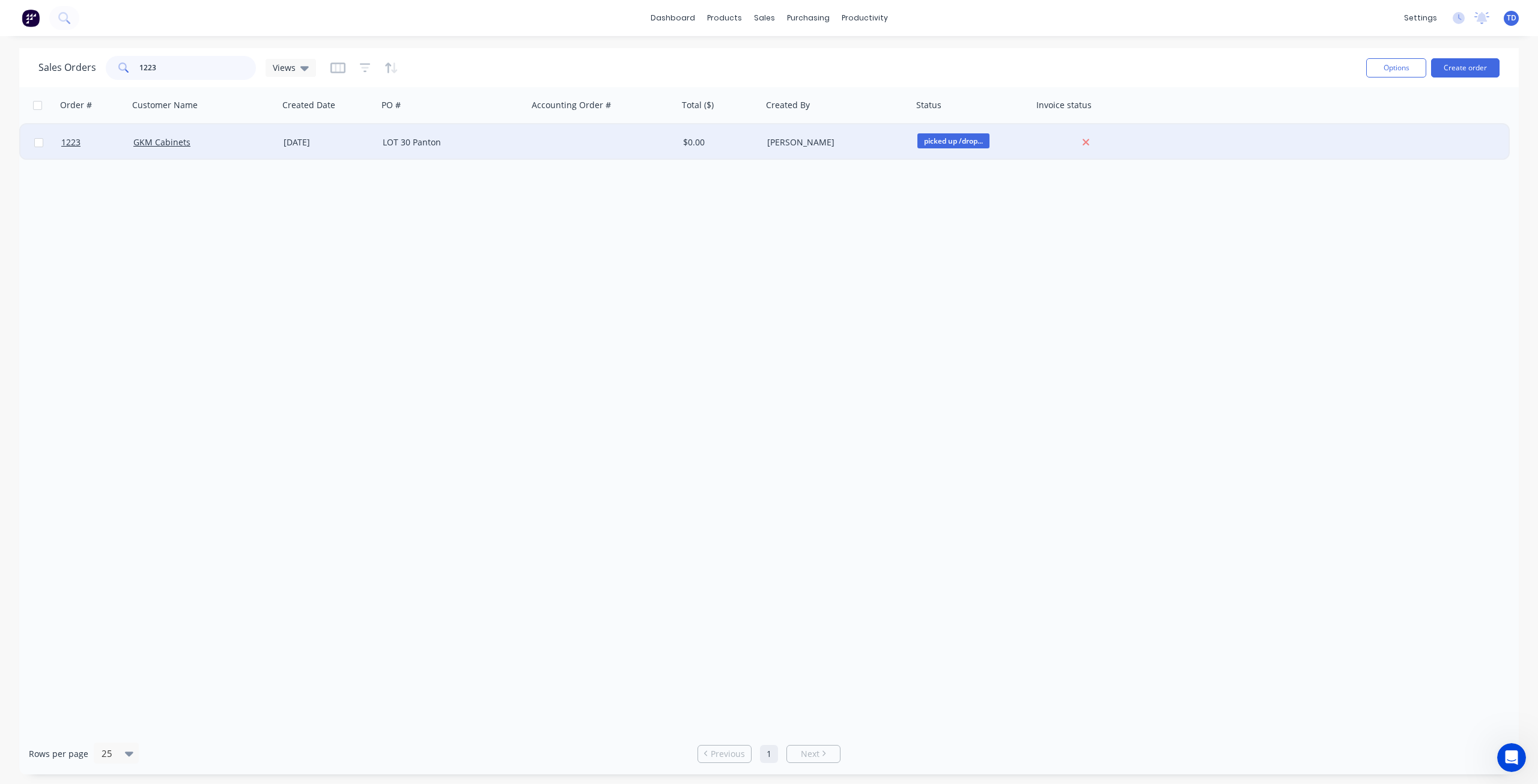
type input "1223"
click at [387, 142] on div "LOT 30 Panton" at bounding box center [449, 142] width 133 height 12
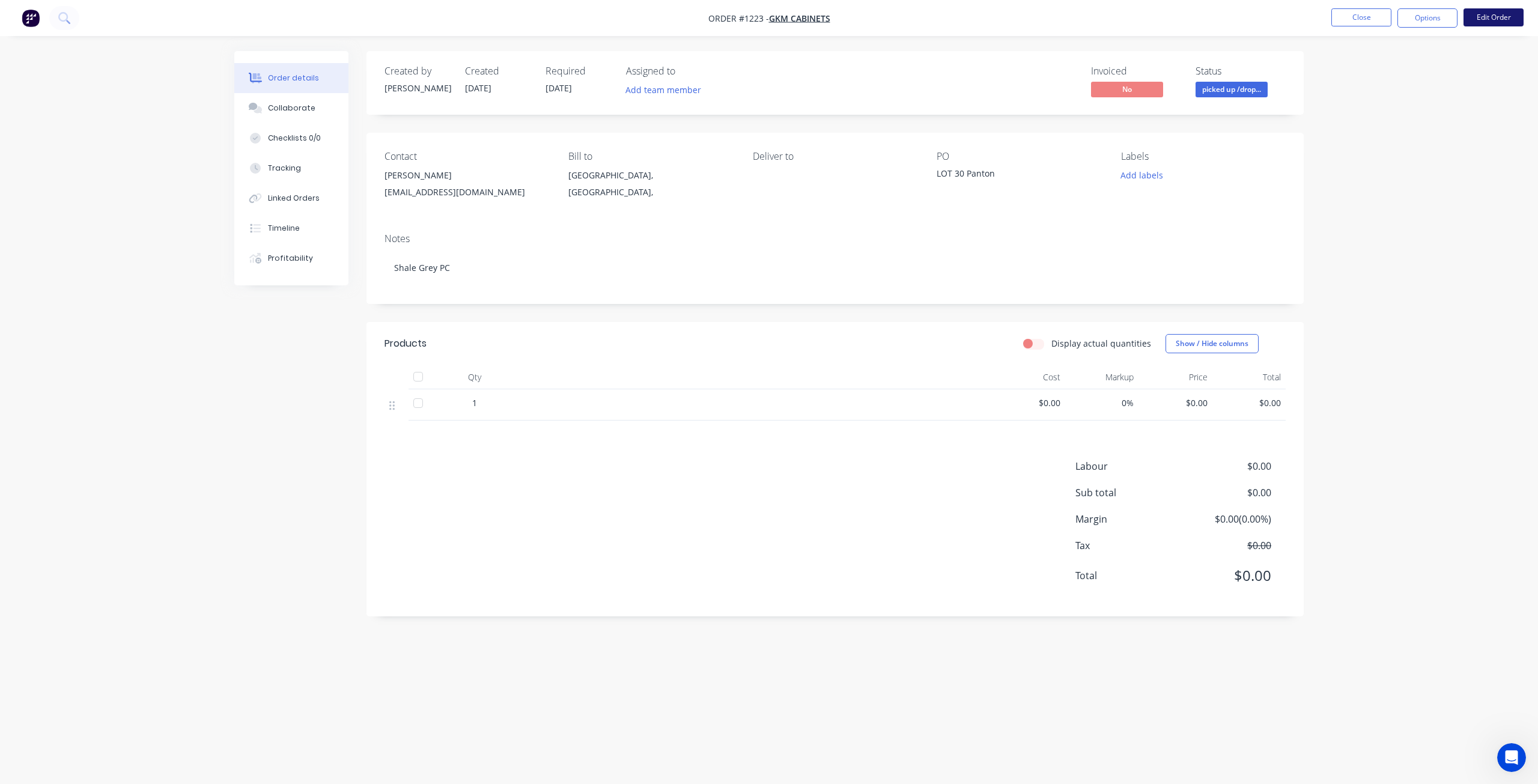
click at [1492, 15] on button "Edit Order" at bounding box center [1494, 17] width 60 height 18
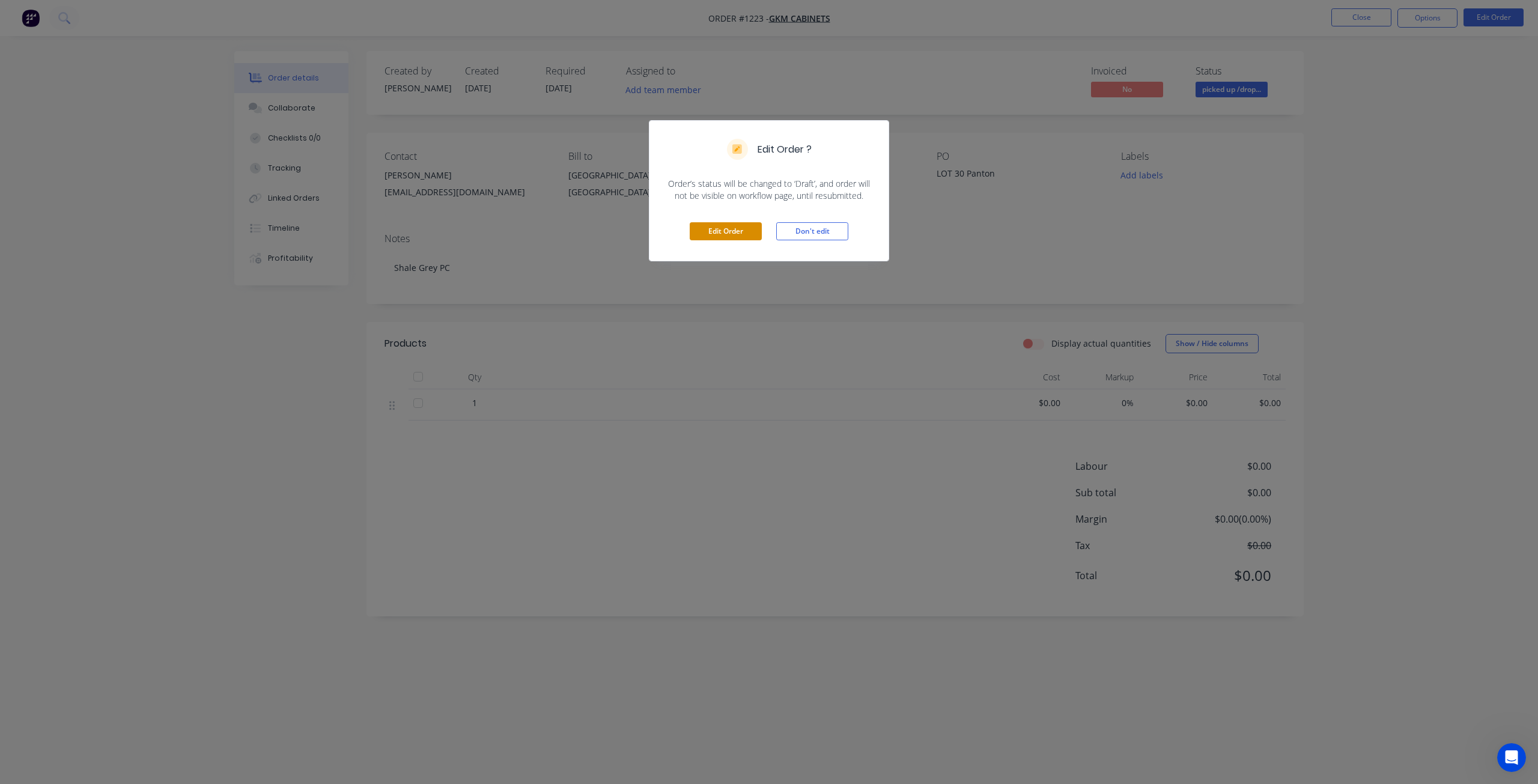
click at [728, 230] on button "Edit Order" at bounding box center [726, 231] width 72 height 18
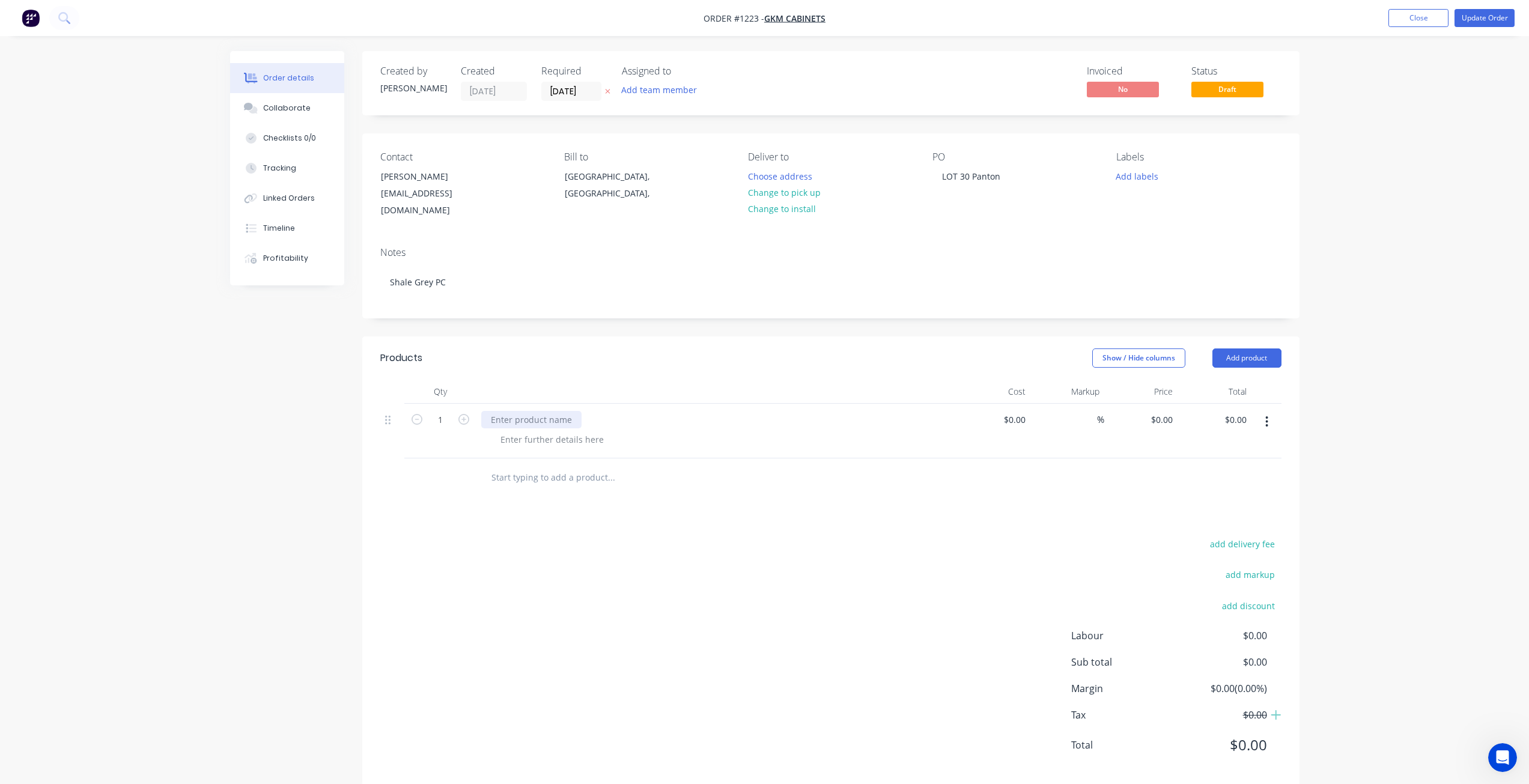
click at [493, 411] on div at bounding box center [532, 419] width 100 height 17
click at [1250, 349] on button "Add product" at bounding box center [1248, 358] width 69 height 19
click at [1215, 403] on div "Basic product" at bounding box center [1225, 412] width 93 height 17
click at [514, 465] on div at bounding box center [532, 473] width 100 height 17
click at [1246, 349] on button "Add product" at bounding box center [1248, 358] width 69 height 19
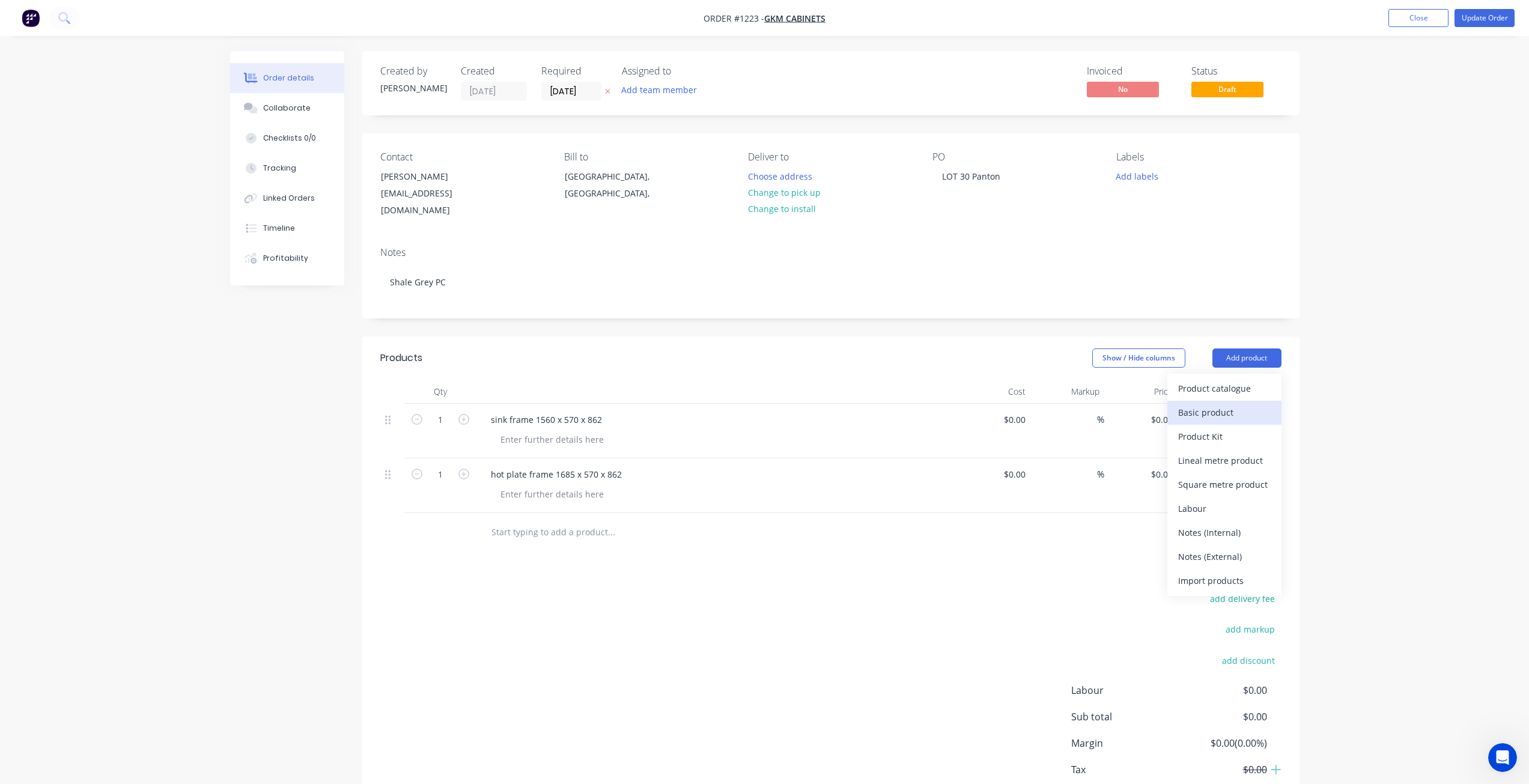
click at [1214, 403] on div "Basic product" at bounding box center [1225, 412] width 93 height 17
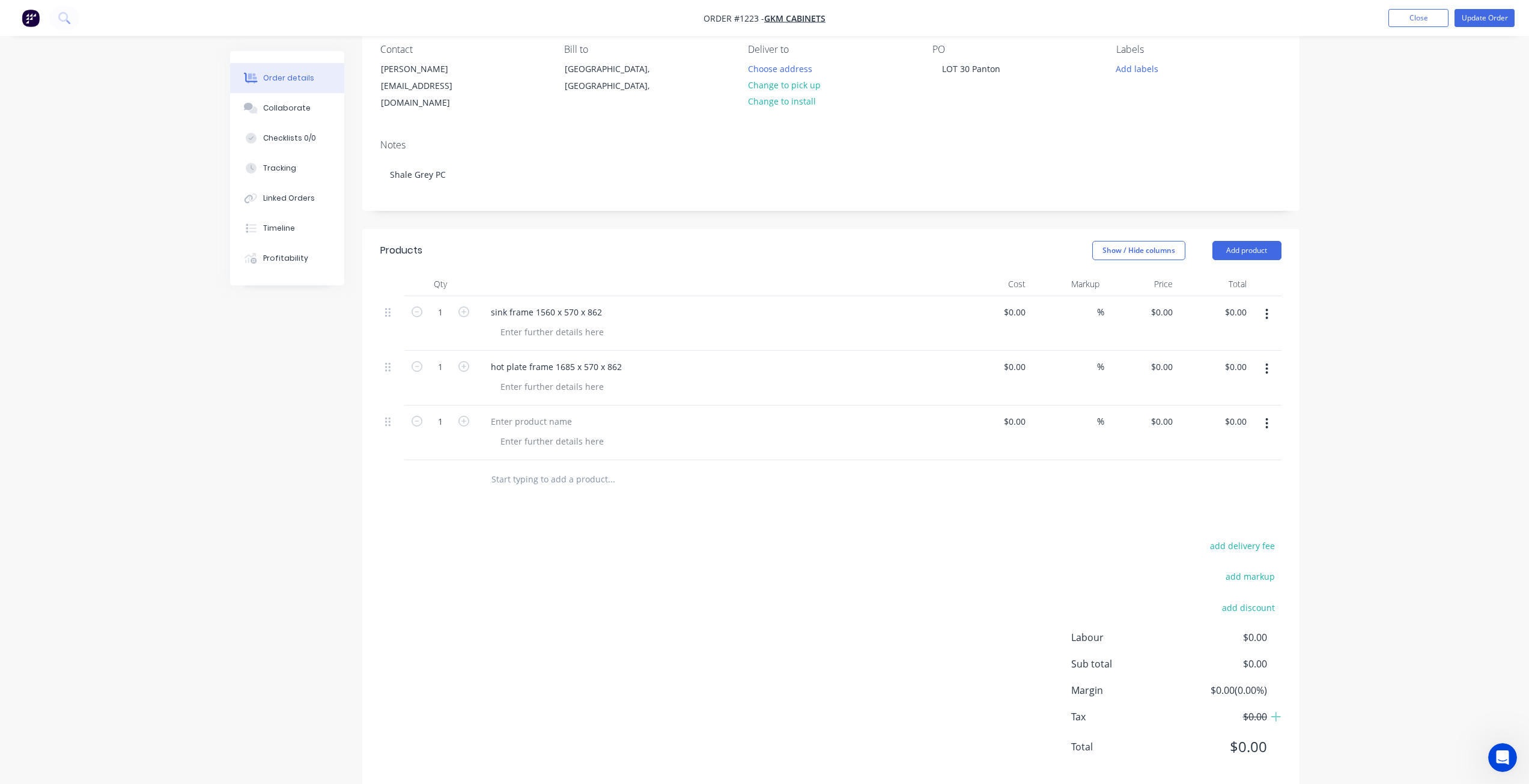
scroll to position [116, 0]
click at [545, 404] on div at bounding box center [532, 412] width 100 height 17
click at [1269, 232] on button "Add product" at bounding box center [1248, 241] width 69 height 19
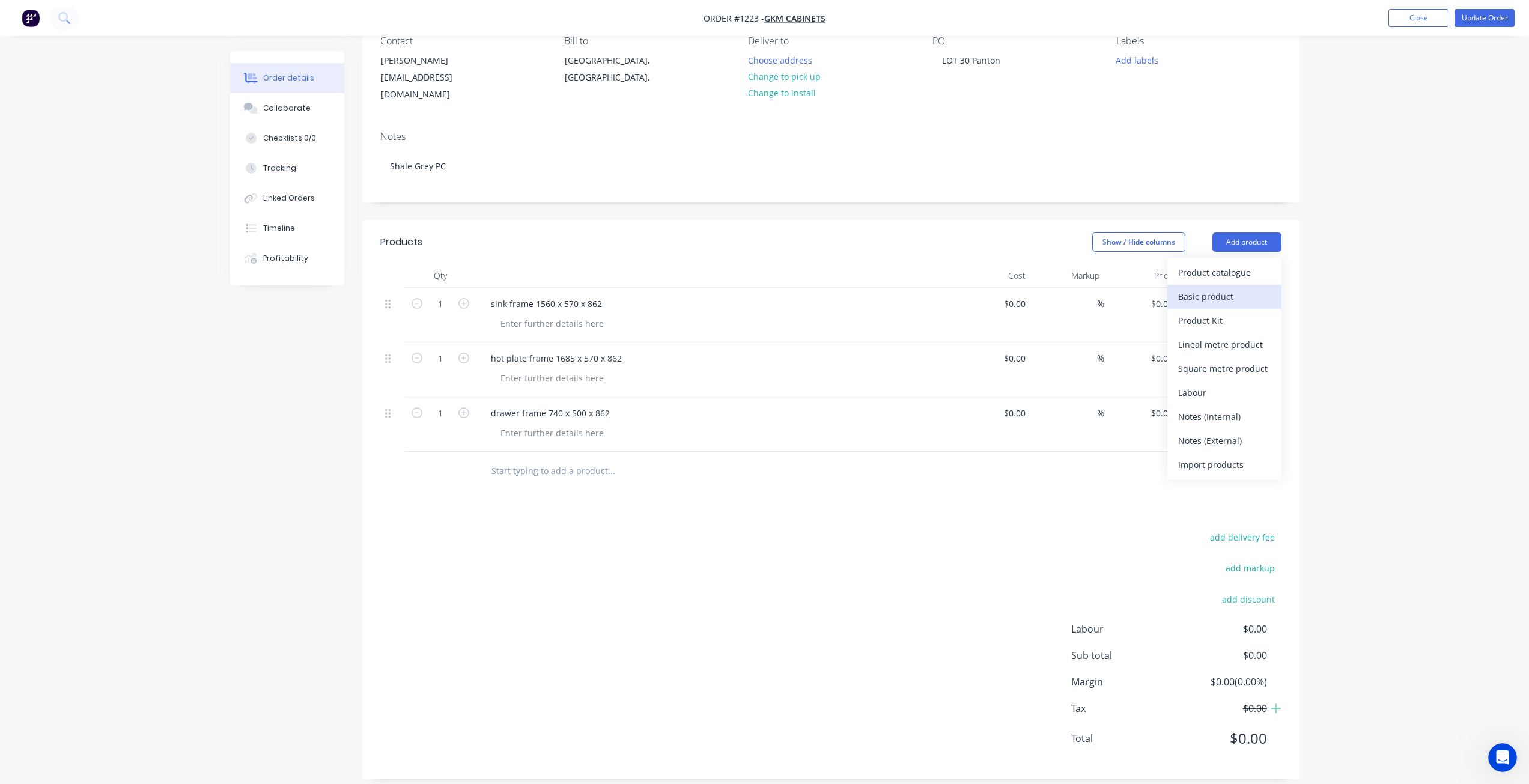
click at [1236, 288] on div "Basic product" at bounding box center [1225, 296] width 93 height 17
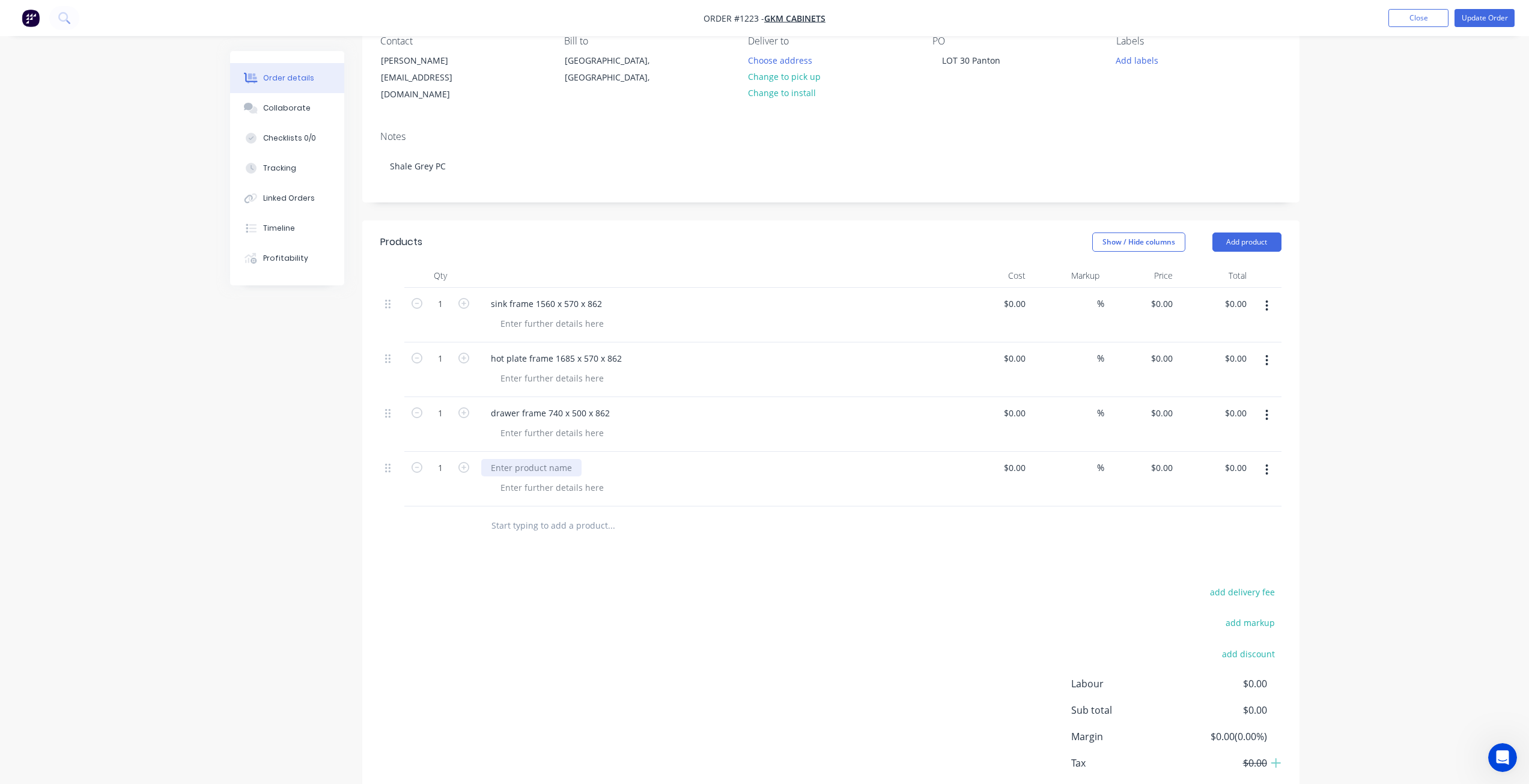
click at [561, 459] on div at bounding box center [532, 467] width 100 height 17
click at [1264, 232] on button "Add product" at bounding box center [1248, 241] width 69 height 19
click at [1238, 288] on div "Basic product" at bounding box center [1225, 296] width 93 height 17
click at [505, 514] on div at bounding box center [532, 522] width 100 height 17
click at [1247, 232] on button "Add product" at bounding box center [1248, 241] width 69 height 19
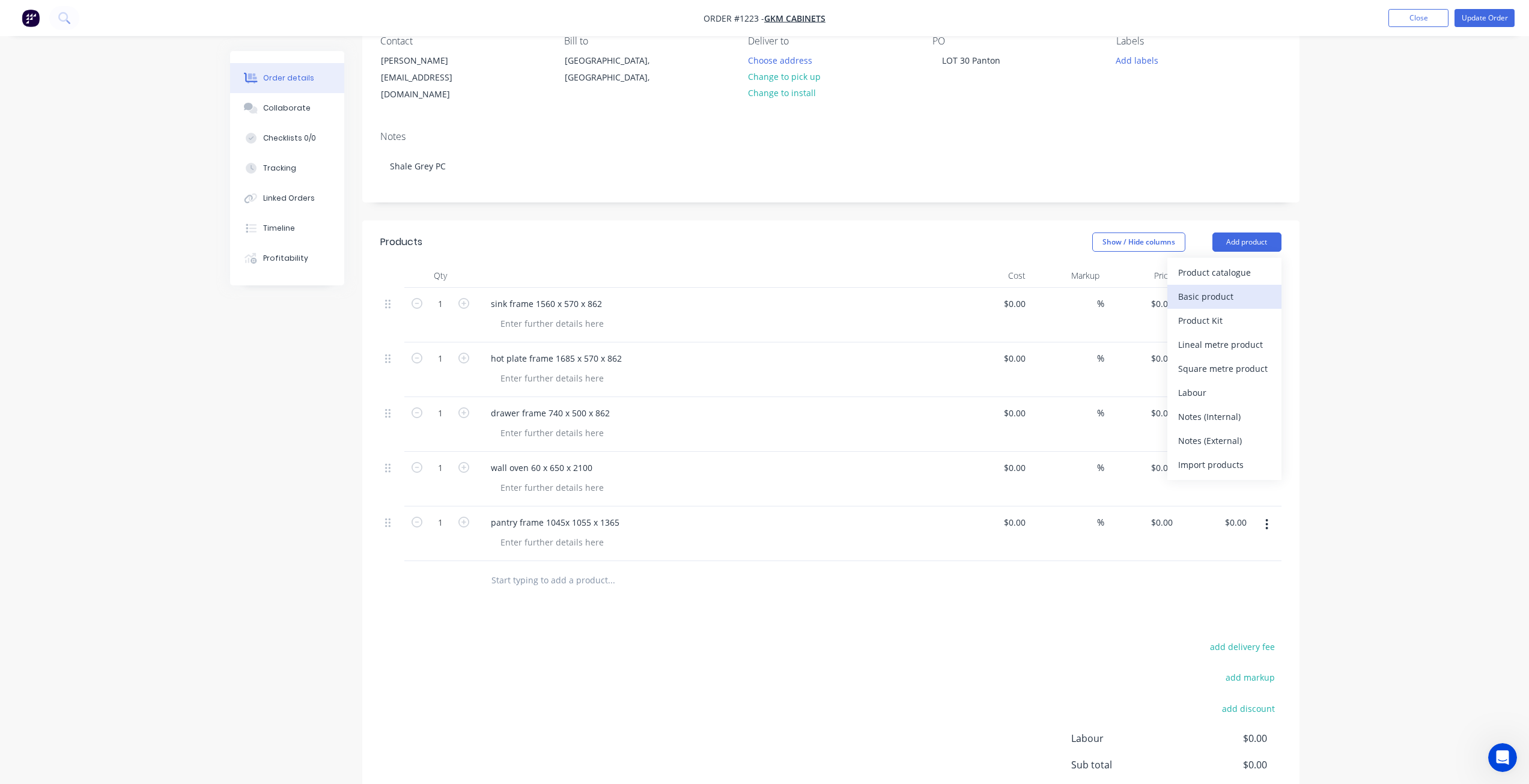
click at [1232, 290] on div "Basic product" at bounding box center [1225, 296] width 93 height 17
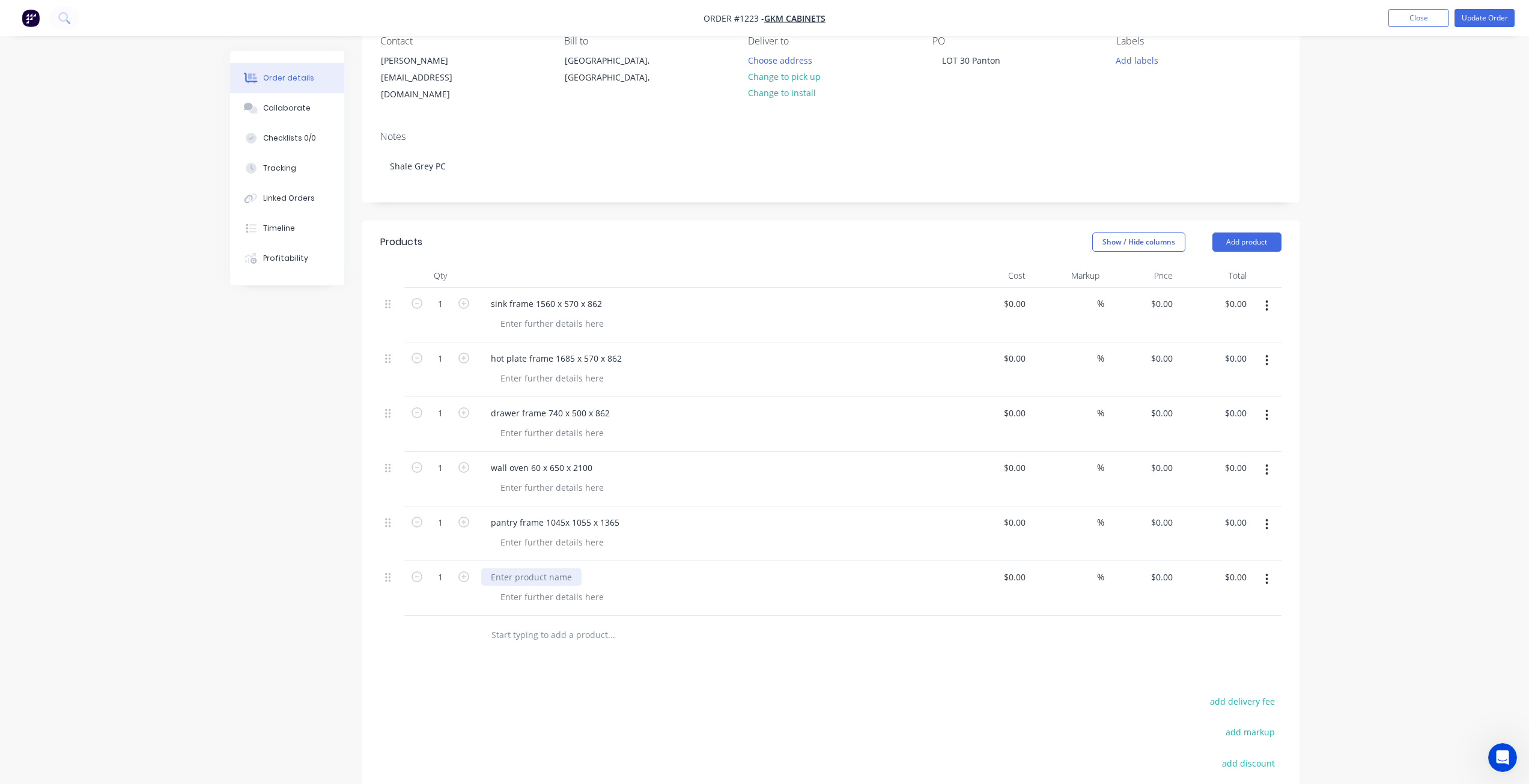
click at [542, 570] on div at bounding box center [532, 576] width 100 height 17
click at [589, 568] on div "kitchen over head 1685" at bounding box center [538, 576] width 113 height 17
click at [1256, 232] on button "Add product" at bounding box center [1248, 241] width 69 height 19
click at [1228, 288] on div "Basic product" at bounding box center [1225, 296] width 93 height 17
click at [547, 623] on div at bounding box center [532, 631] width 100 height 17
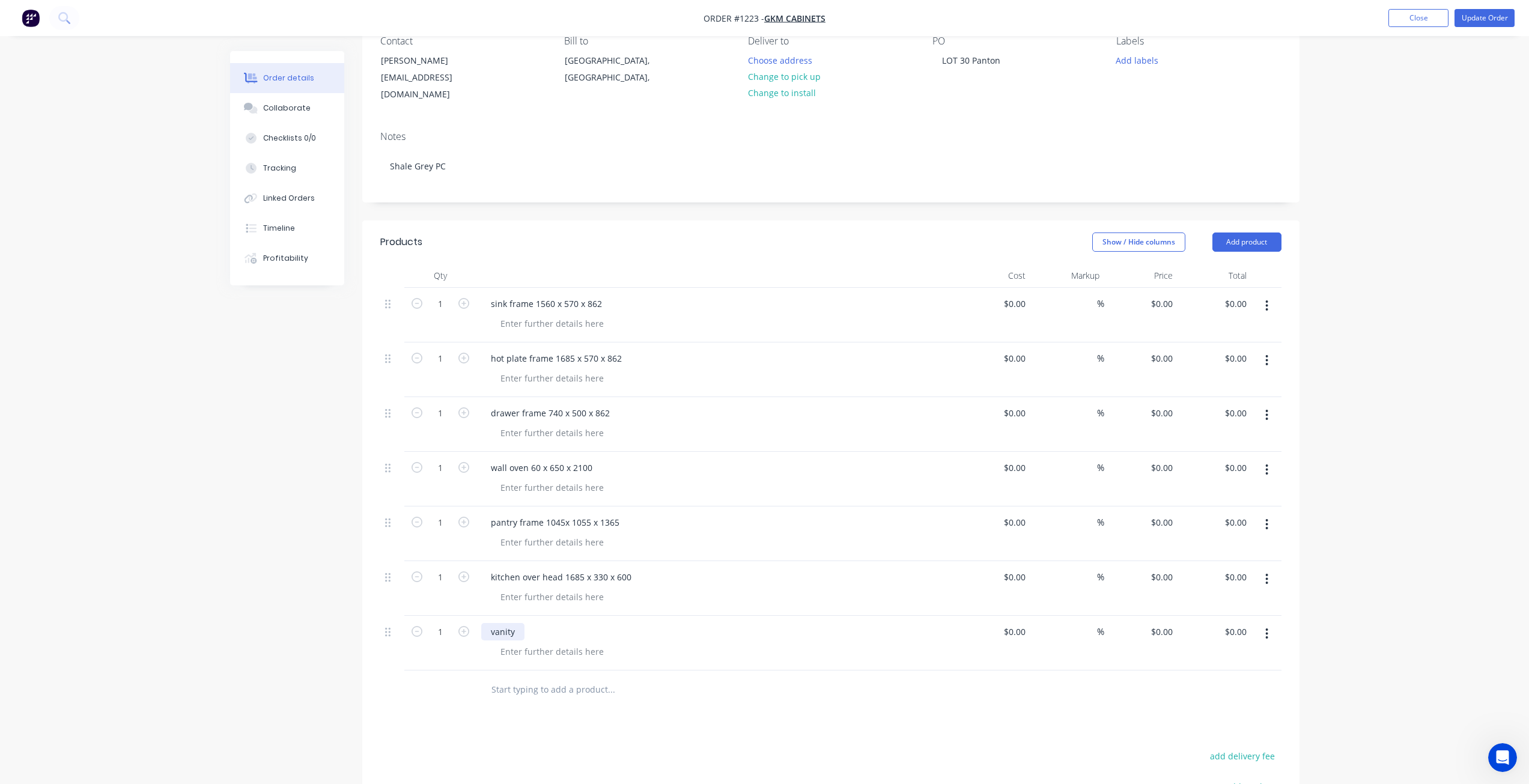
click at [522, 623] on div "vanity" at bounding box center [504, 631] width 44 height 17
click at [550, 623] on div "vanity 1000 x 5 x 762" at bounding box center [533, 631] width 102 height 17
click at [558, 643] on div at bounding box center [552, 651] width 123 height 17
click at [1261, 232] on button "Add product" at bounding box center [1248, 241] width 69 height 19
drag, startPoint x: 1228, startPoint y: 289, endPoint x: 1184, endPoint y: 329, distance: 59.5
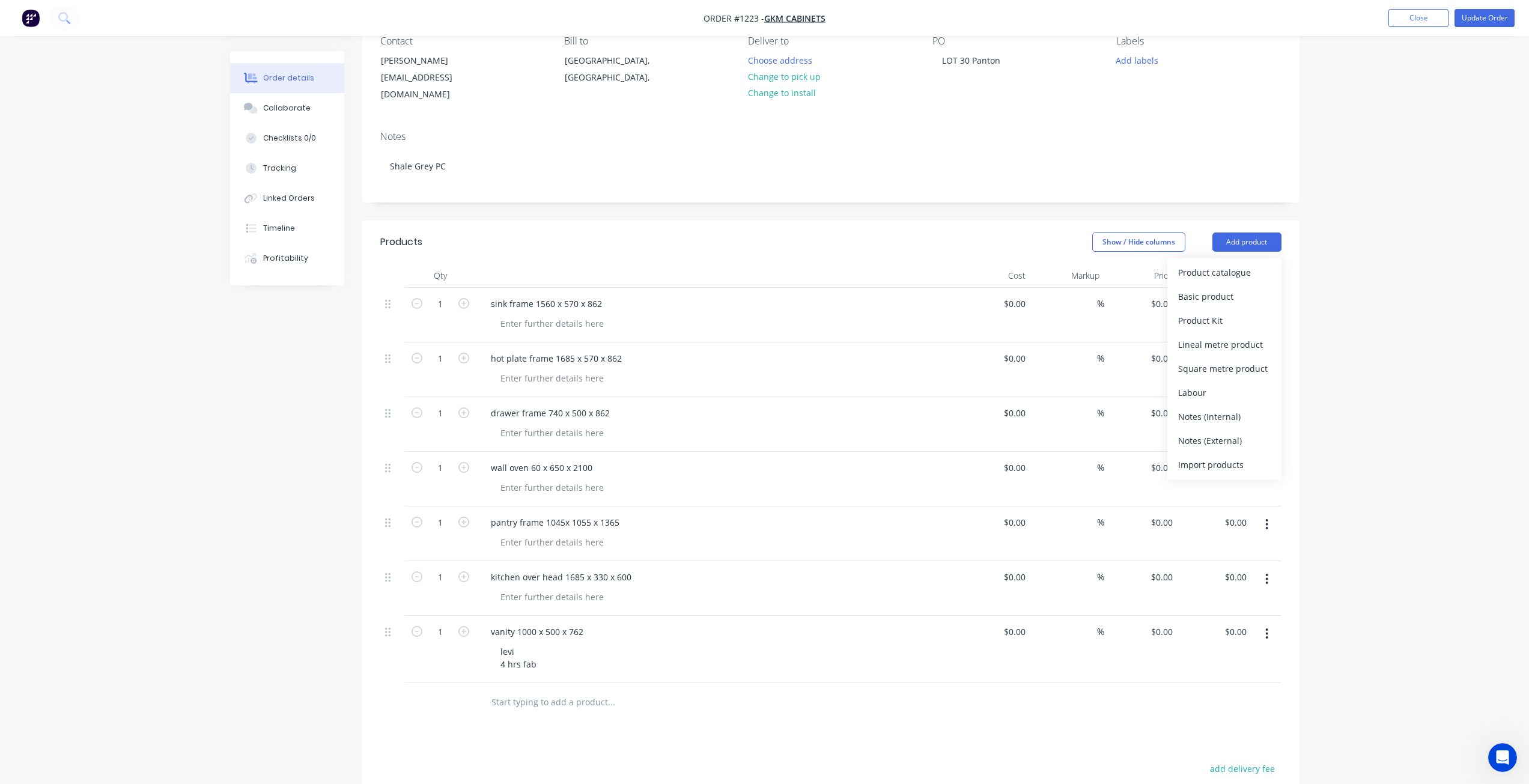
click at [1228, 289] on div "Basic product" at bounding box center [1225, 296] width 93 height 17
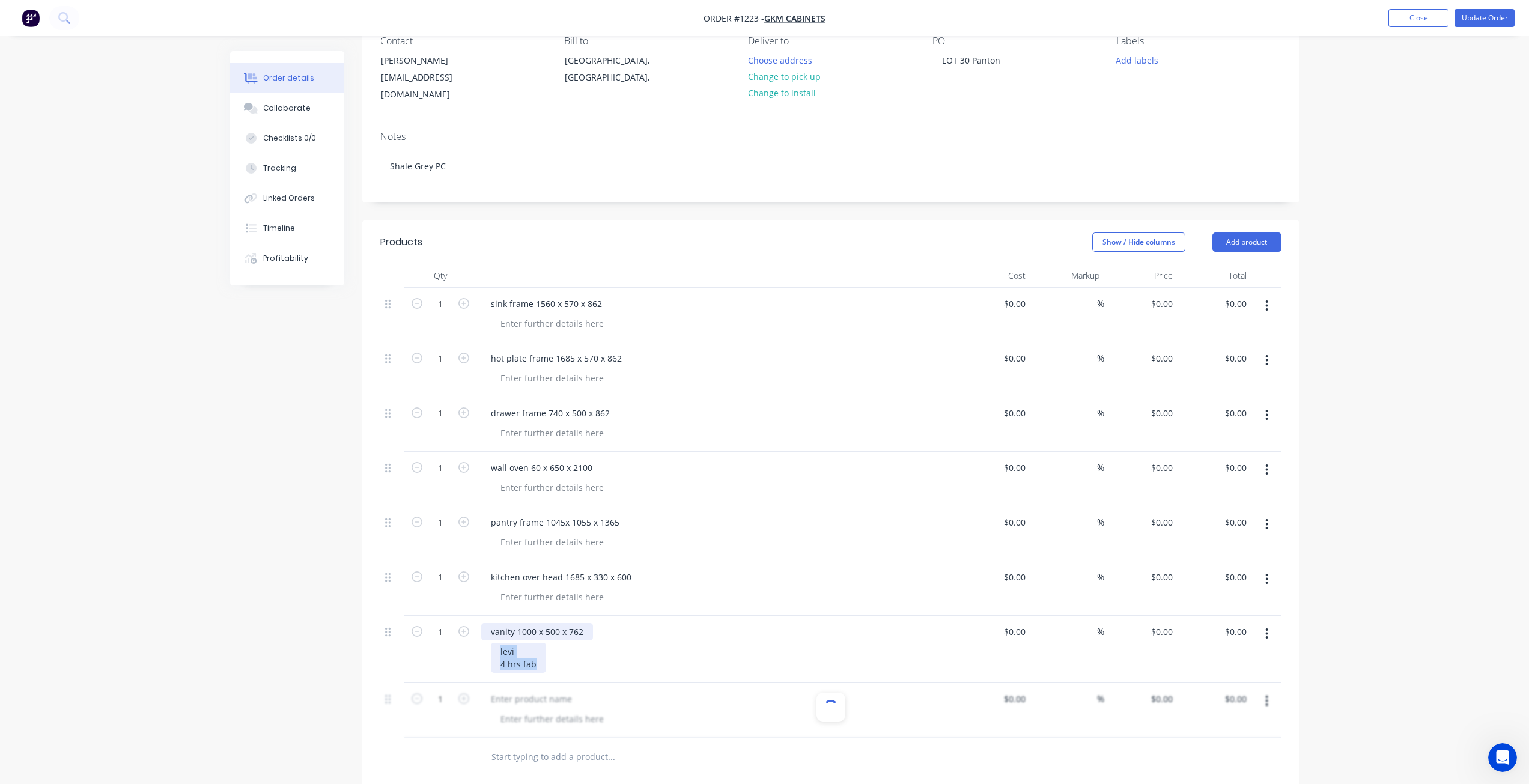
drag, startPoint x: 540, startPoint y: 651, endPoint x: 489, endPoint y: 626, distance: 56.8
click at [489, 626] on div "vanity 1000 x 500 x 762 levi 4 hrs fab" at bounding box center [717, 649] width 481 height 67
click at [489, 626] on div "vanity 1000 x 500 x 762" at bounding box center [537, 631] width 112 height 17
drag, startPoint x: 540, startPoint y: 651, endPoint x: 485, endPoint y: 636, distance: 57.0
click at [484, 634] on div "vanity 1000 x 500 x 762 levi 4 hrs fab" at bounding box center [717, 649] width 481 height 67
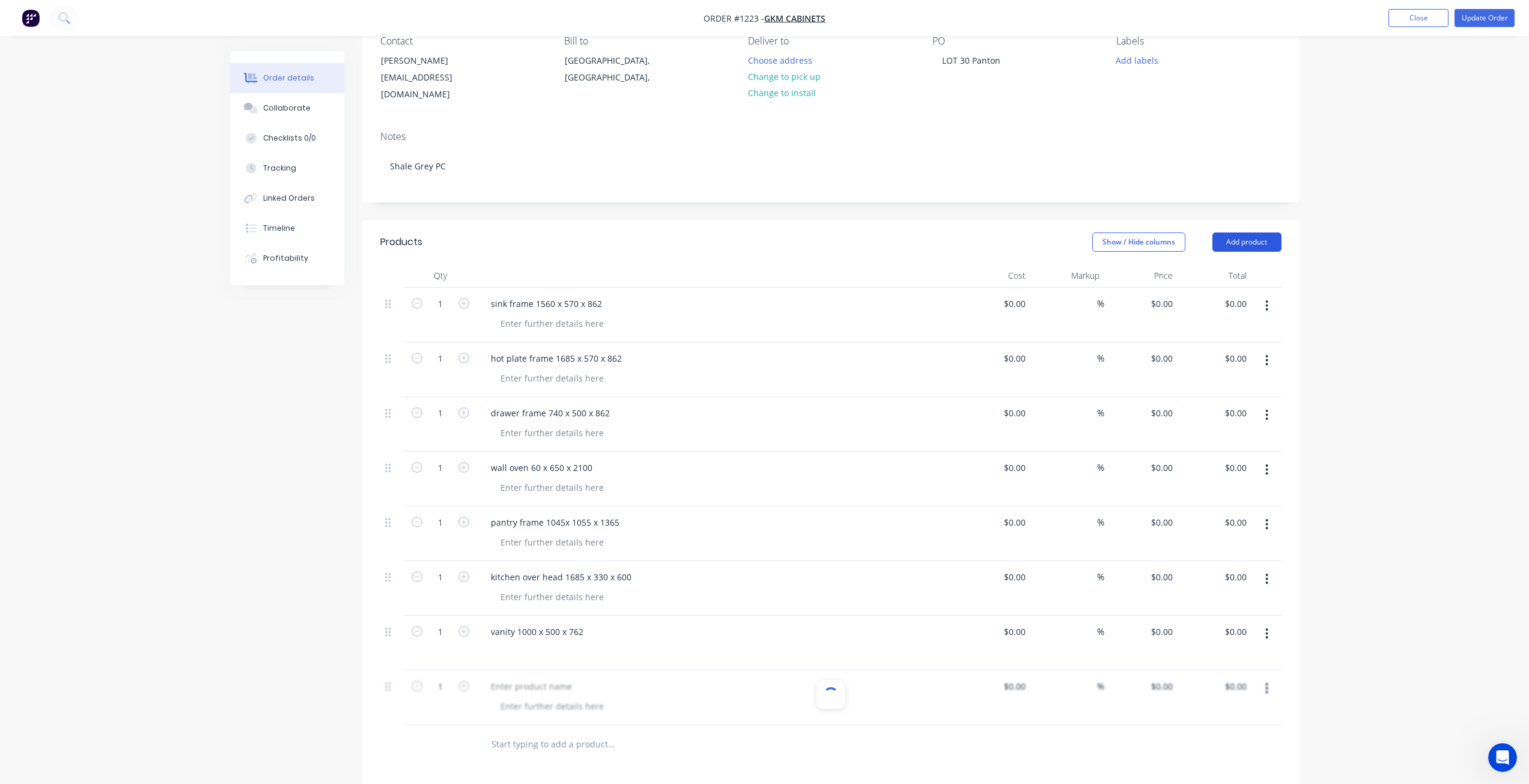
click at [1252, 232] on button "Add product" at bounding box center [1248, 241] width 69 height 19
click at [1226, 288] on div "Basic product" at bounding box center [1225, 296] width 93 height 17
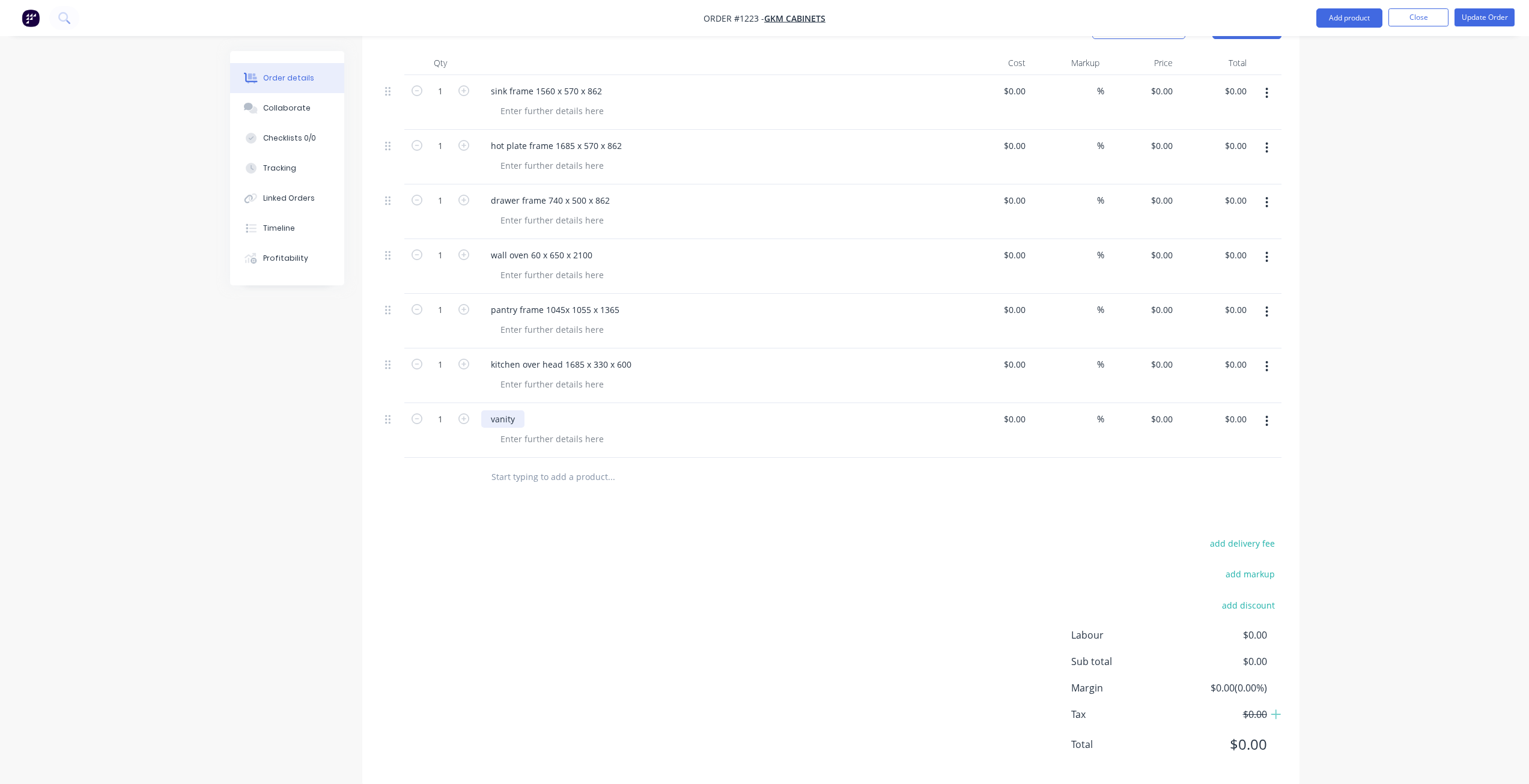
scroll to position [335, 0]
click at [515, 404] on div "vanity" at bounding box center [504, 412] width 44 height 17
click at [1365, 16] on button "Add product" at bounding box center [1350, 17] width 66 height 19
click at [1317, 69] on div "Basic product" at bounding box center [1326, 73] width 93 height 17
click at [538, 459] on div at bounding box center [532, 467] width 100 height 17
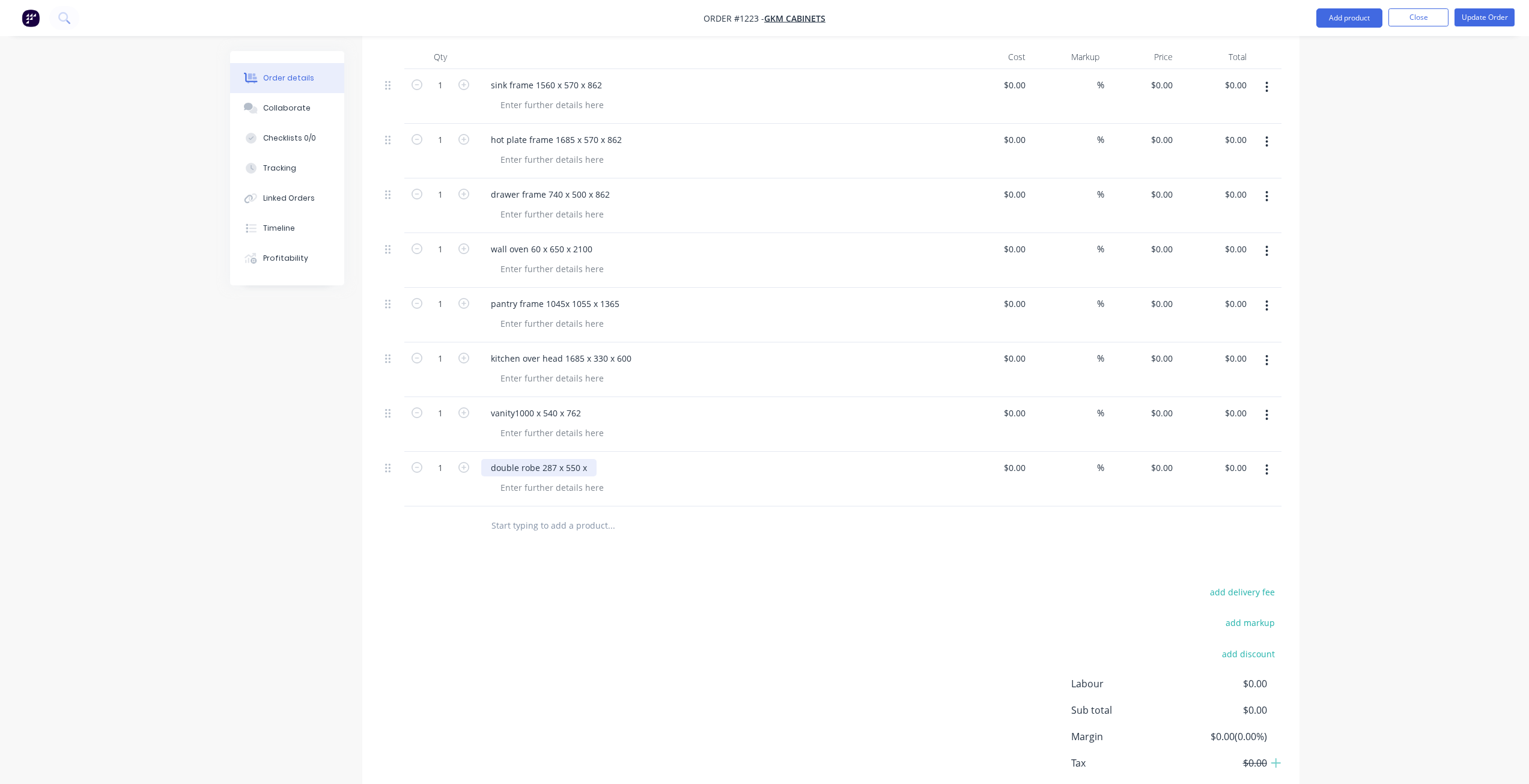
click at [593, 459] on div "double robe 287 x 550 x" at bounding box center [539, 467] width 116 height 17
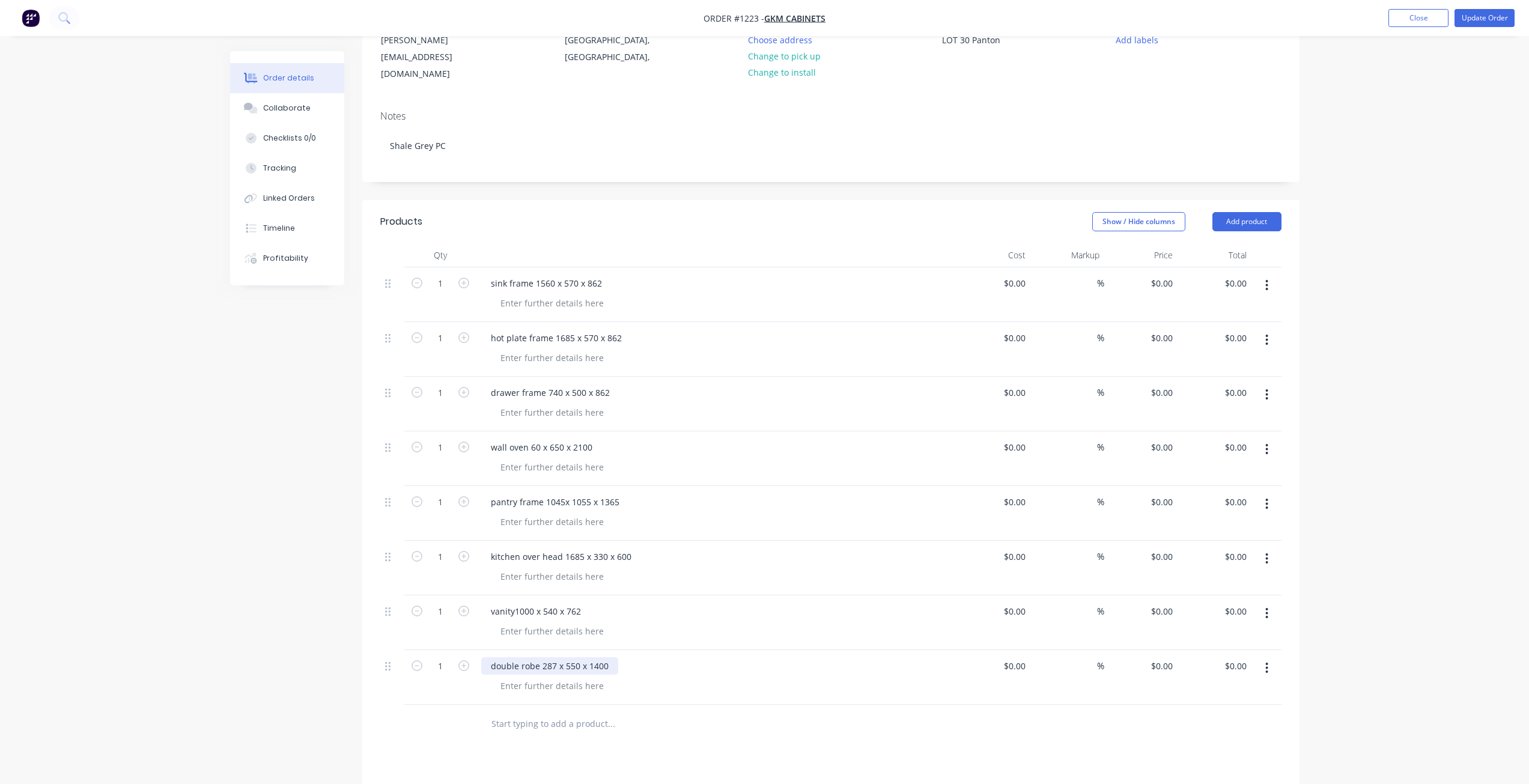
scroll to position [0, 0]
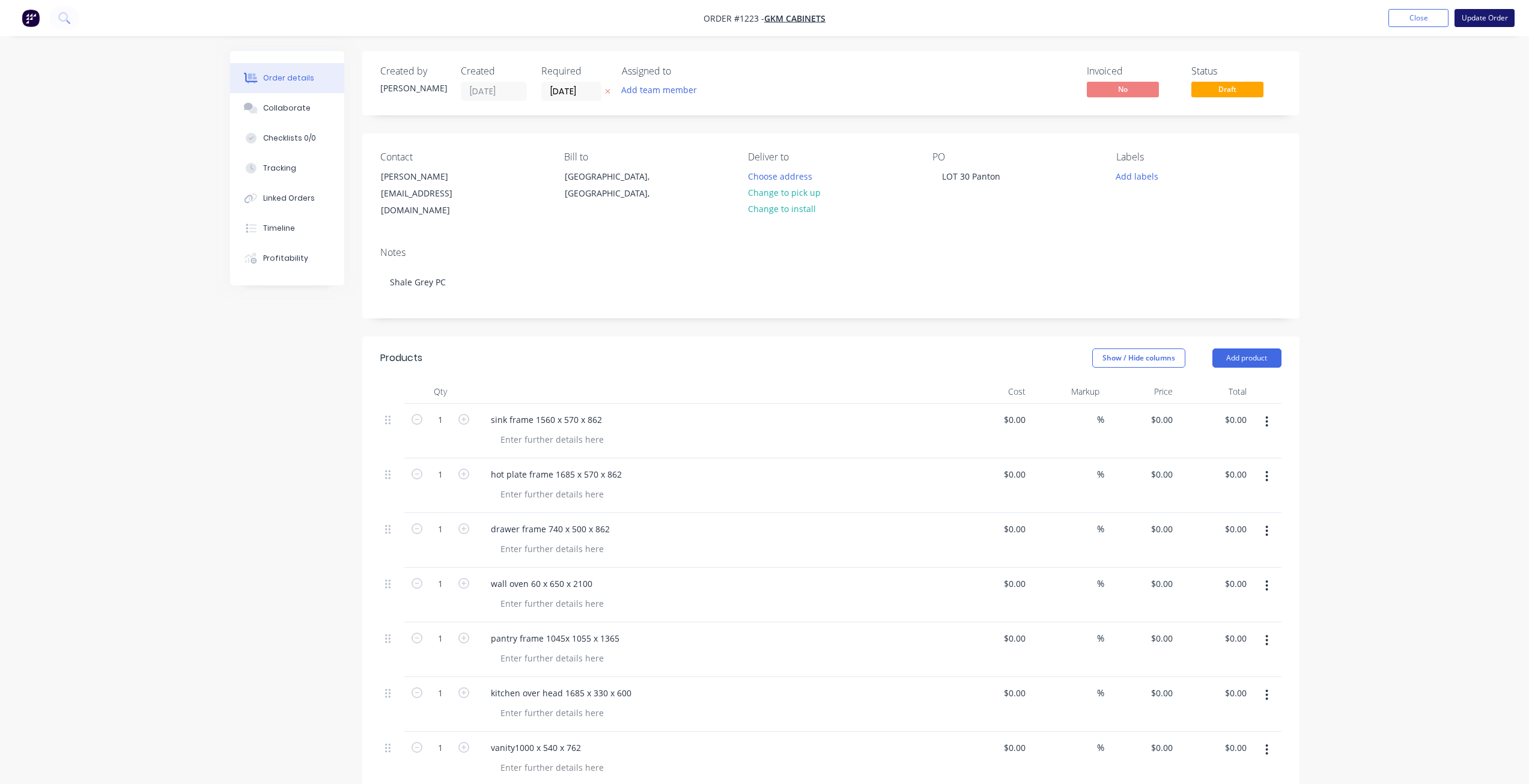
click at [1483, 15] on button "Update Order" at bounding box center [1485, 18] width 60 height 18
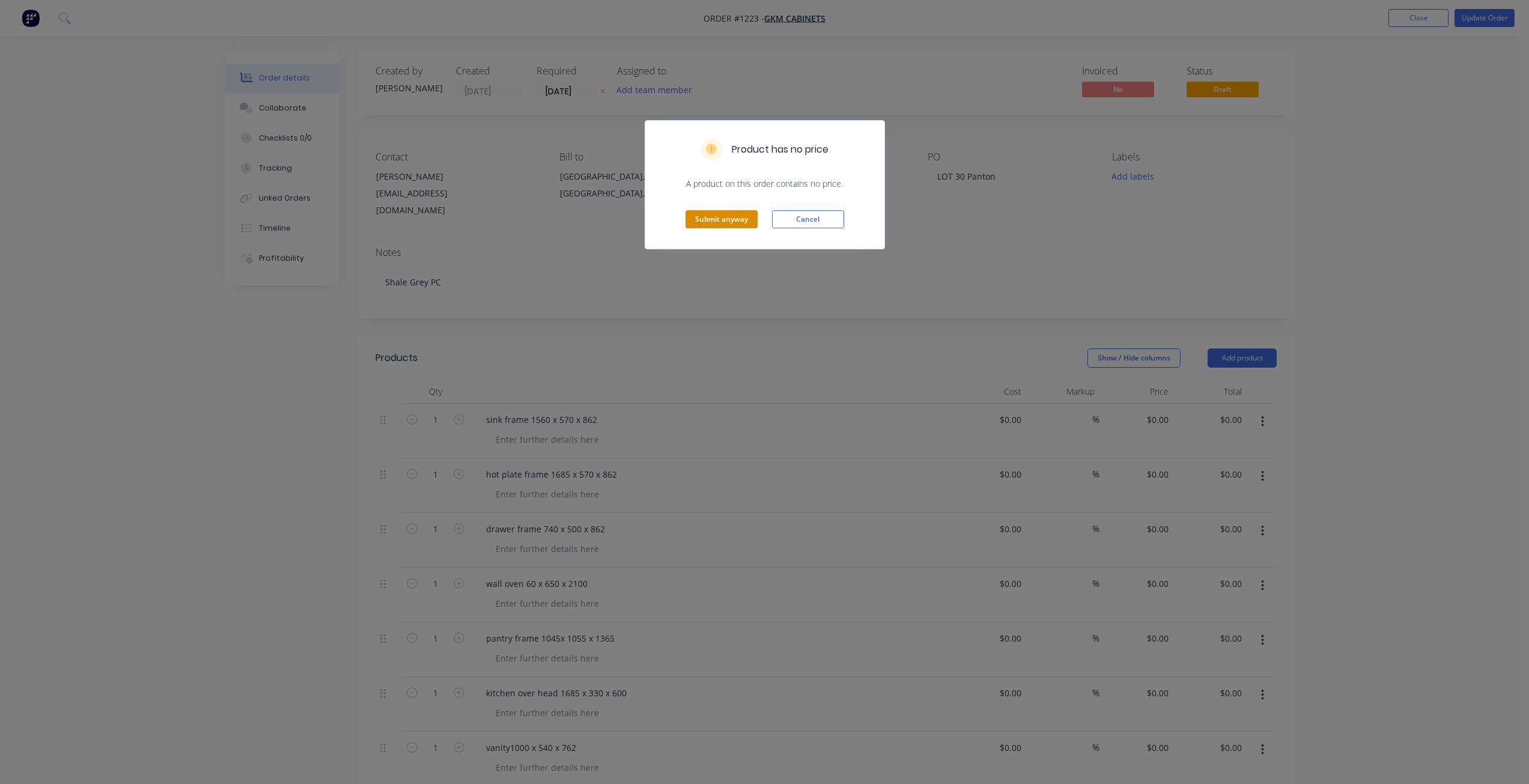
click at [724, 222] on button "Submit anyway" at bounding box center [721, 219] width 72 height 18
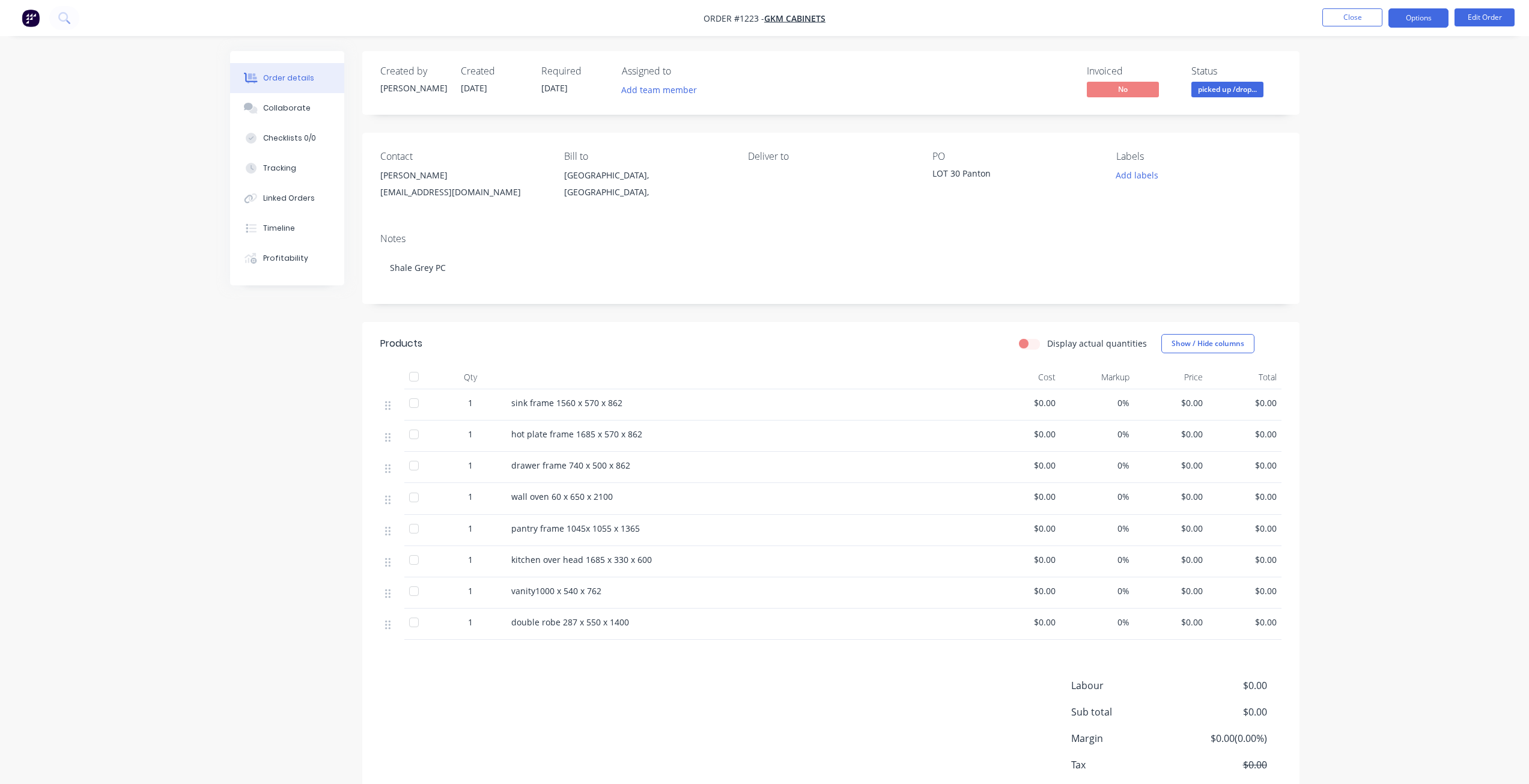
click at [1408, 18] on button "Options" at bounding box center [1419, 17] width 60 height 19
click at [1416, 450] on div "Order details Collaborate Checklists 0/0 Tracking Linked Orders Timeline Profit…" at bounding box center [764, 427] width 1529 height 854
click at [288, 232] on div "Timeline" at bounding box center [279, 229] width 32 height 11
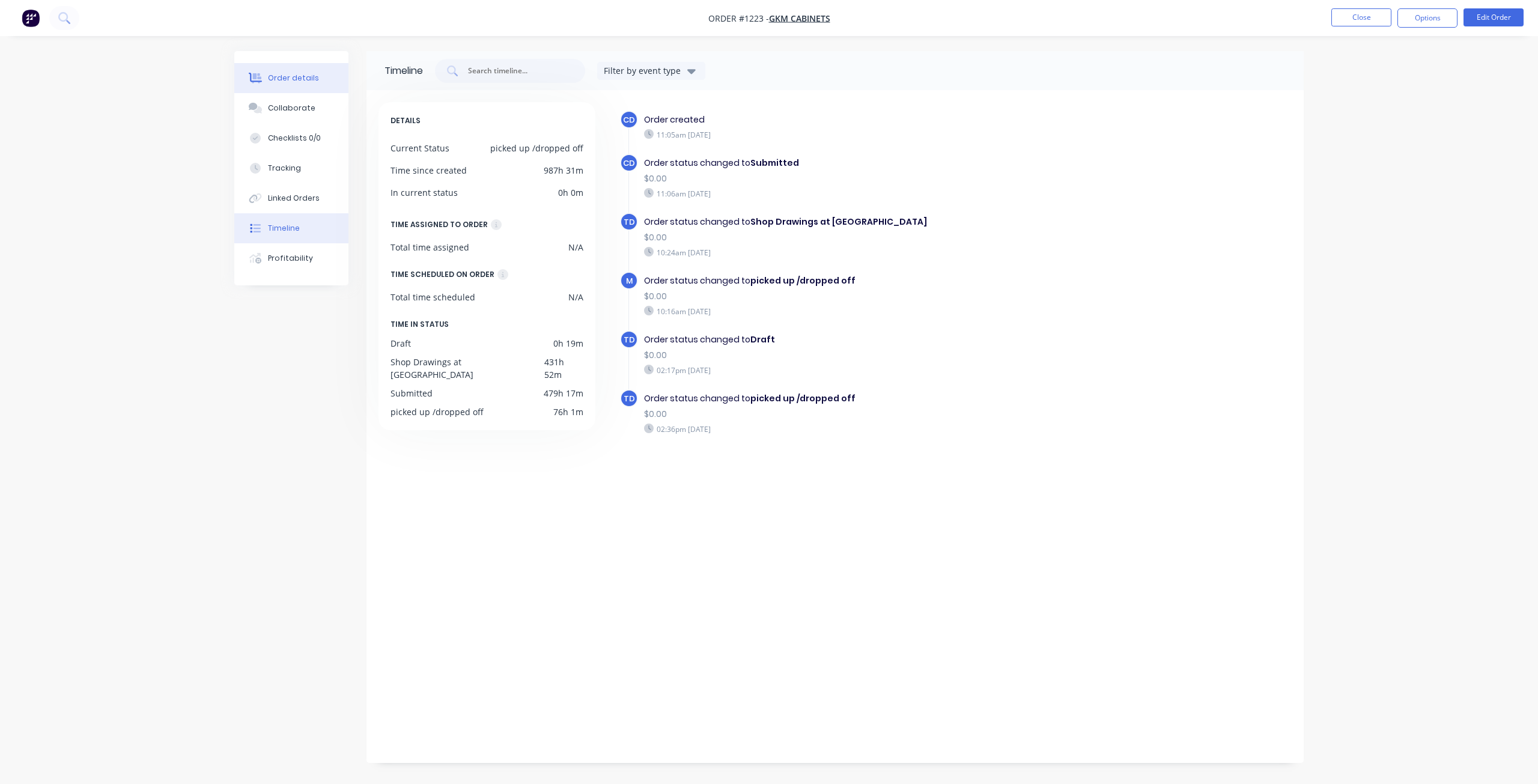
drag, startPoint x: 294, startPoint y: 74, endPoint x: 864, endPoint y: 49, distance: 570.5
click at [297, 74] on div "Order details" at bounding box center [293, 78] width 51 height 11
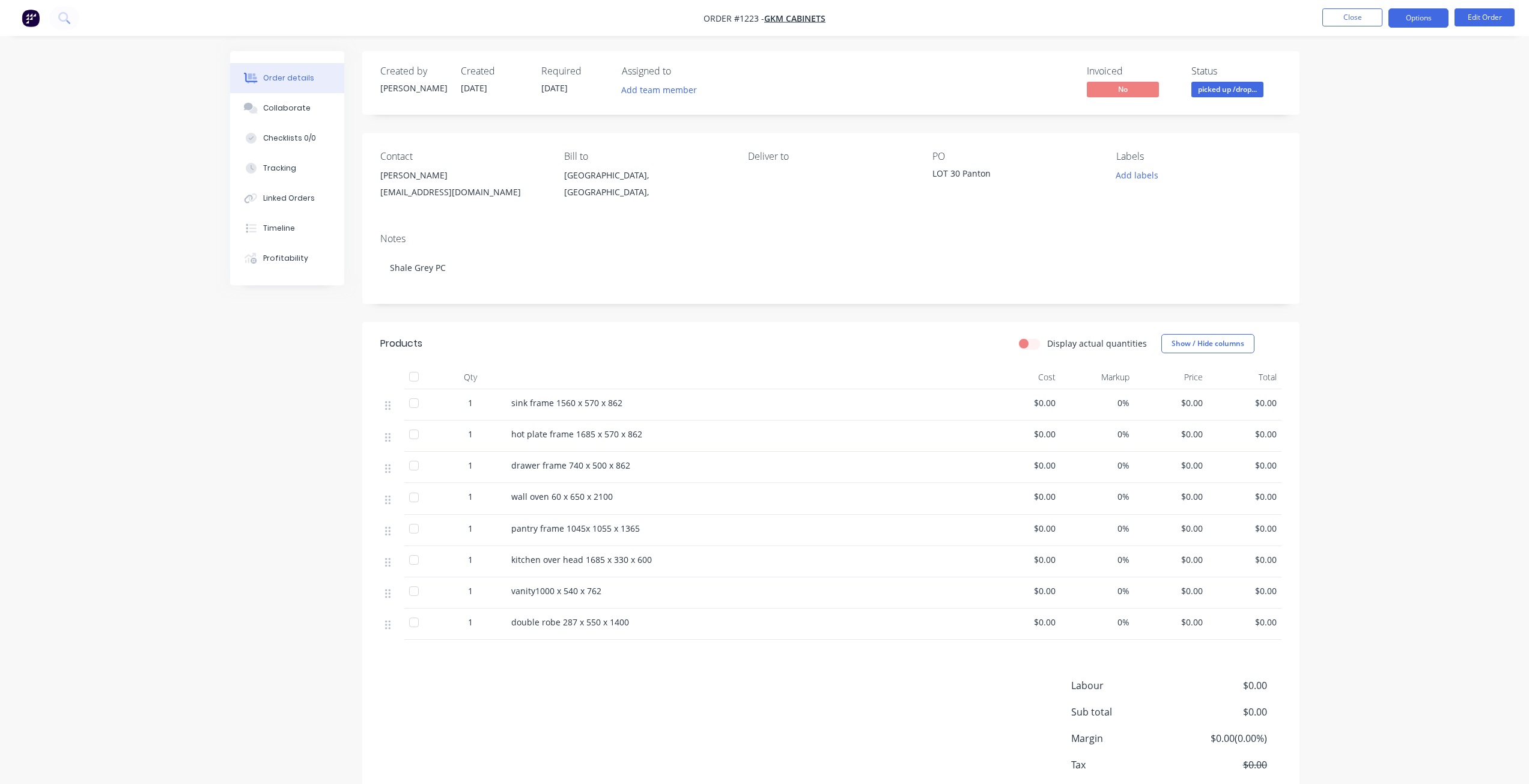
click at [1427, 15] on button "Options" at bounding box center [1419, 17] width 60 height 19
click at [1358, 140] on div "Work Order" at bounding box center [1382, 145] width 110 height 17
click at [1391, 125] on div "Without pricing" at bounding box center [1382, 120] width 110 height 17
click at [294, 108] on div "Collaborate" at bounding box center [287, 108] width 47 height 11
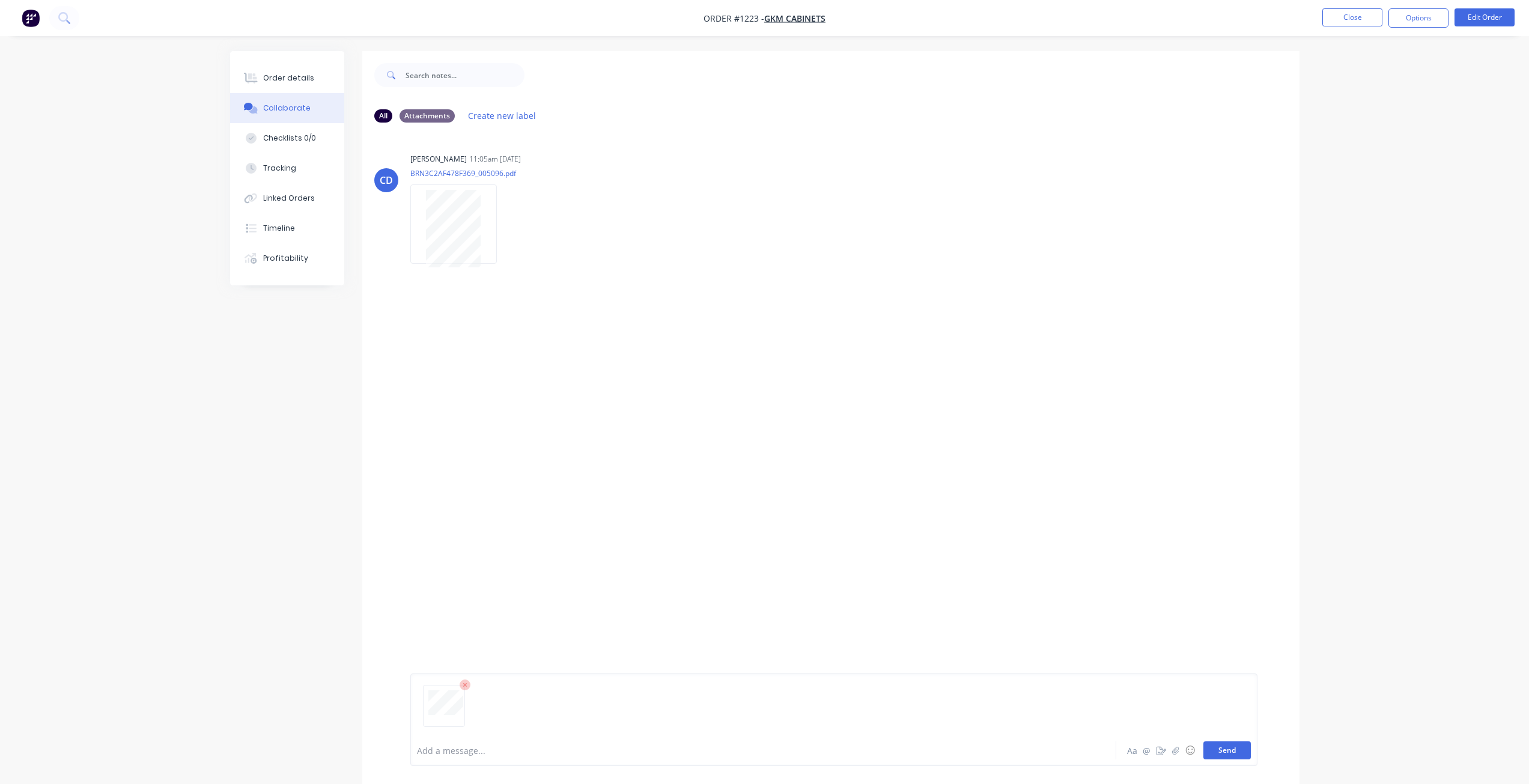
click at [1211, 748] on button "Send" at bounding box center [1228, 750] width 47 height 18
click at [337, 72] on button "Order details" at bounding box center [287, 77] width 114 height 30
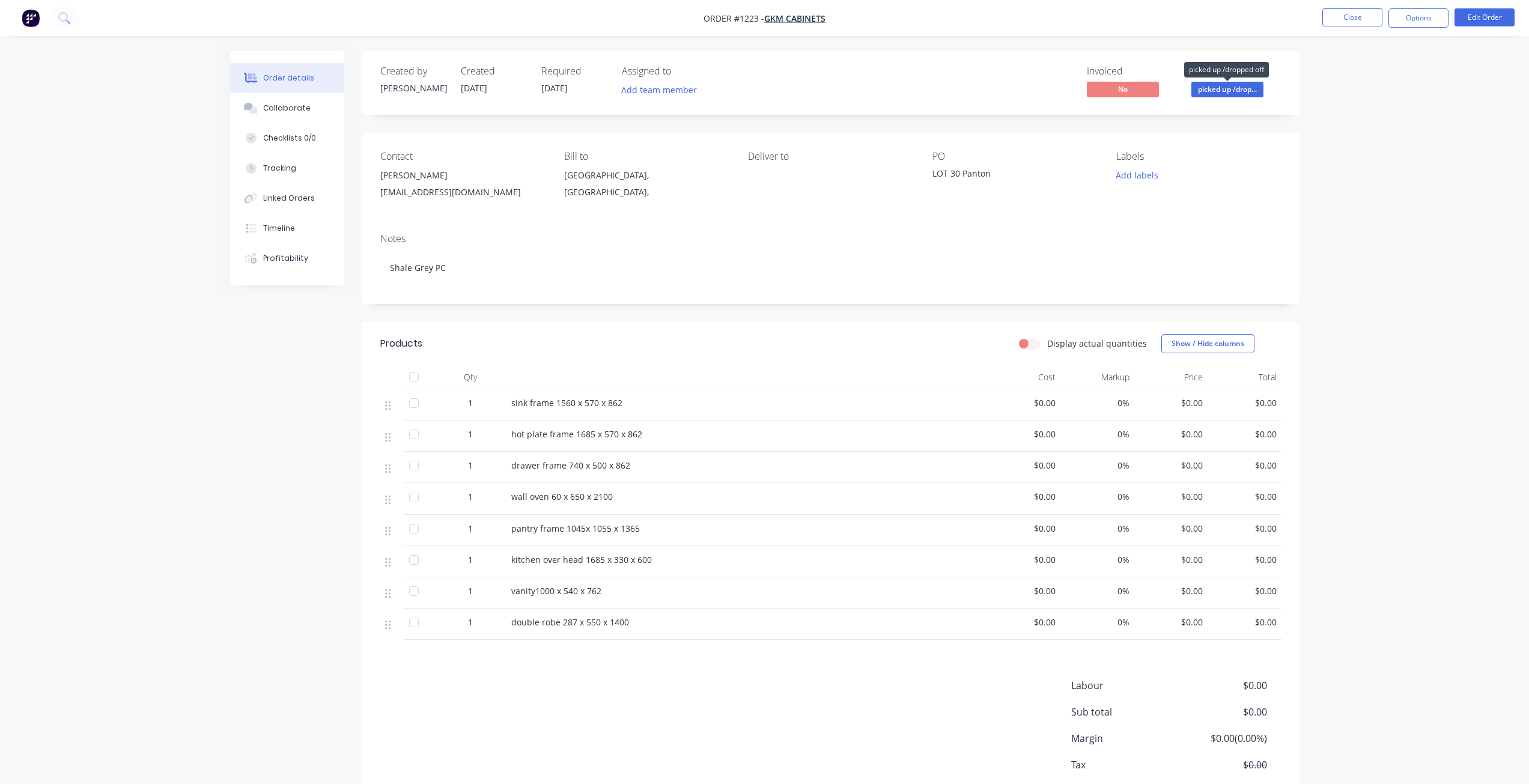
click at [1226, 86] on span "picked up /drop..." at bounding box center [1228, 89] width 72 height 15
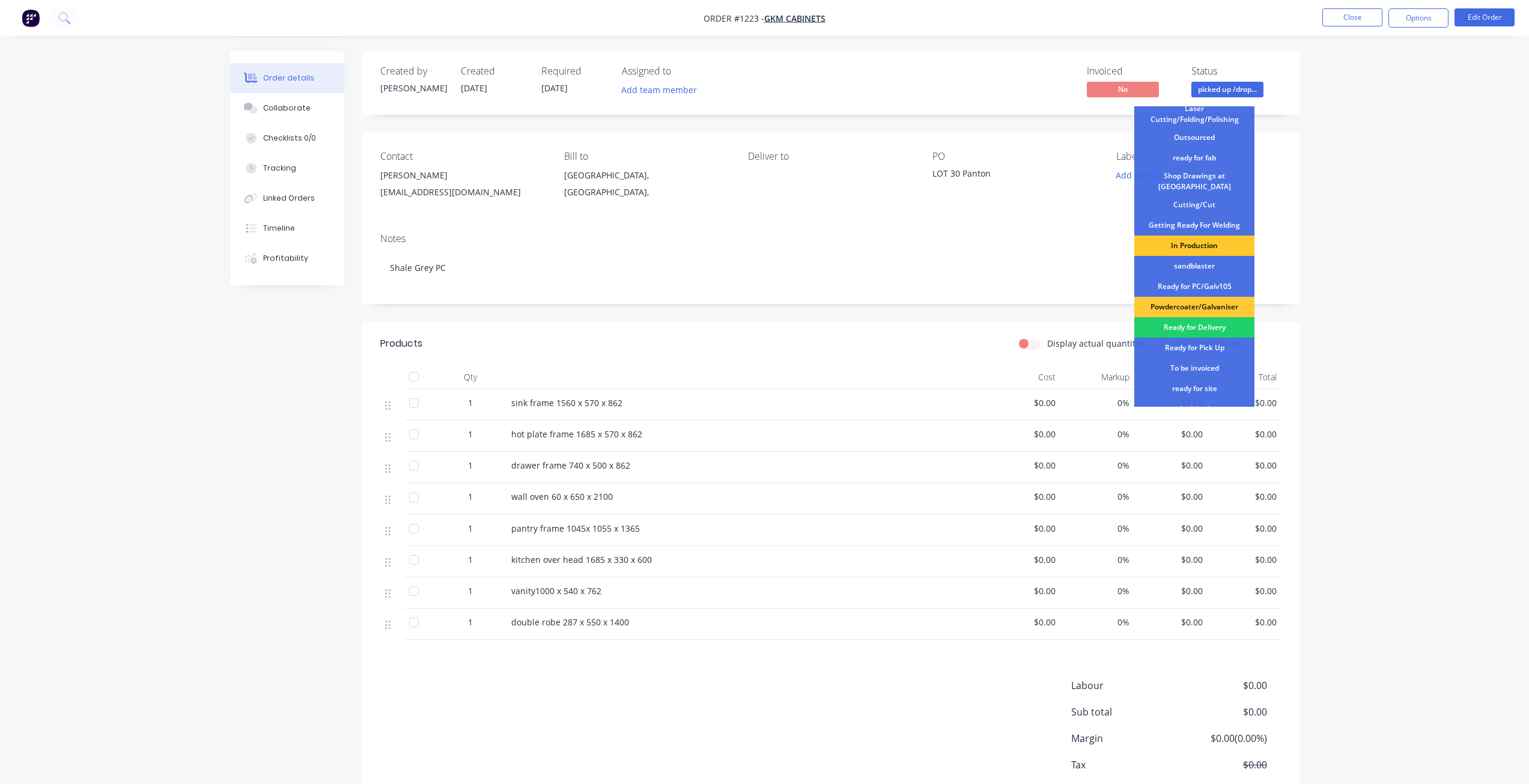
scroll to position [120, 0]
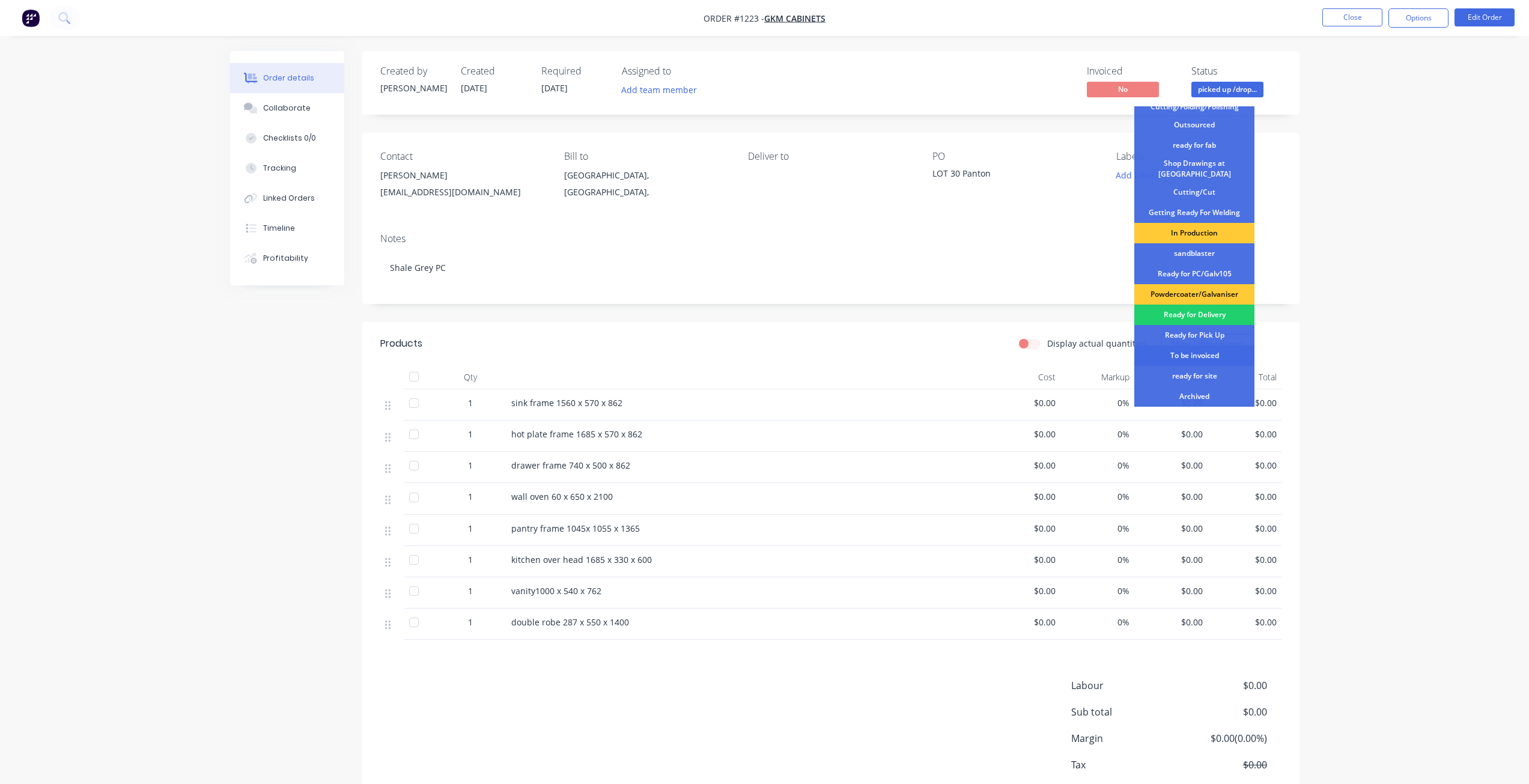
click at [1194, 350] on div "To be invoiced" at bounding box center [1195, 355] width 120 height 20
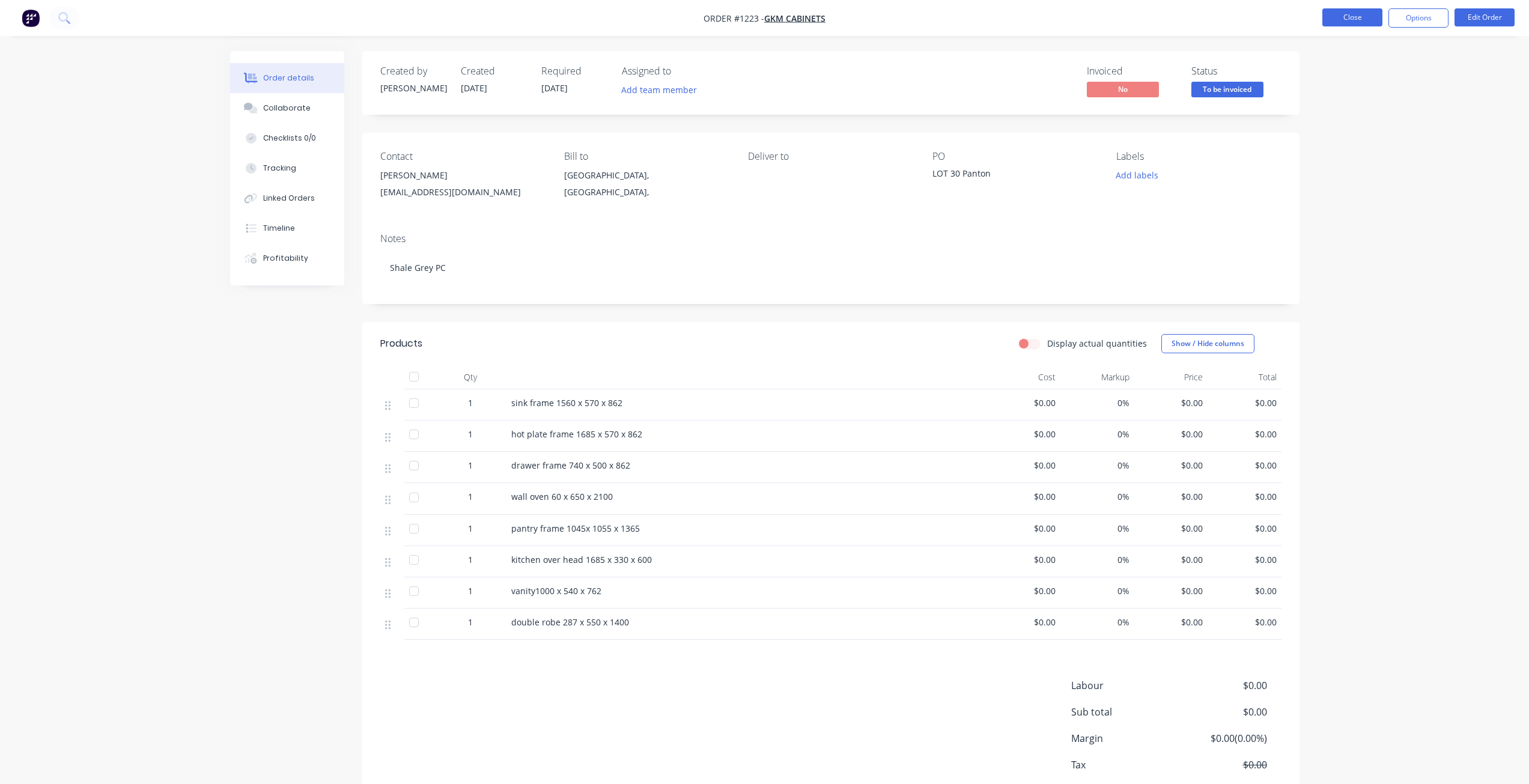
click at [1344, 14] on button "Close" at bounding box center [1352, 17] width 60 height 18
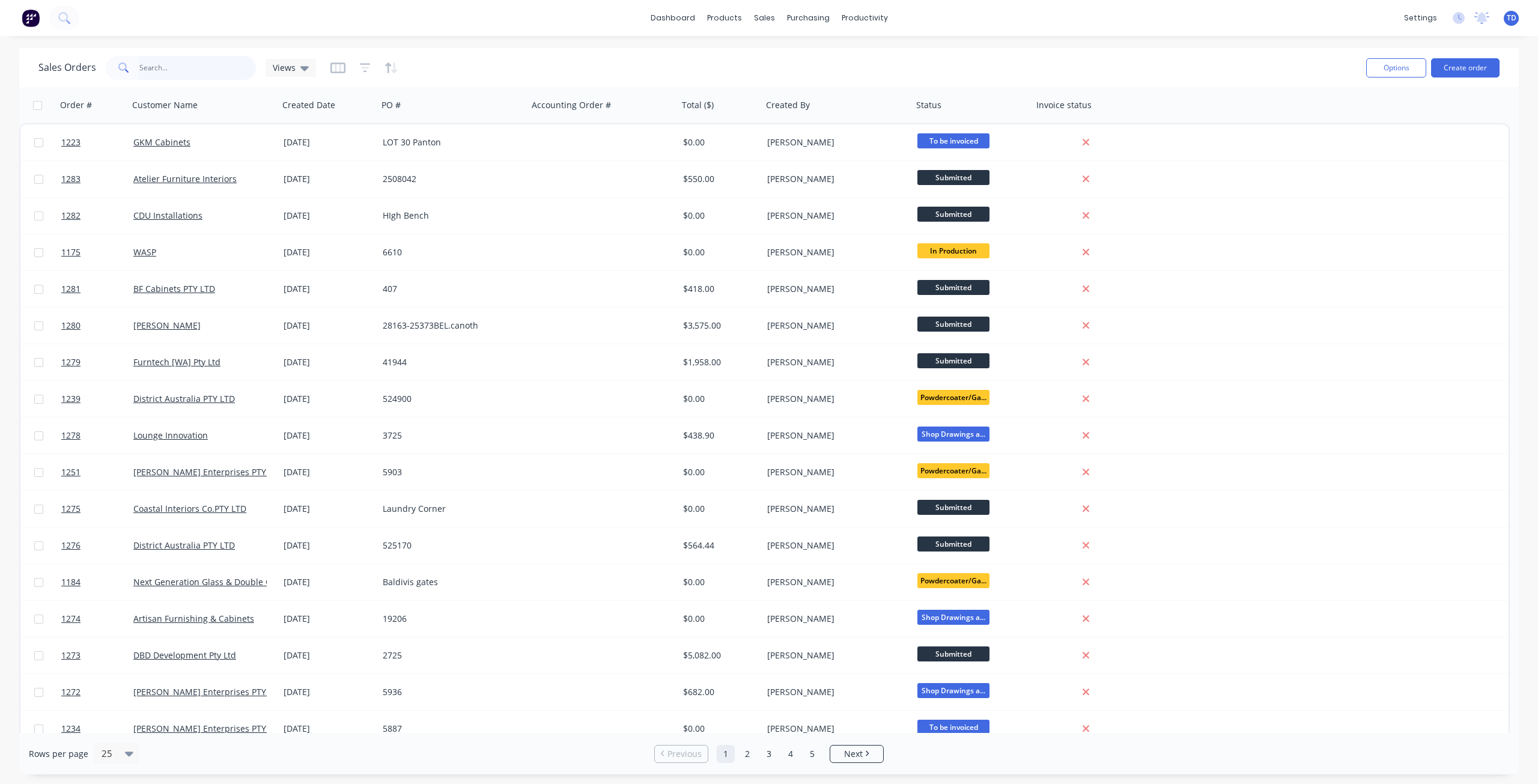
click at [165, 62] on input "text" at bounding box center [198, 67] width 117 height 24
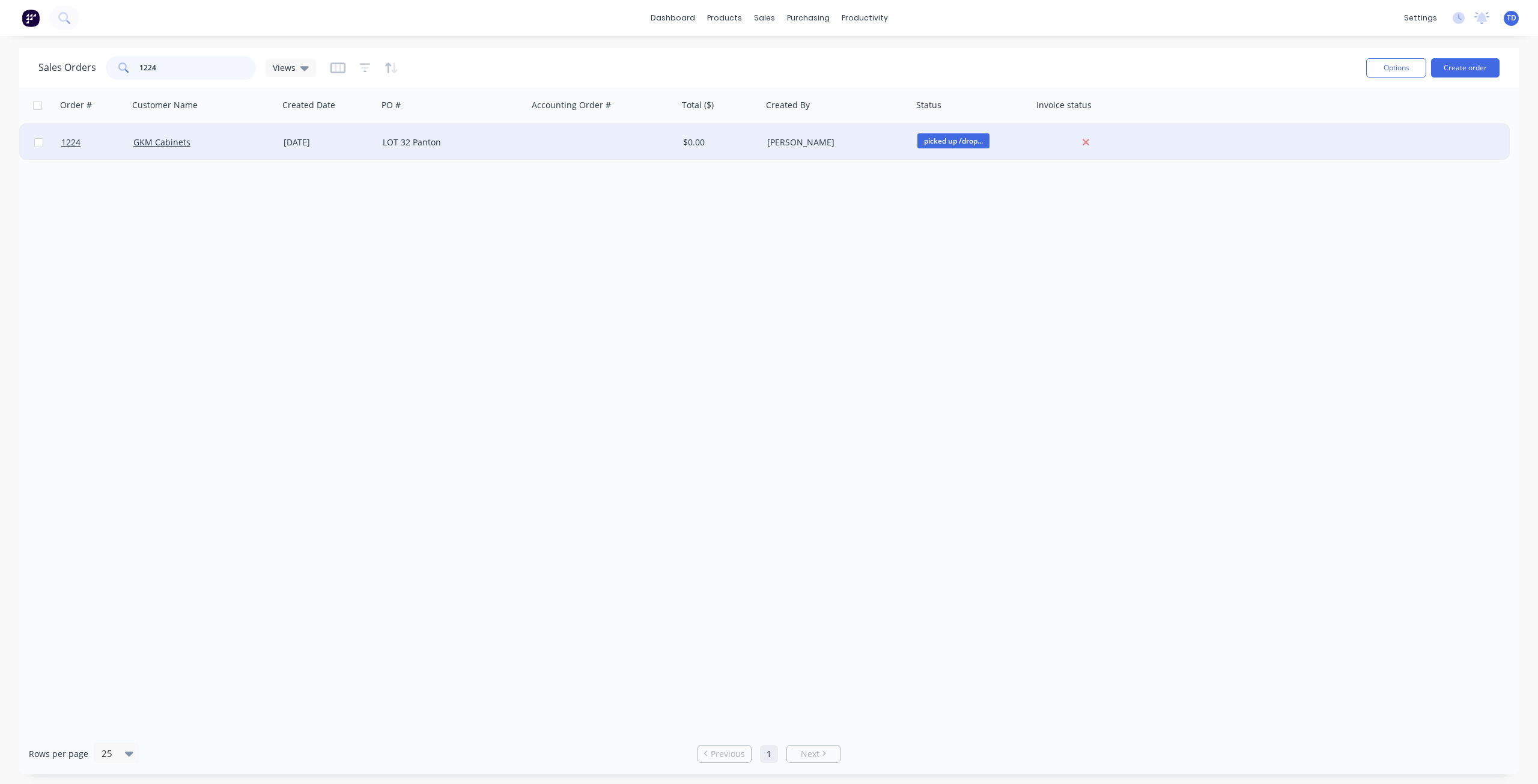
type input "1224"
click at [345, 144] on div "[DATE]" at bounding box center [328, 142] width 89 height 12
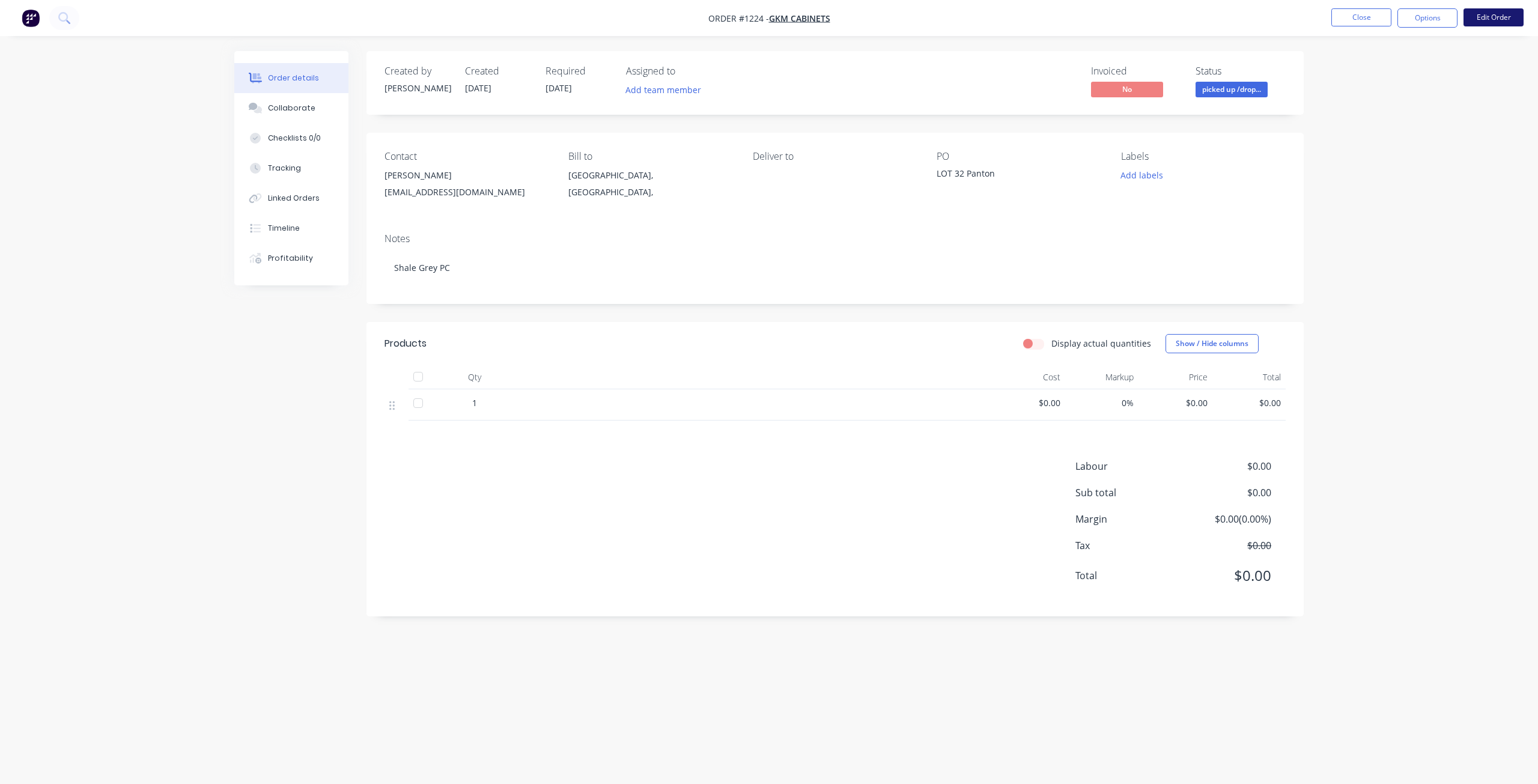
click at [1483, 20] on button "Edit Order" at bounding box center [1494, 17] width 60 height 18
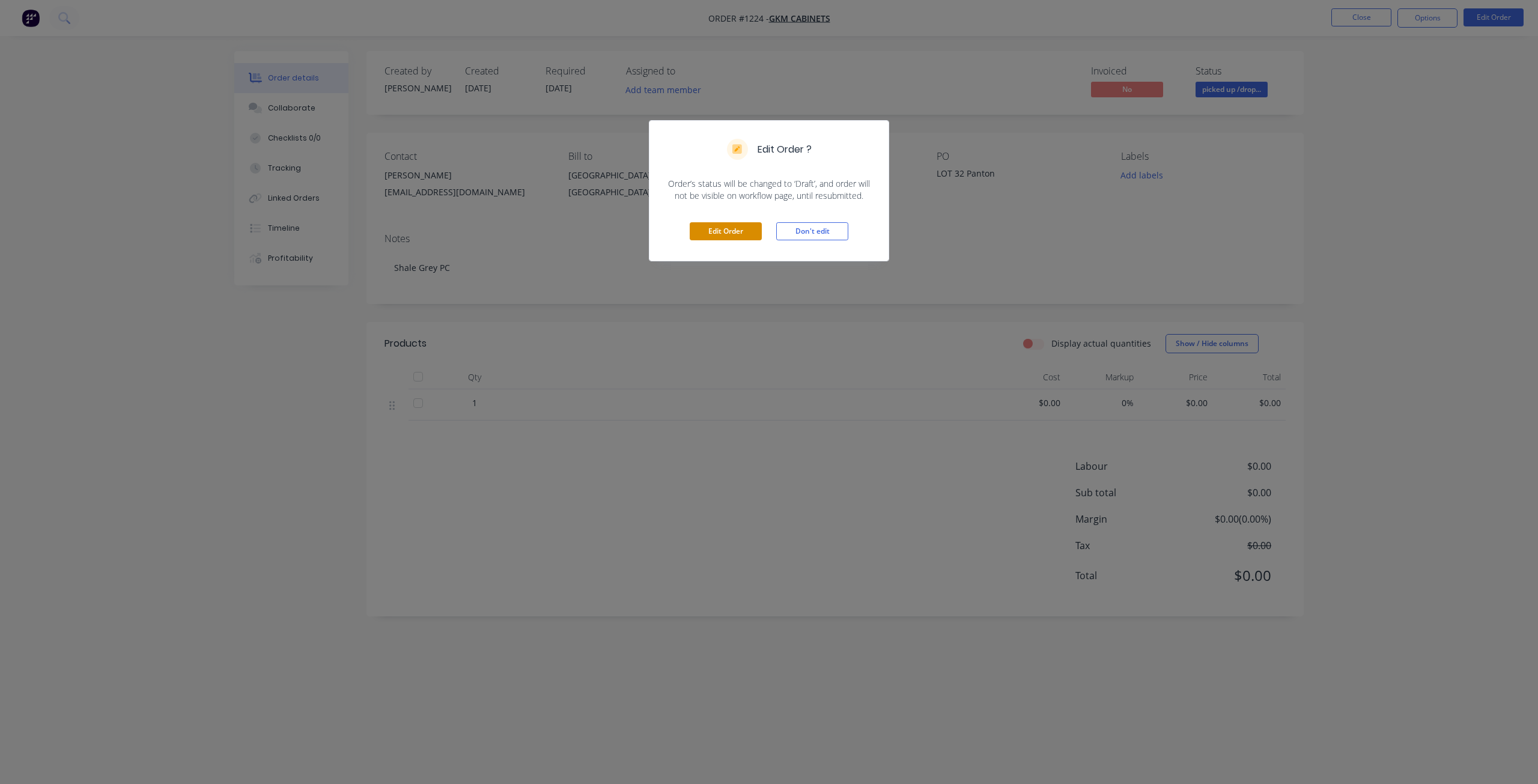
click at [722, 227] on button "Edit Order" at bounding box center [726, 231] width 72 height 18
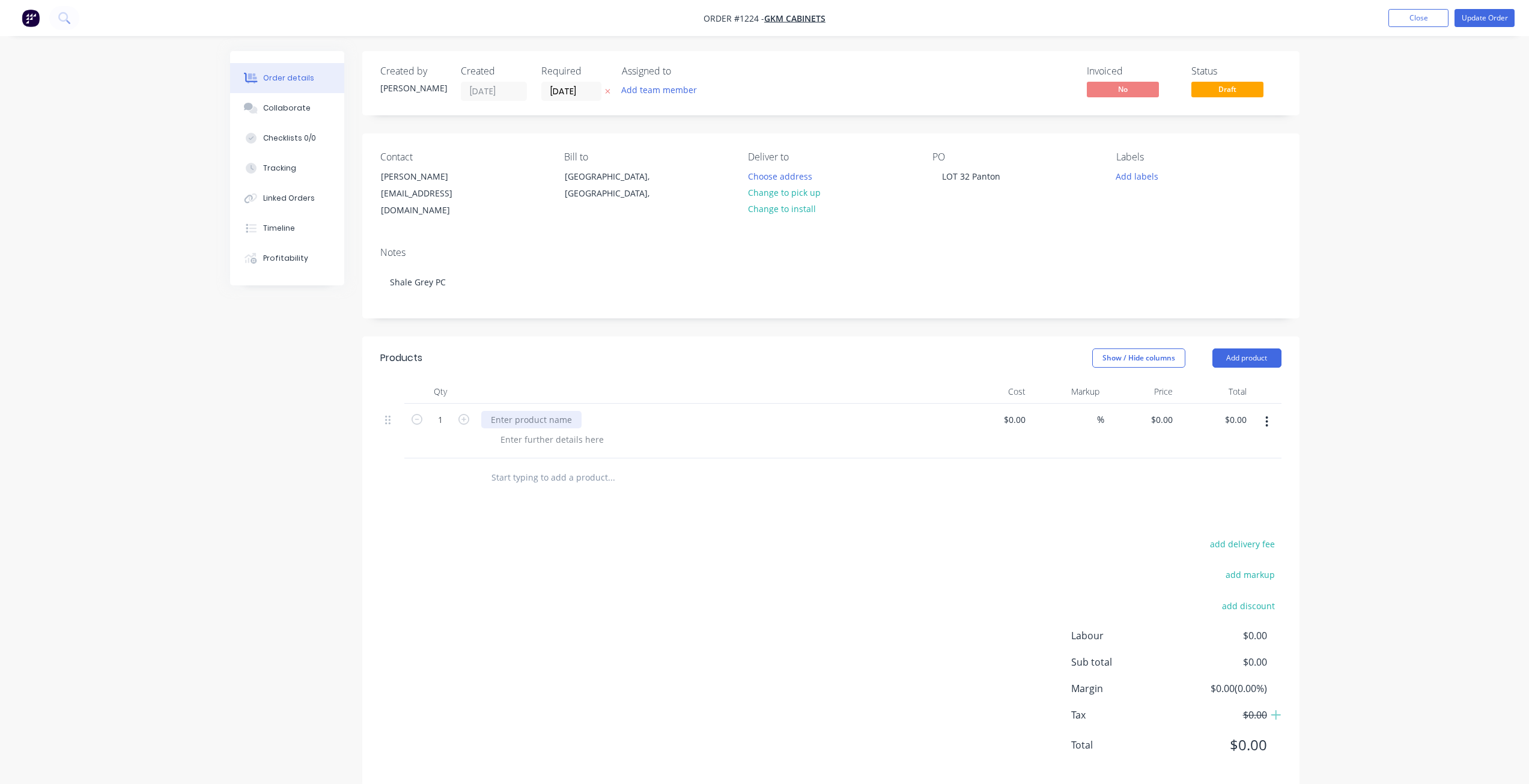
click at [542, 411] on div at bounding box center [532, 419] width 100 height 17
click at [1253, 349] on button "Add product" at bounding box center [1248, 358] width 69 height 19
click at [1209, 403] on div "Basic product" at bounding box center [1225, 412] width 93 height 17
click at [542, 465] on div at bounding box center [532, 473] width 100 height 17
click at [1245, 349] on button "Add product" at bounding box center [1248, 358] width 69 height 19
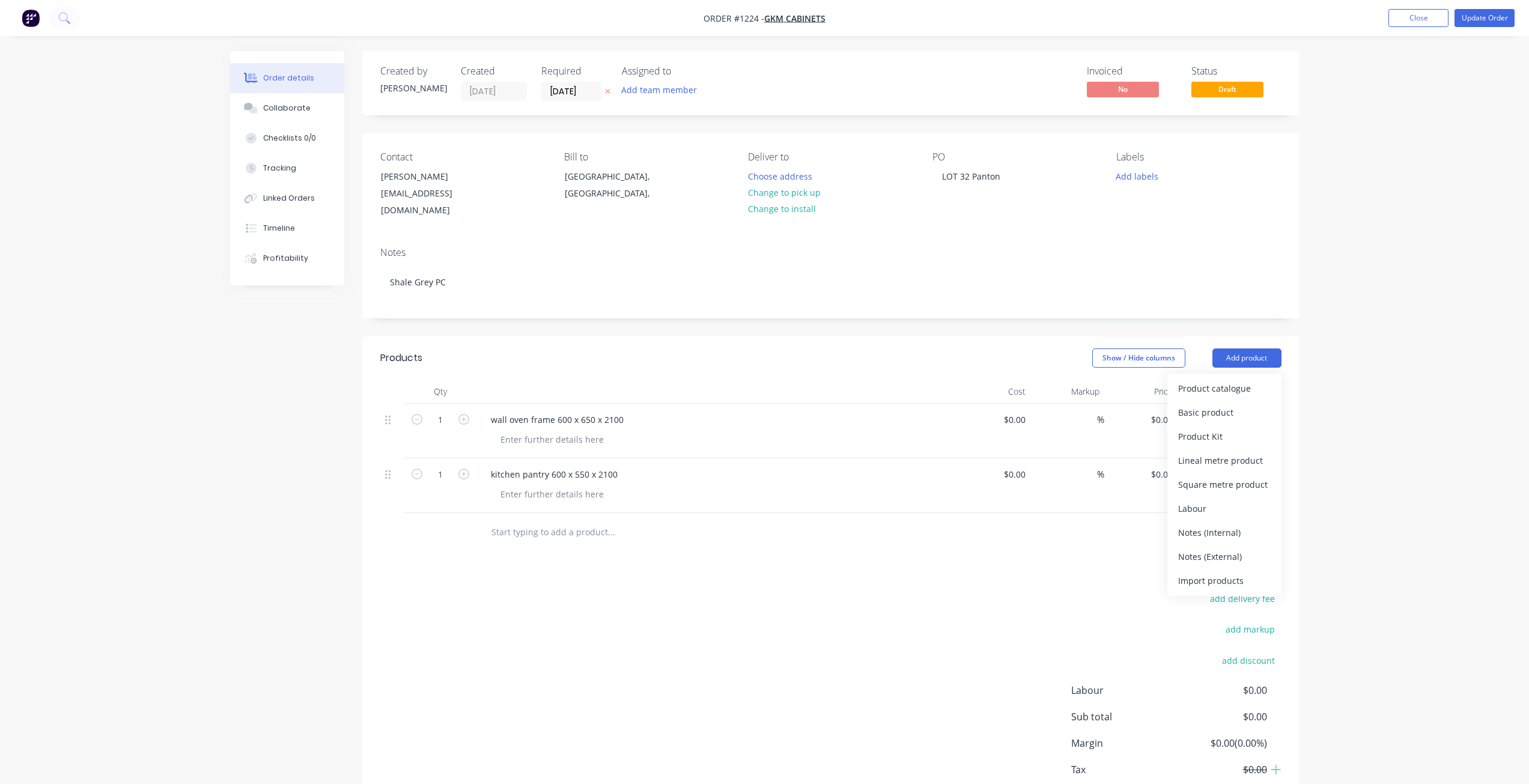
drag, startPoint x: 1210, startPoint y: 399, endPoint x: 1209, endPoint y: 406, distance: 7.1
click at [1209, 403] on div "Basic product" at bounding box center [1225, 412] width 93 height 17
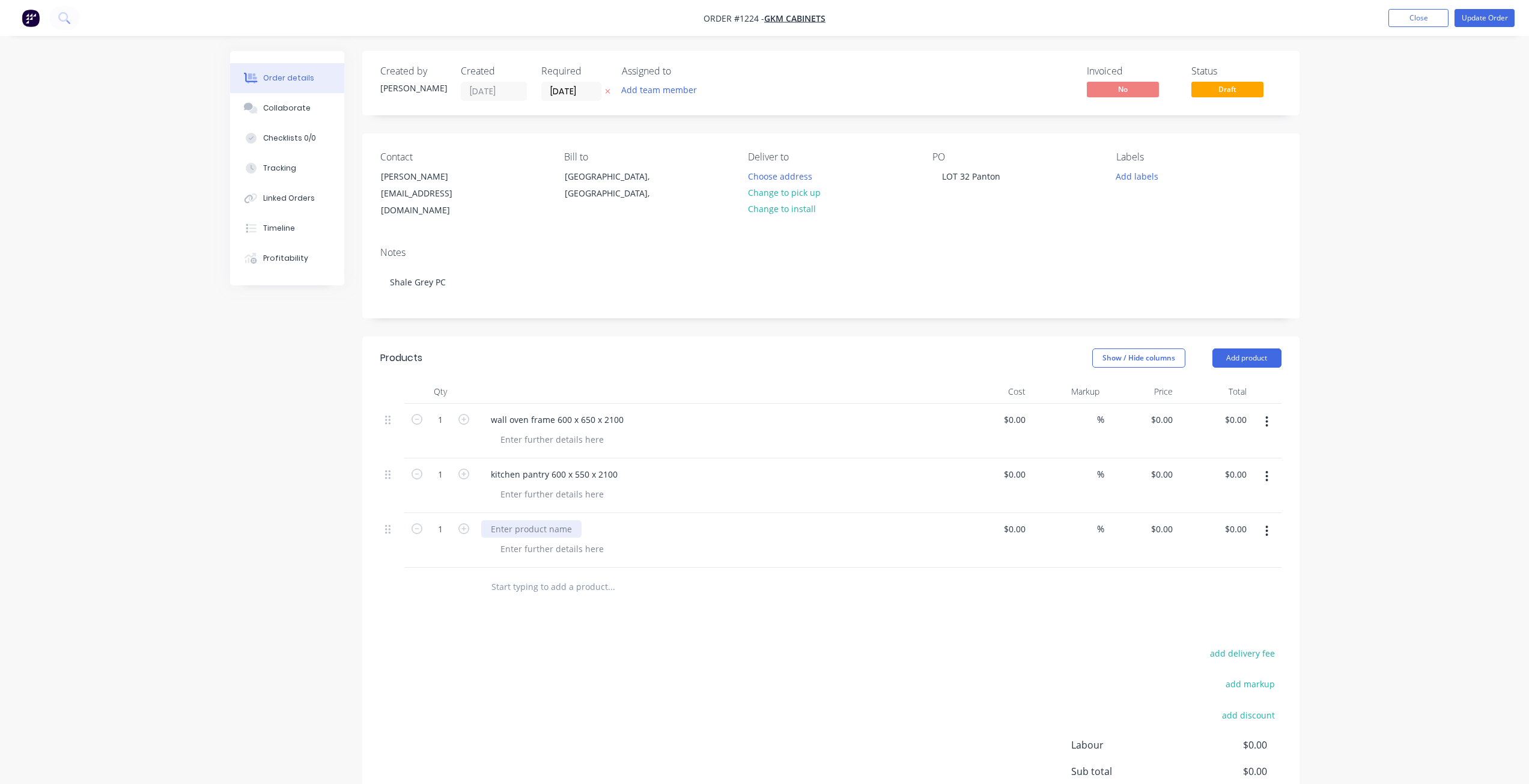
click at [522, 520] on div at bounding box center [532, 528] width 100 height 17
drag, startPoint x: 1243, startPoint y: 344, endPoint x: 1232, endPoint y: 351, distance: 13.0
click at [1241, 349] on button "Add product" at bounding box center [1248, 358] width 69 height 19
click at [1204, 403] on div "Basic product" at bounding box center [1225, 412] width 93 height 17
click at [522, 575] on div at bounding box center [532, 584] width 100 height 17
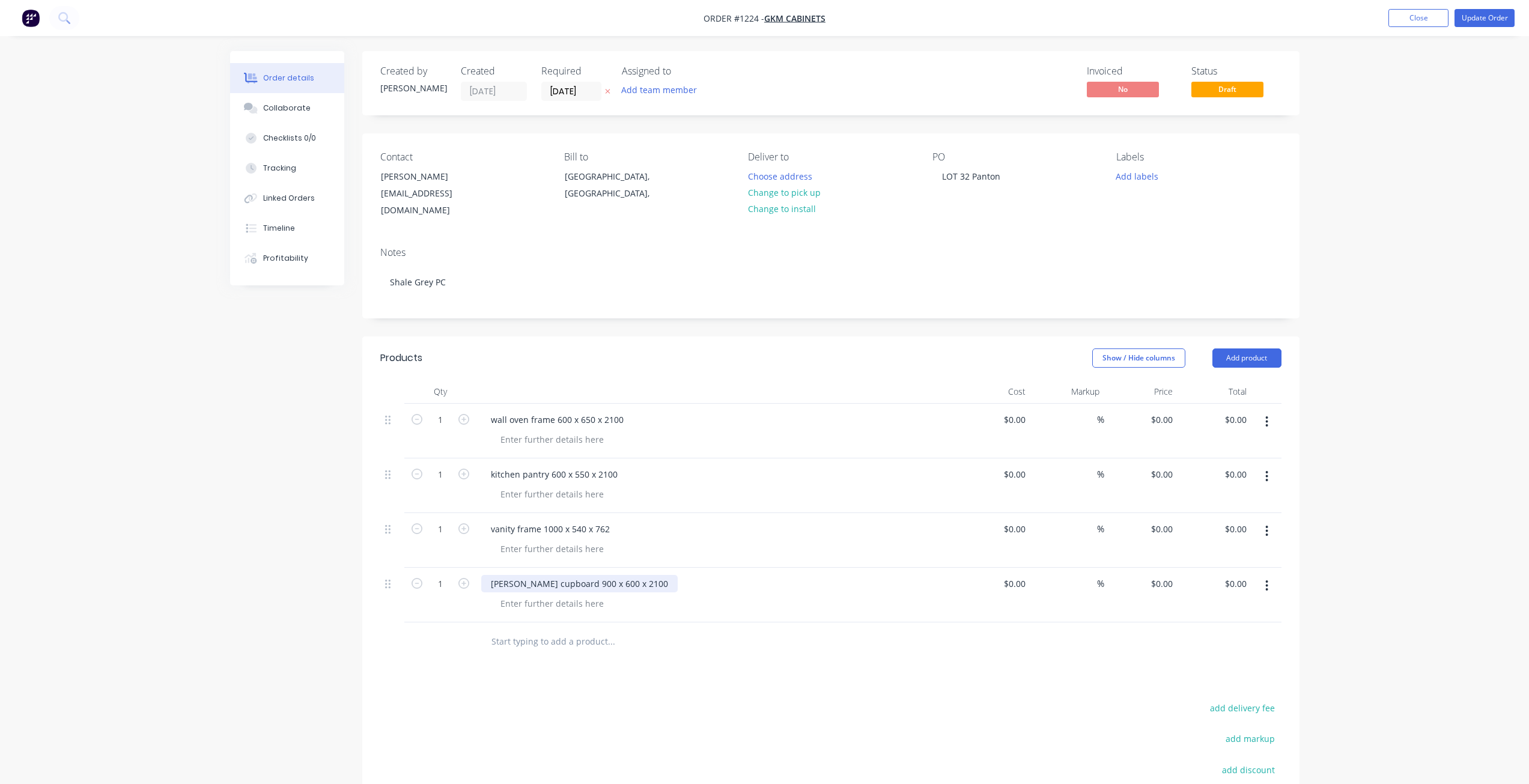
click at [503, 575] on div "linnen cupboard 900 x 600 x 2100" at bounding box center [580, 584] width 197 height 17
click at [1412, 200] on div "Order details Collaborate Checklists 0/0 Tracking Linked Orders Timeline Profit…" at bounding box center [764, 484] width 1529 height 968
click at [1479, 18] on button "Update Order" at bounding box center [1485, 18] width 60 height 18
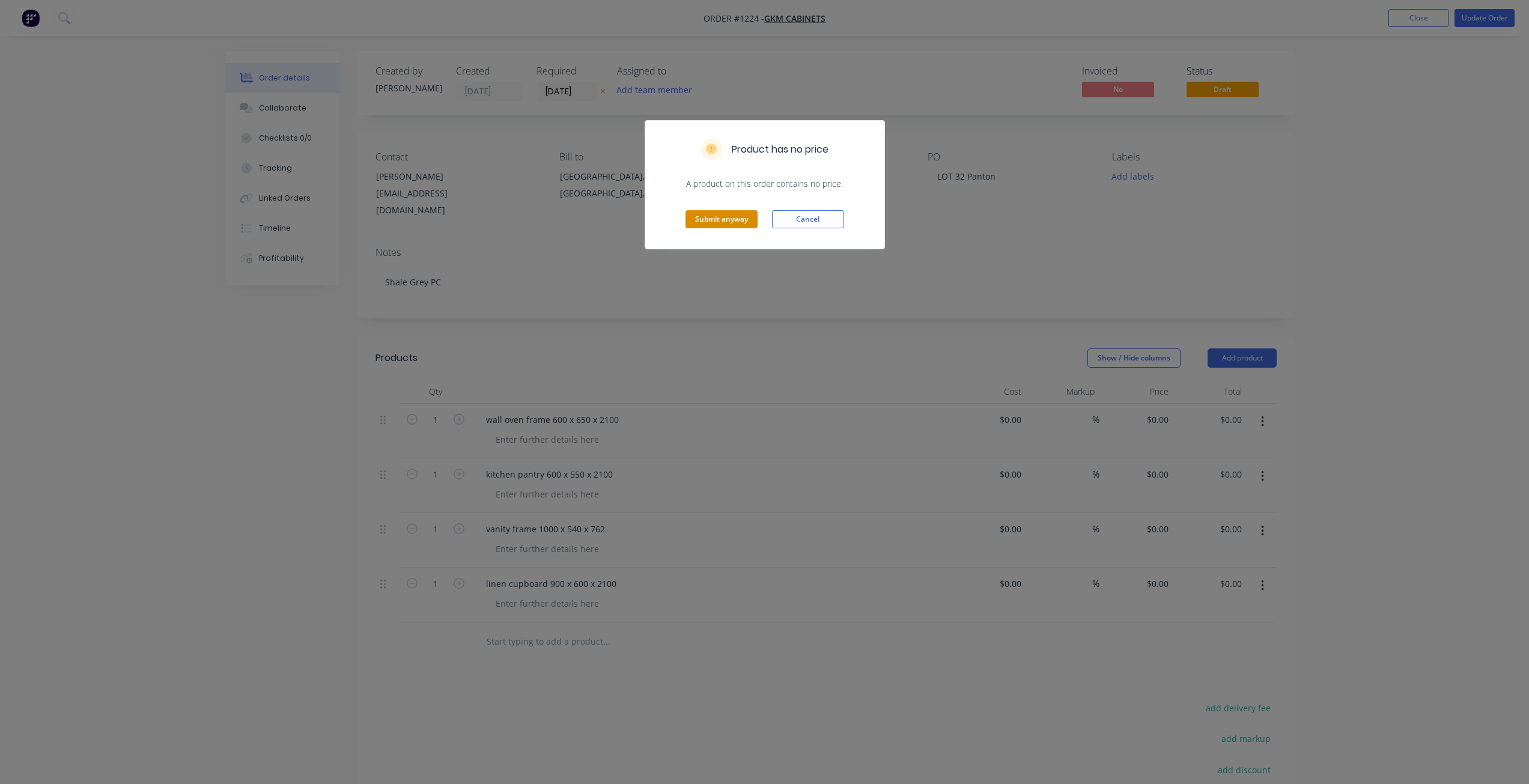
click at [706, 220] on button "Submit anyway" at bounding box center [721, 219] width 72 height 18
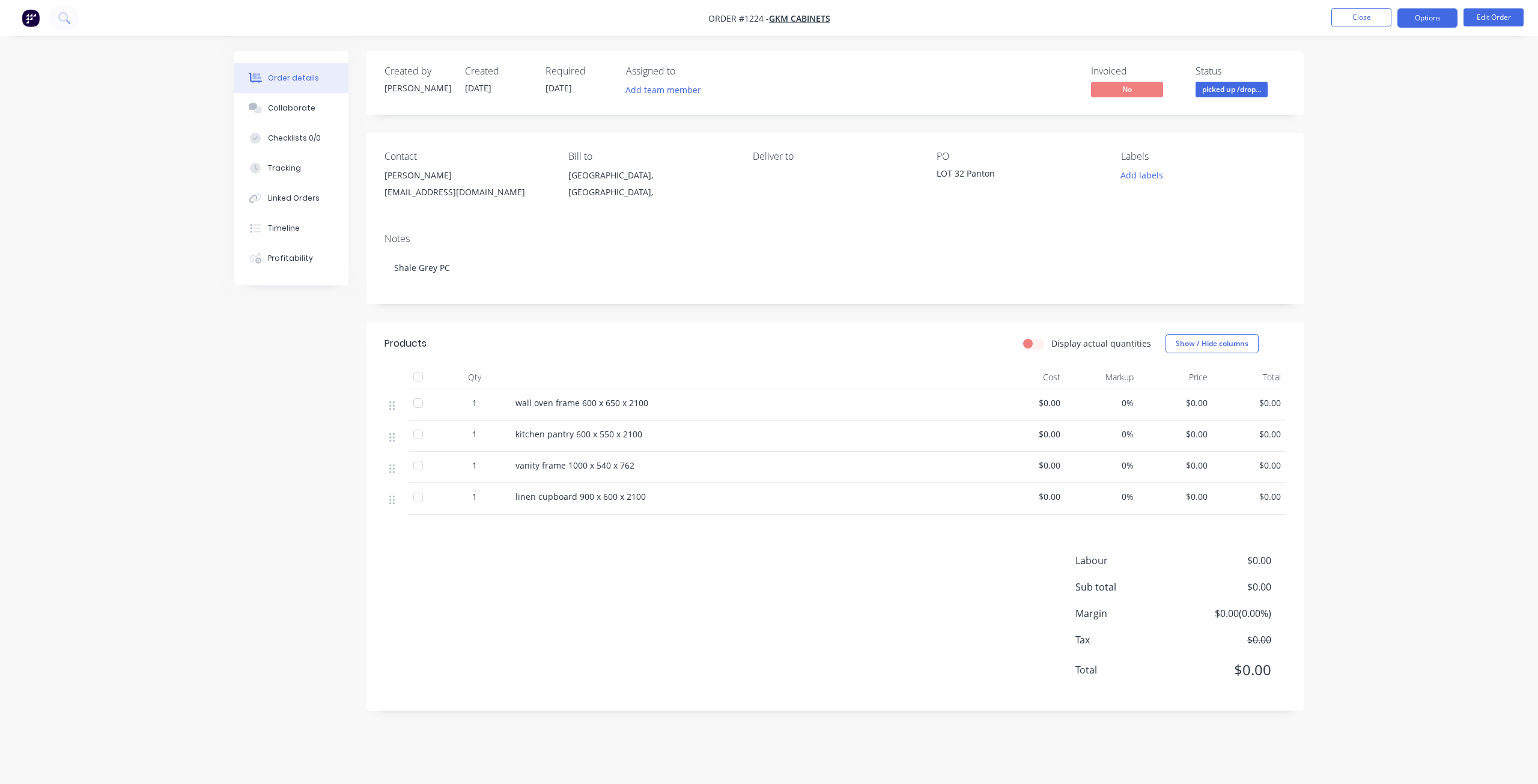
click at [1430, 14] on button "Options" at bounding box center [1428, 17] width 60 height 19
click at [1369, 144] on div "Work Order" at bounding box center [1391, 145] width 110 height 17
click at [1368, 121] on div "Without pricing" at bounding box center [1391, 120] width 110 height 17
click at [1378, 382] on div "Order details Collaborate Checklists 0/0 Tracking Linked Orders Timeline Profit…" at bounding box center [769, 392] width 1538 height 784
click at [1499, 20] on button "Edit Order" at bounding box center [1494, 17] width 60 height 18
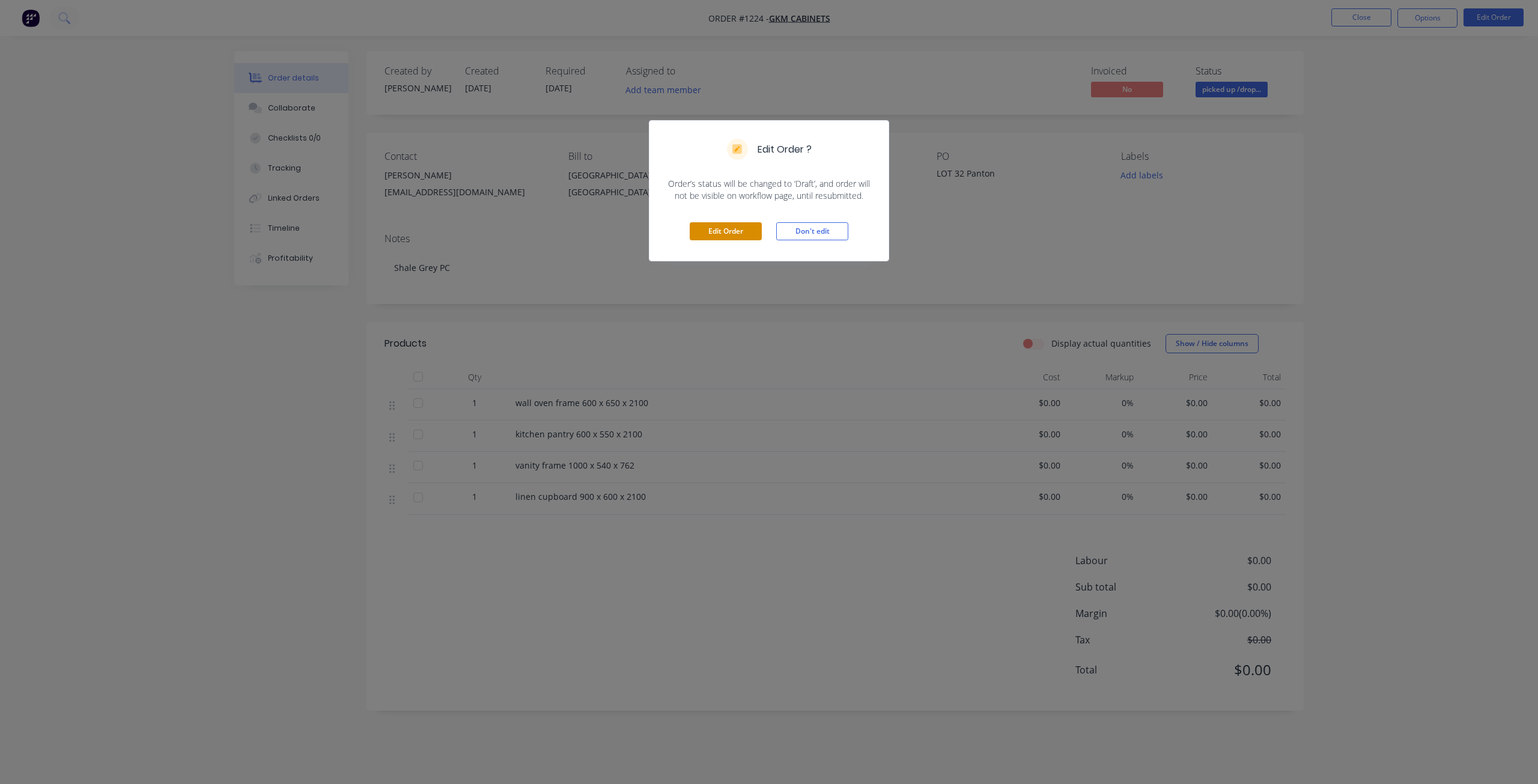
click at [734, 225] on button "Edit Order" at bounding box center [726, 231] width 72 height 18
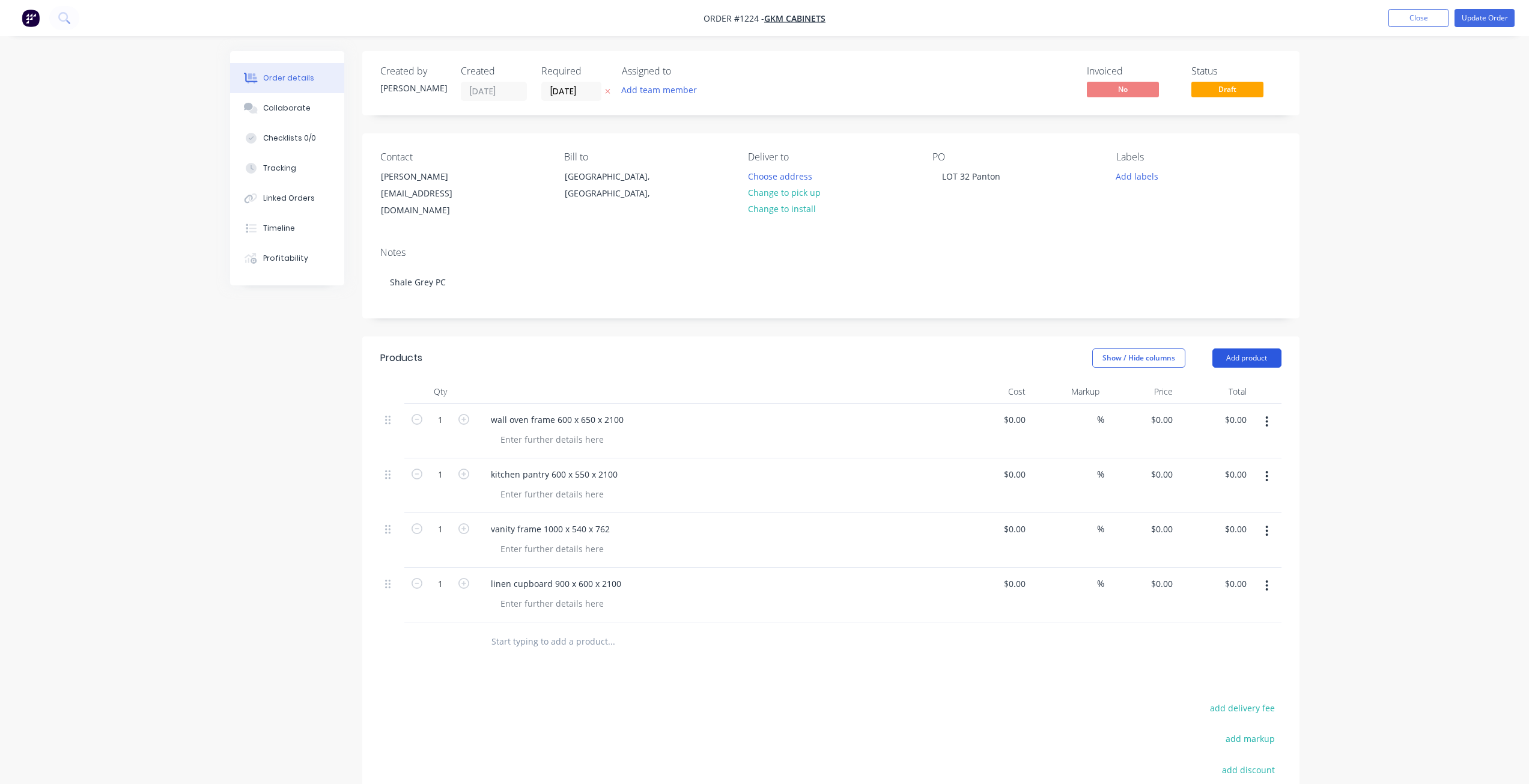
click at [1238, 349] on button "Add product" at bounding box center [1248, 358] width 69 height 19
click at [1208, 403] on div "Basic product" at bounding box center [1225, 412] width 93 height 17
click at [536, 630] on div at bounding box center [532, 638] width 100 height 17
click at [1252, 349] on button "Add product" at bounding box center [1248, 358] width 69 height 19
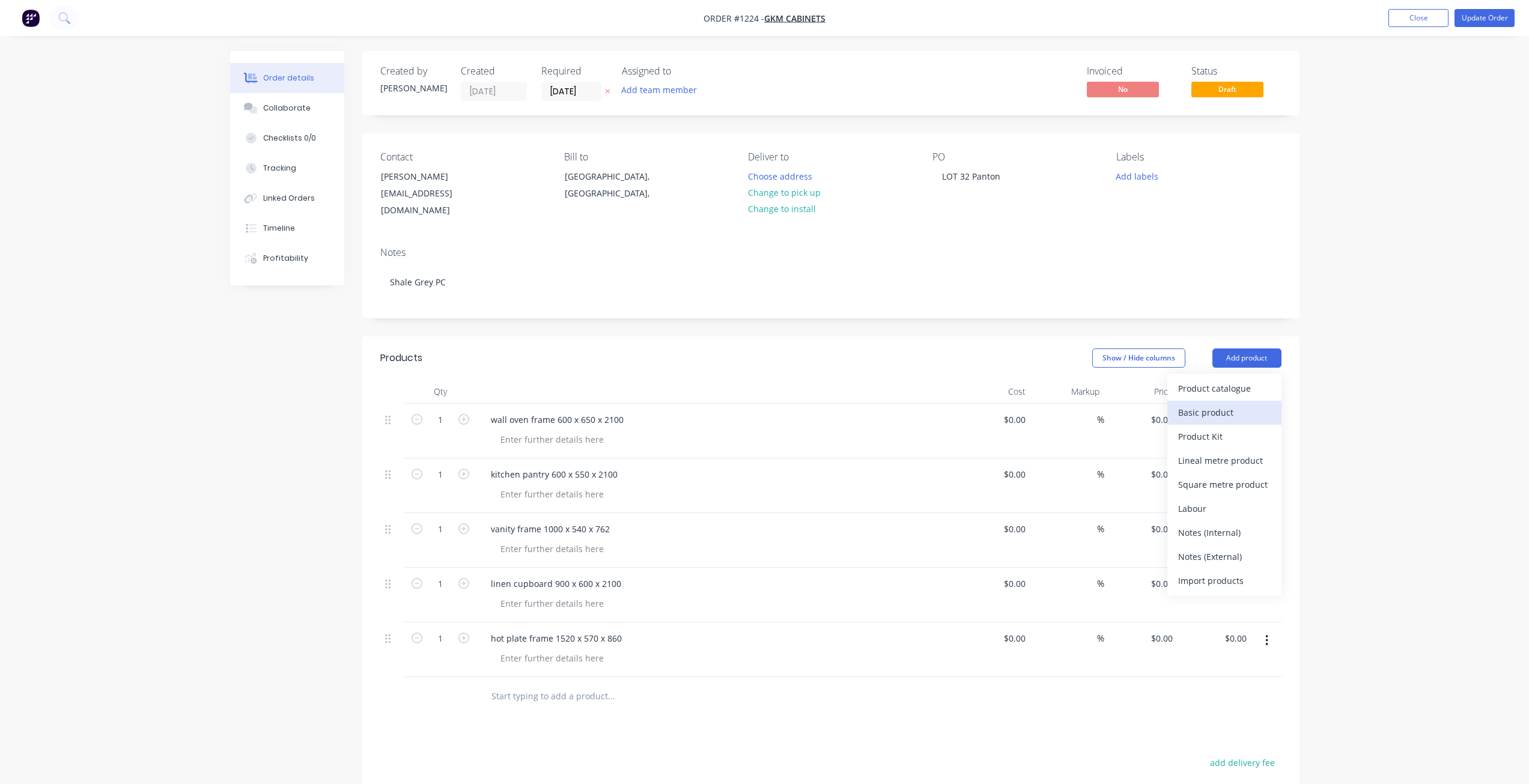
click at [1223, 403] on div "Basic product" at bounding box center [1225, 412] width 93 height 17
click at [565, 685] on div at bounding box center [532, 693] width 100 height 17
click at [1246, 349] on button "Add product" at bounding box center [1248, 358] width 69 height 19
click at [1224, 405] on div "Basic product" at bounding box center [1225, 412] width 93 height 17
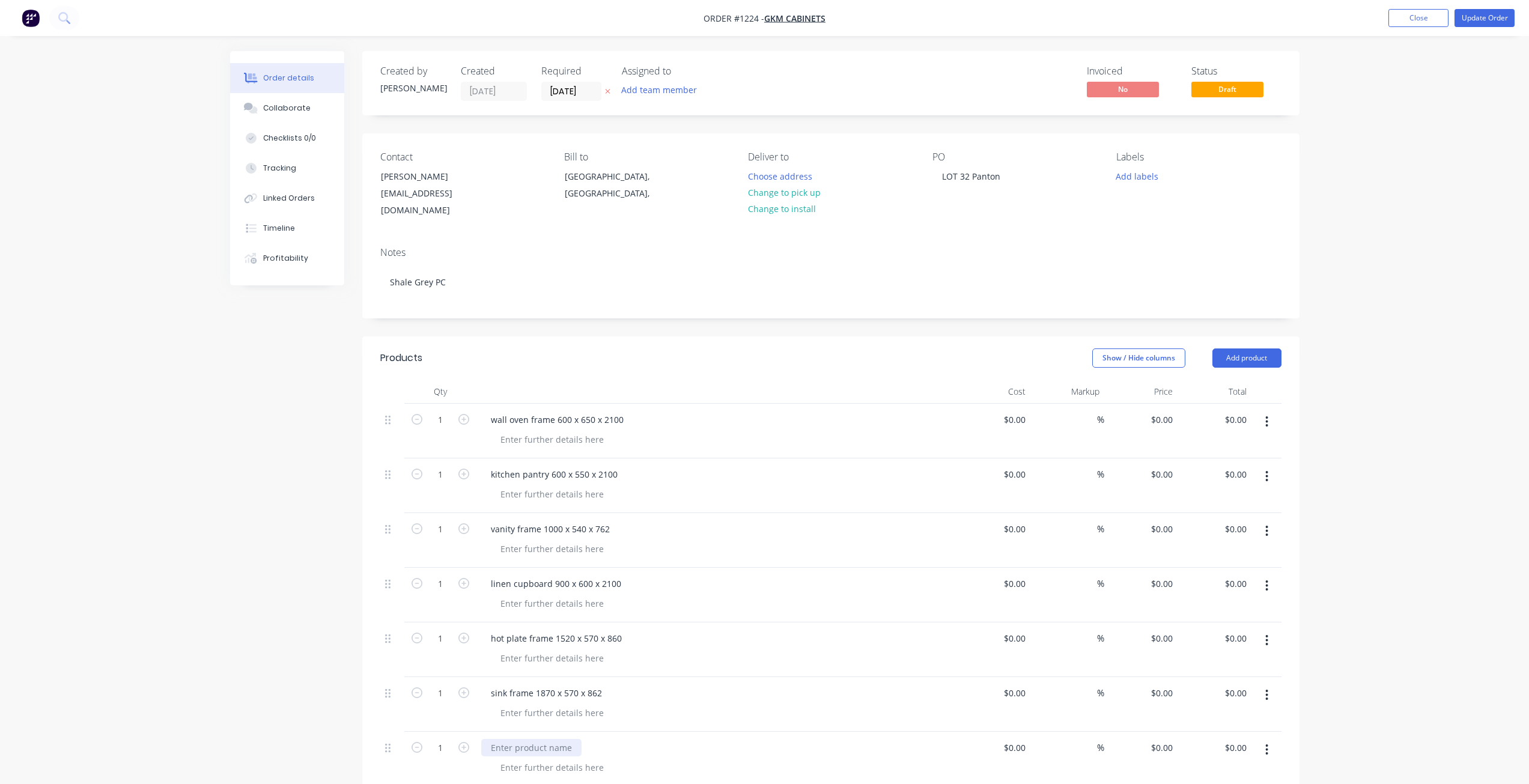
click at [539, 739] on div at bounding box center [532, 748] width 100 height 17
click at [1259, 349] on button "Add product" at bounding box center [1248, 358] width 69 height 19
click at [1228, 403] on div "Basic product" at bounding box center [1225, 412] width 93 height 17
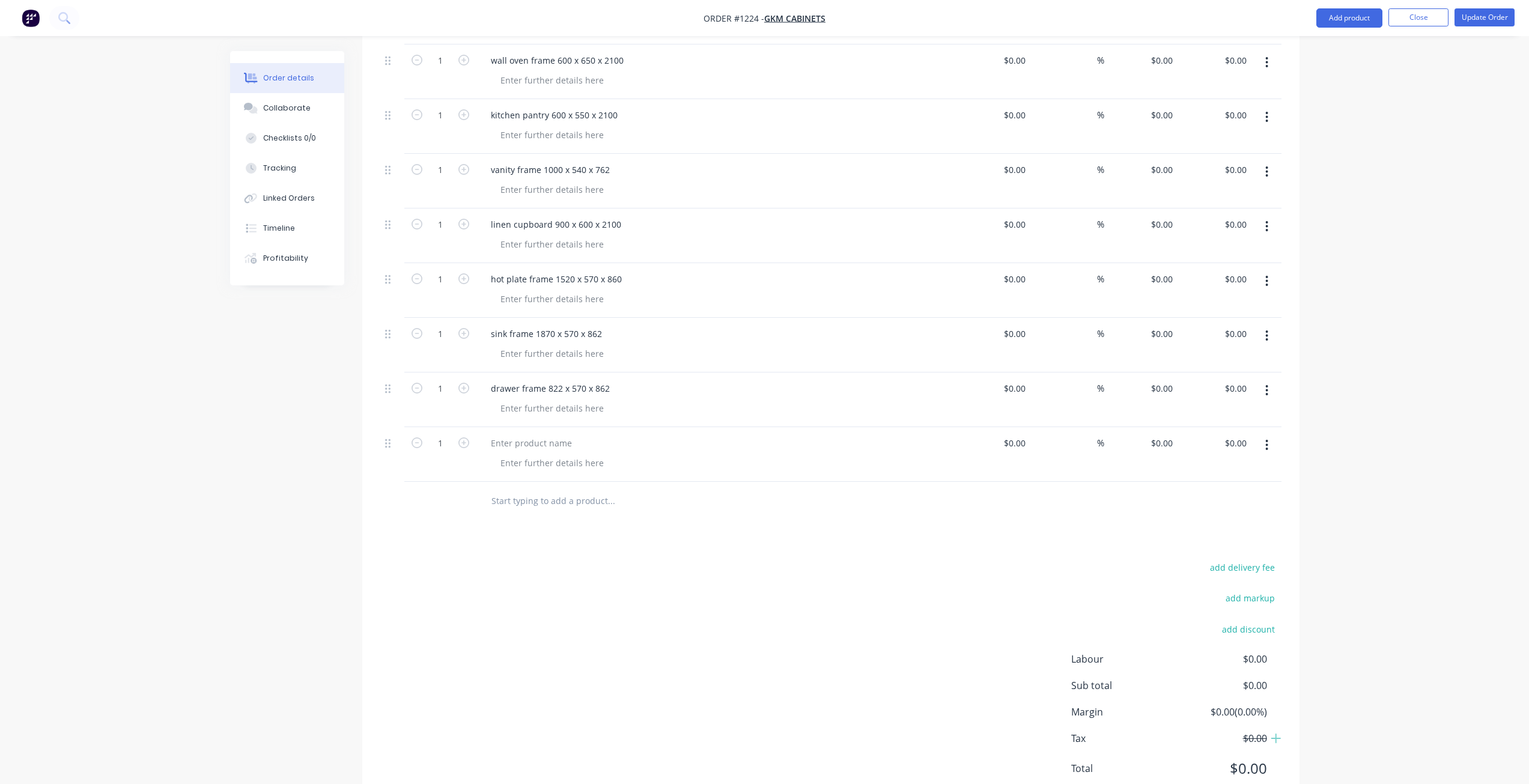
scroll to position [360, 0]
click at [531, 433] on div at bounding box center [532, 442] width 100 height 17
click at [1348, 16] on button "Add product" at bounding box center [1350, 17] width 66 height 19
click at [1304, 70] on div "Basic product" at bounding box center [1326, 73] width 93 height 17
click at [508, 489] on div at bounding box center [532, 497] width 100 height 17
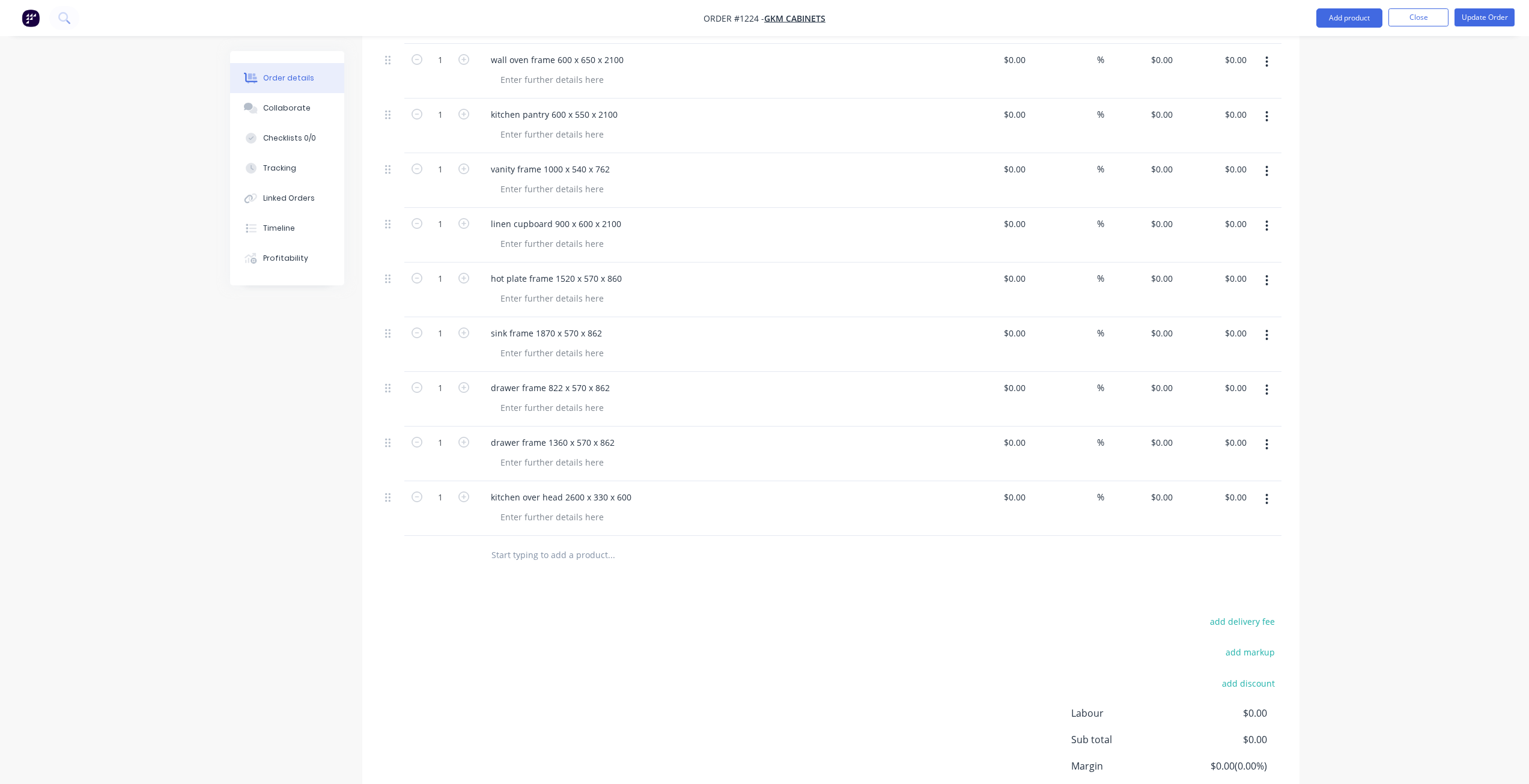
click at [1417, 321] on div "Order details Collaborate Checklists 0/0 Tracking Linked Orders Timeline Profit…" at bounding box center [764, 260] width 1529 height 1241
click at [1472, 14] on button "Update Order" at bounding box center [1485, 17] width 60 height 18
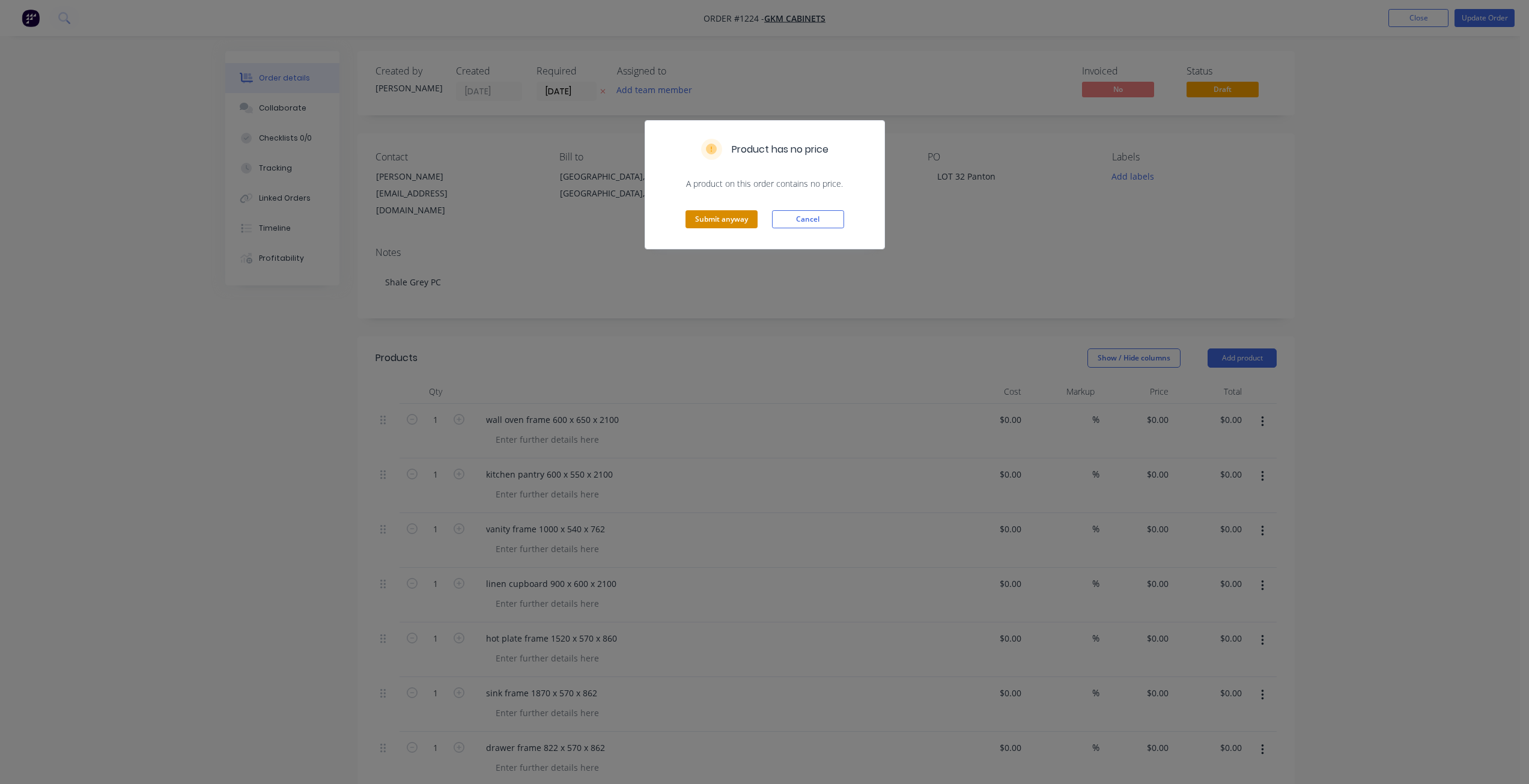
click at [735, 218] on button "Submit anyway" at bounding box center [721, 219] width 72 height 18
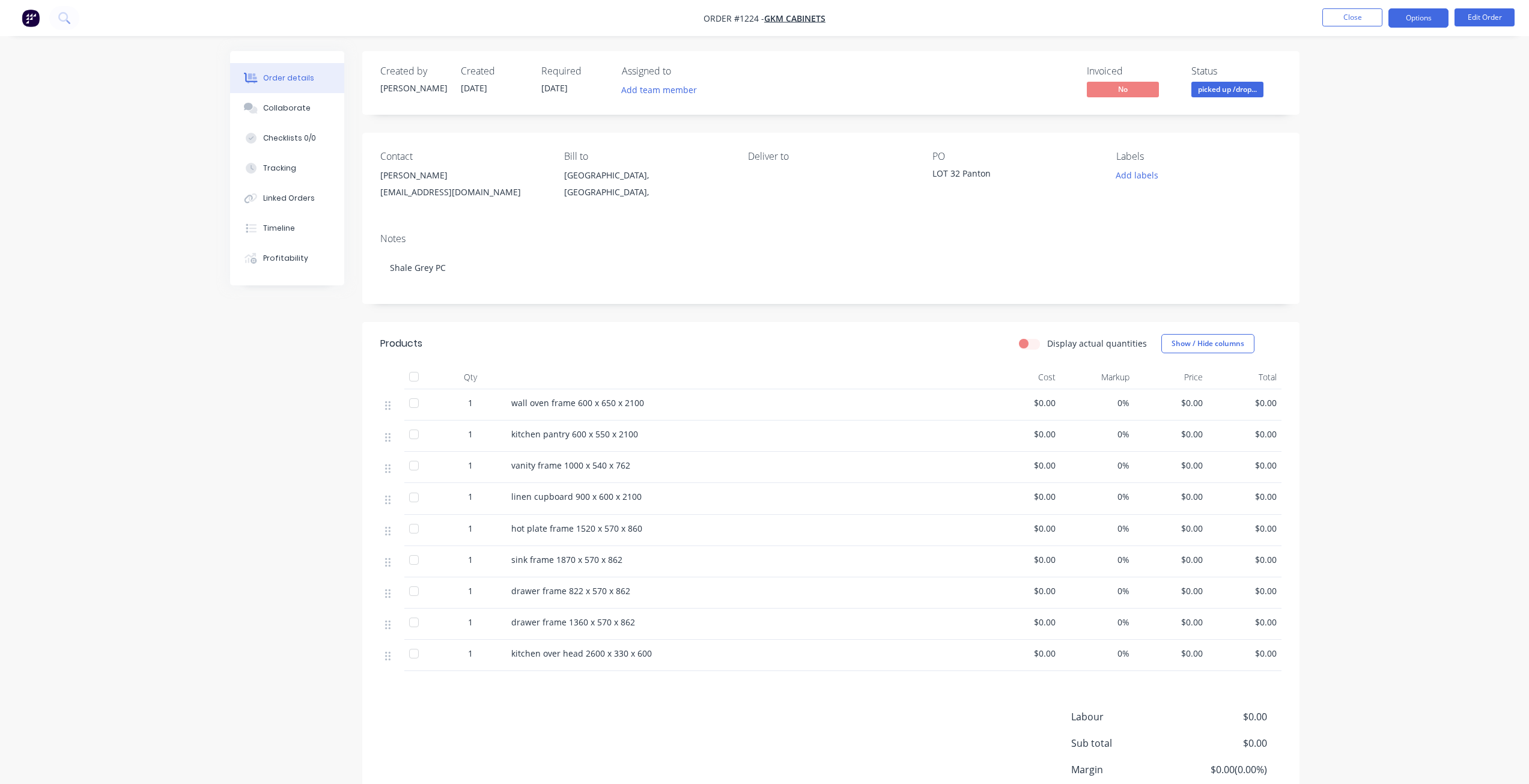
click at [1406, 19] on button "Options" at bounding box center [1419, 17] width 60 height 19
click at [1242, 82] on span "picked up /drop..." at bounding box center [1228, 89] width 72 height 15
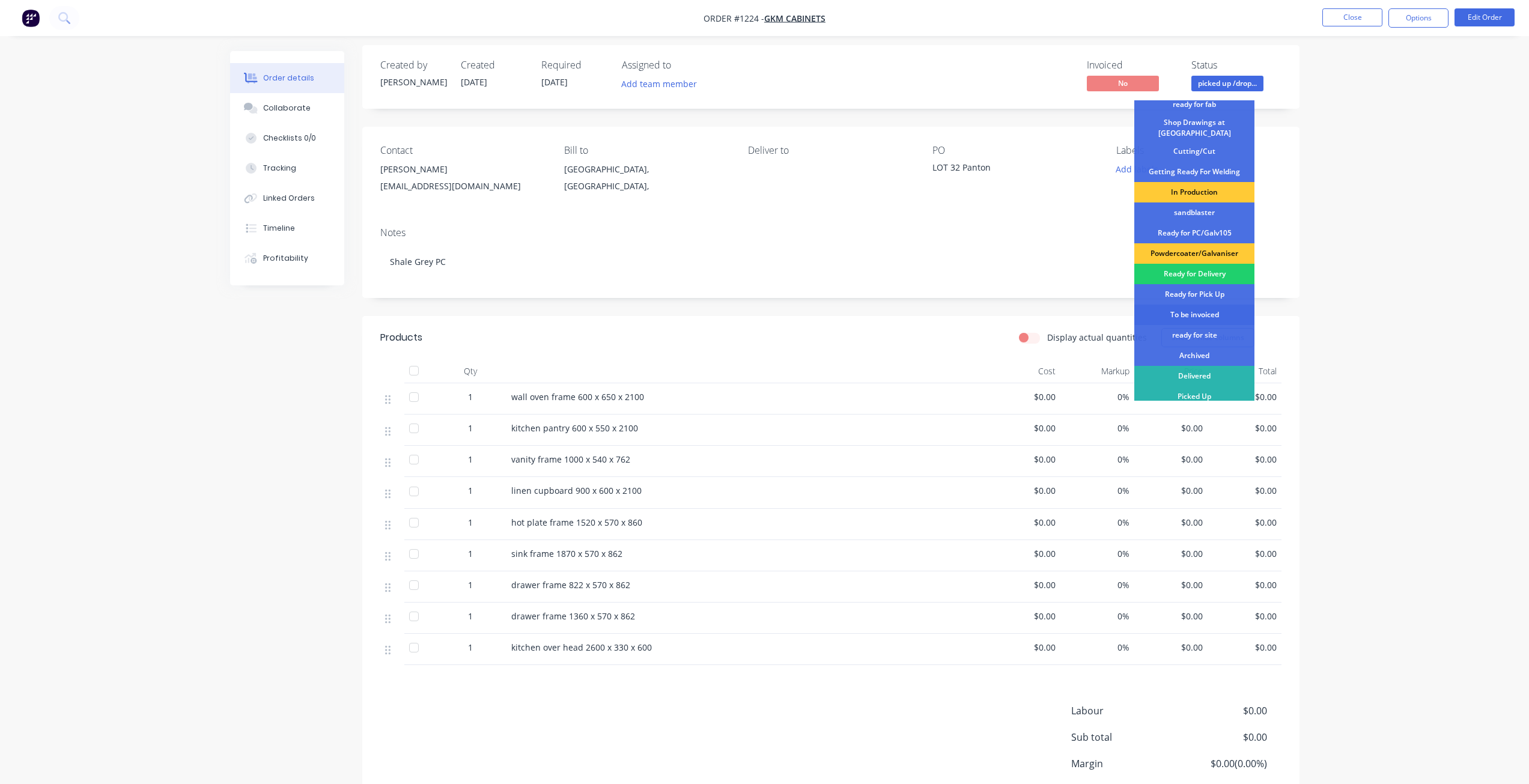
scroll to position [6, 0]
click at [1197, 309] on div "To be invoiced" at bounding box center [1195, 314] width 120 height 20
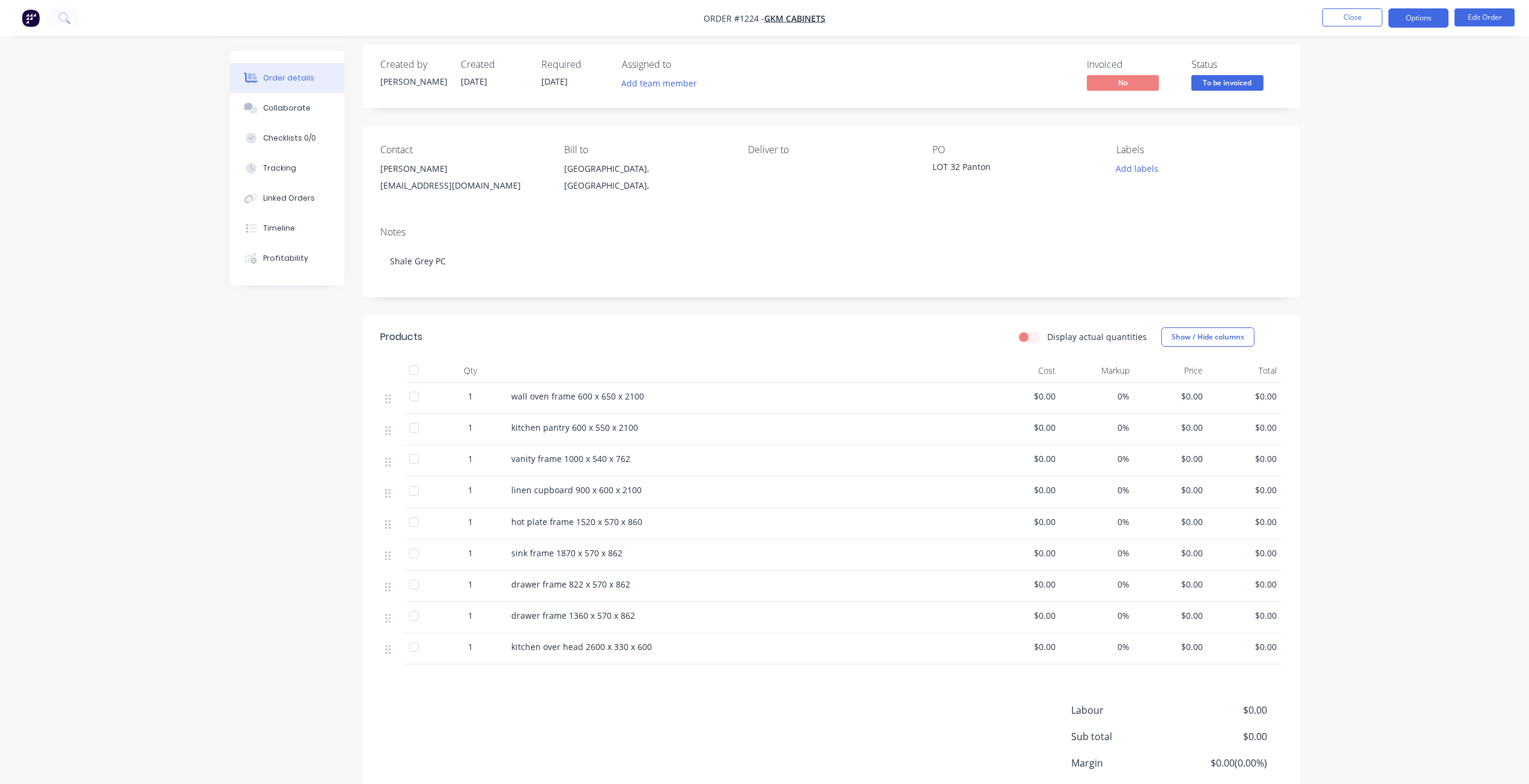
click at [1419, 18] on button "Options" at bounding box center [1419, 17] width 60 height 19
click at [1363, 221] on div "Purchase Products" at bounding box center [1382, 217] width 110 height 17
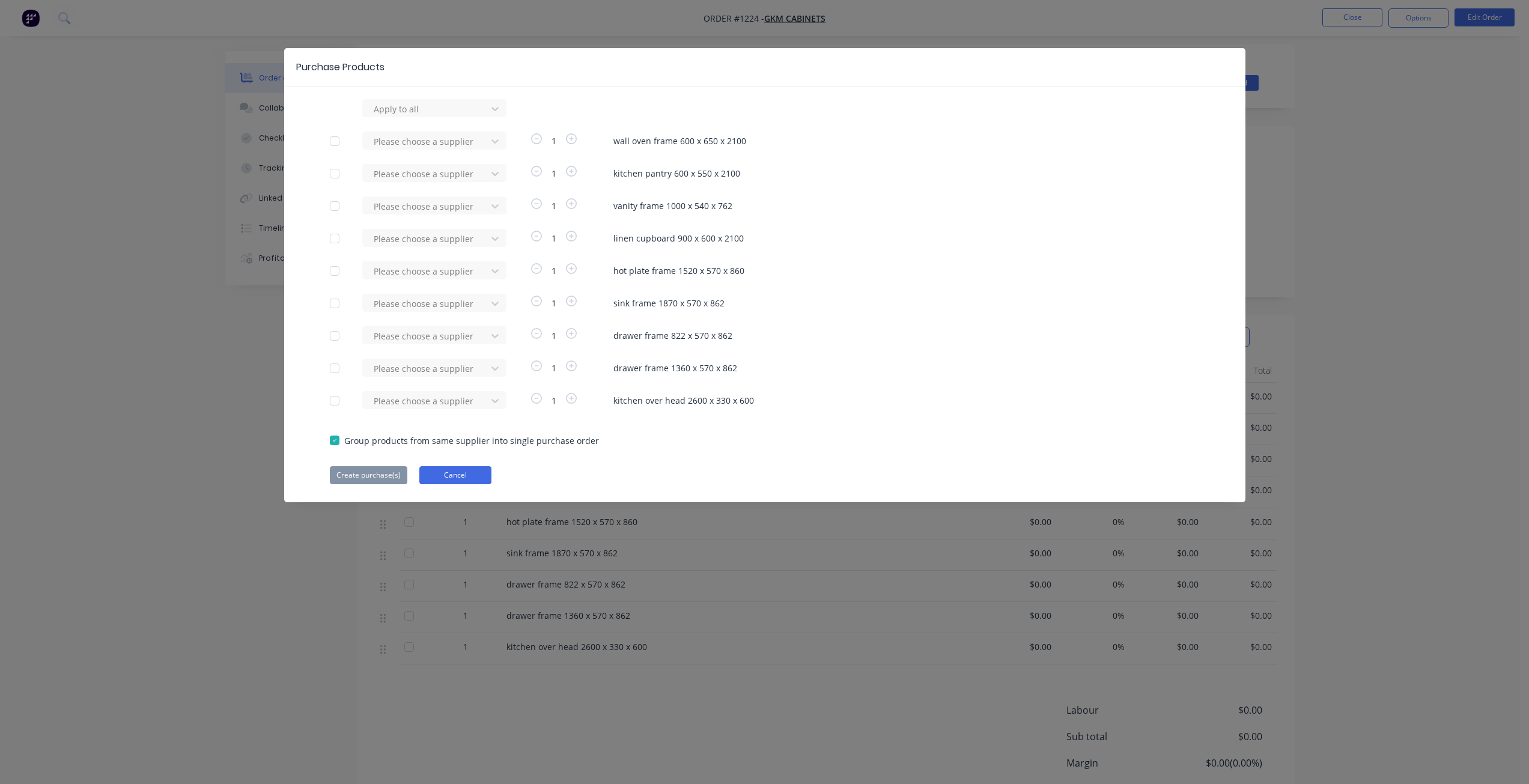
click at [446, 480] on button "Cancel" at bounding box center [455, 475] width 72 height 18
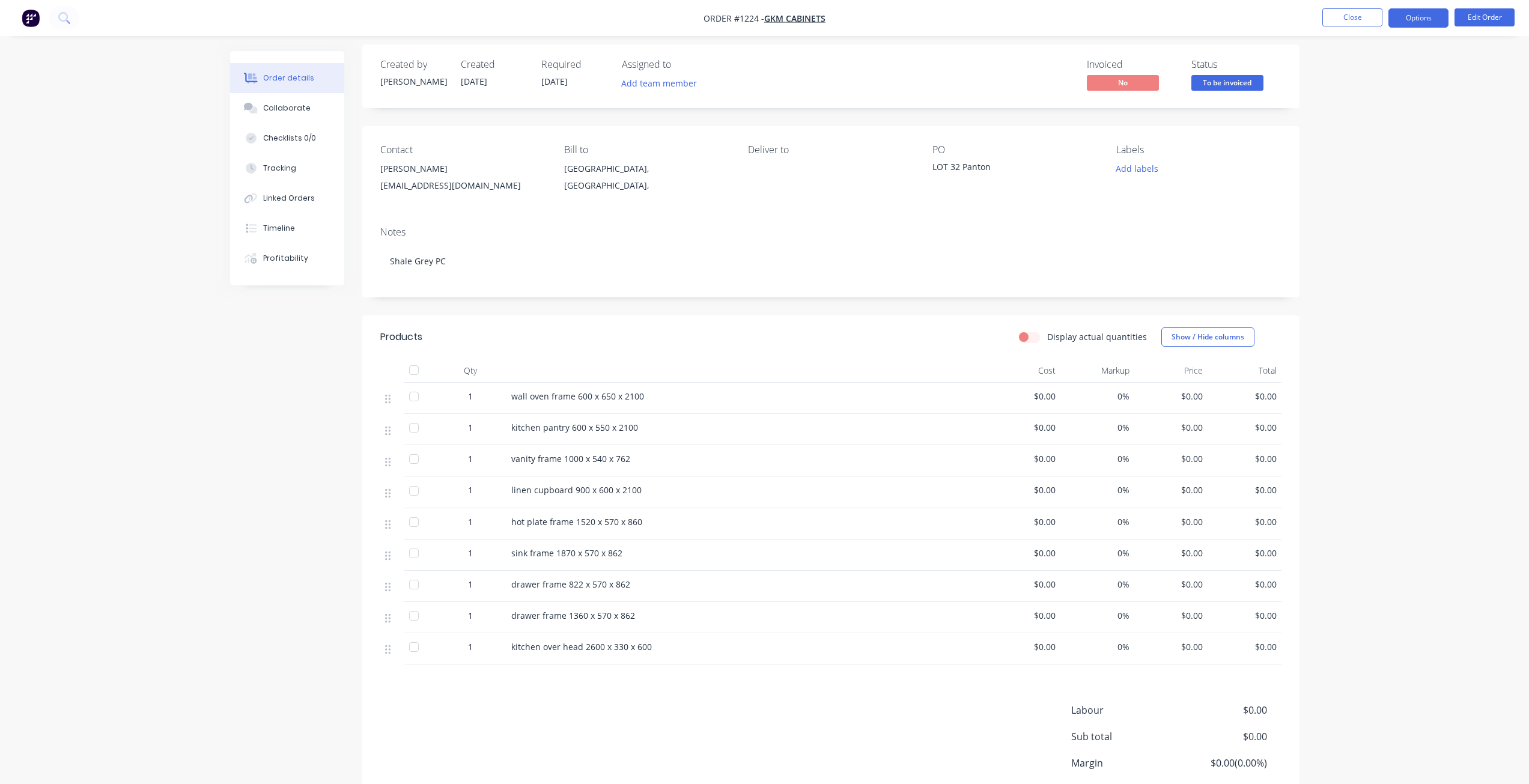
click at [1406, 15] on button "Options" at bounding box center [1419, 17] width 60 height 19
click at [1361, 144] on div "Work Order" at bounding box center [1382, 145] width 110 height 17
click at [1360, 118] on div "Without pricing" at bounding box center [1382, 120] width 110 height 17
